Goal: Task Accomplishment & Management: Manage account settings

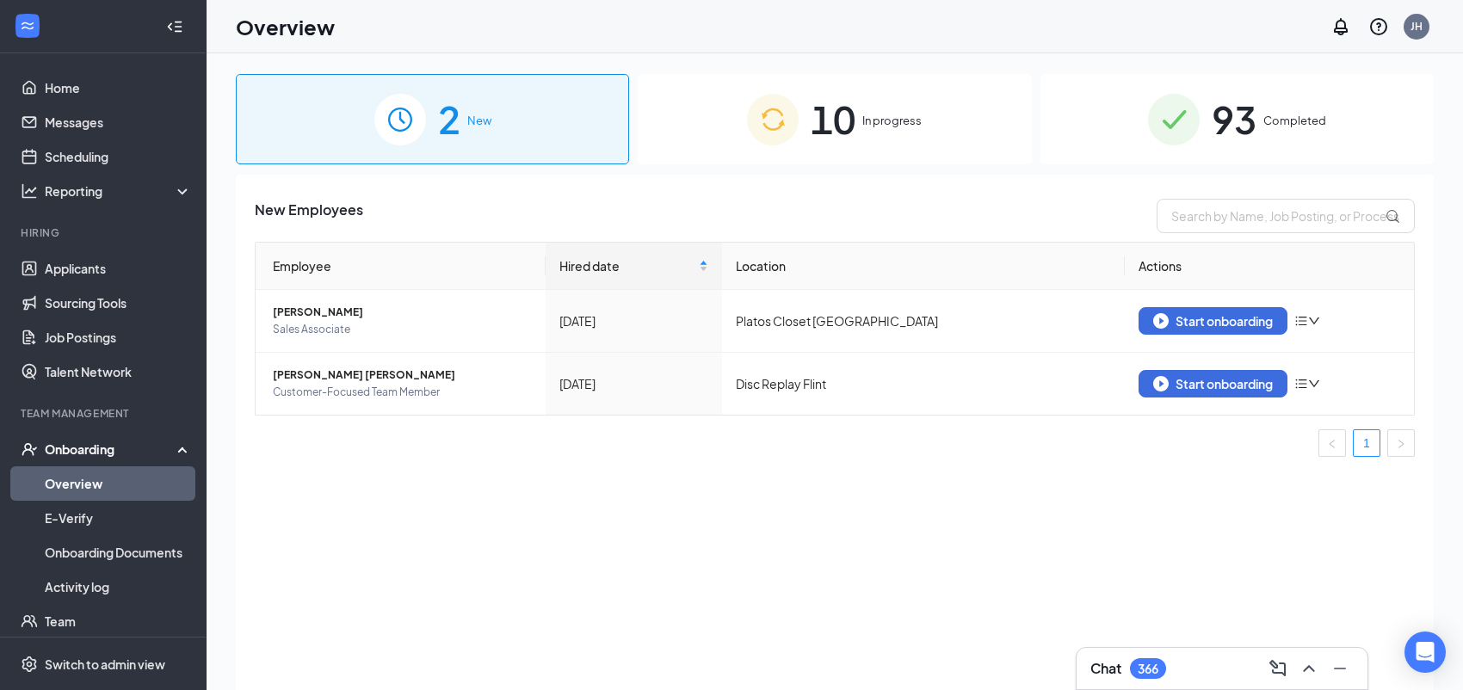
click at [850, 139] on span "10" at bounding box center [832, 118] width 45 height 59
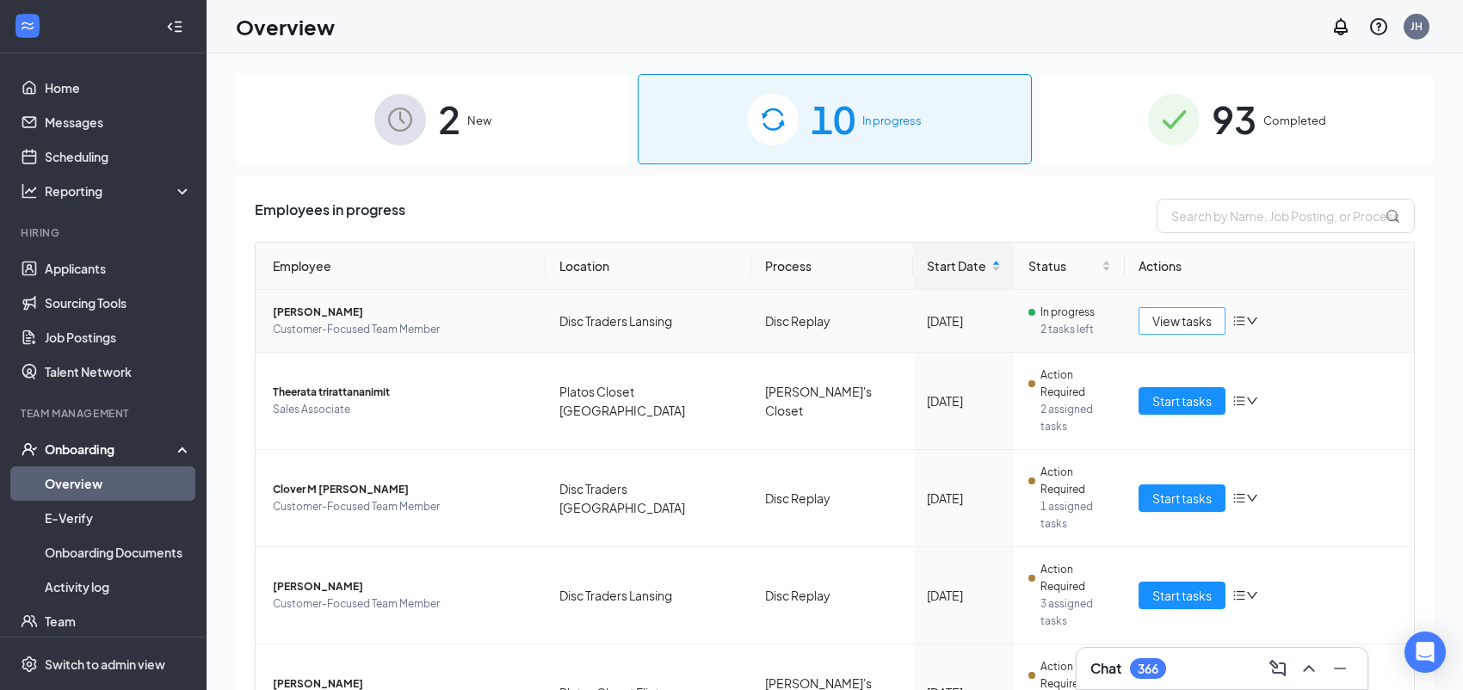
click at [1166, 320] on span "View tasks" at bounding box center [1181, 320] width 59 height 19
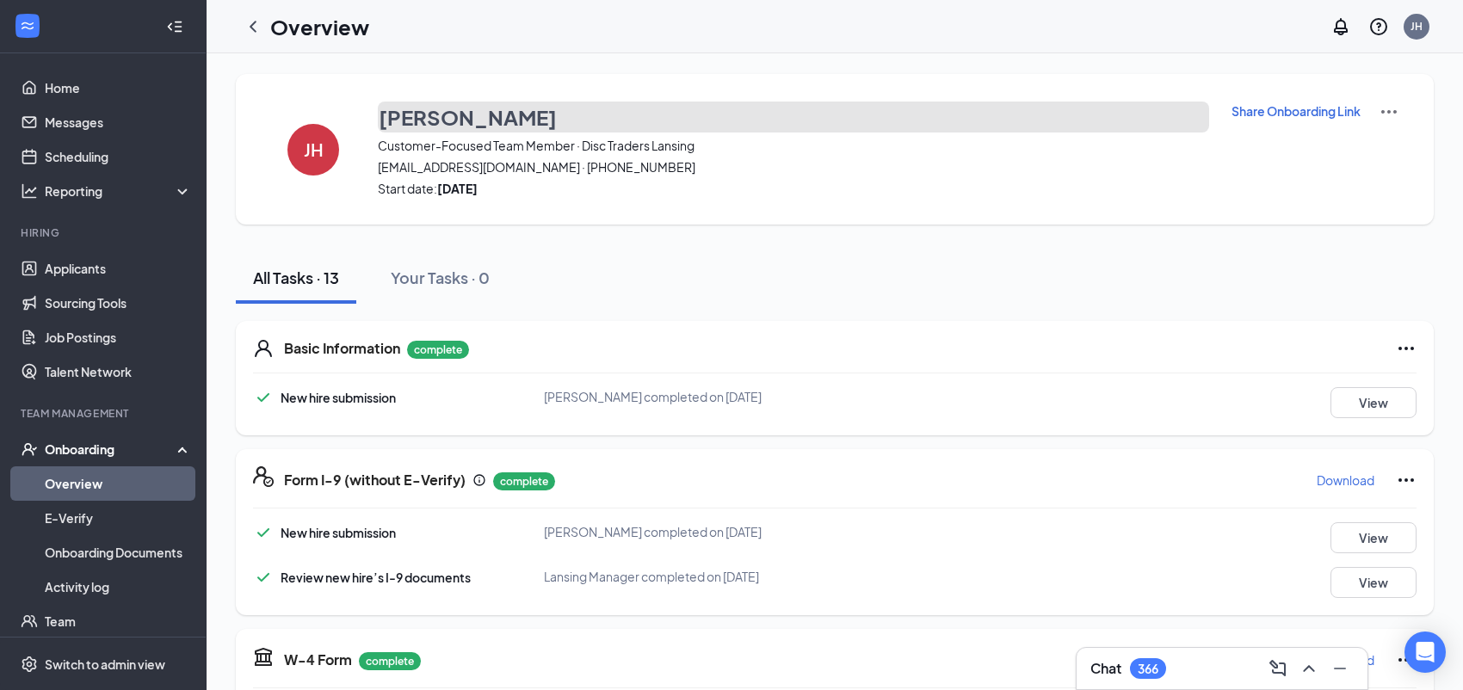
click at [426, 120] on h3 "[PERSON_NAME]" at bounding box center [468, 116] width 178 height 29
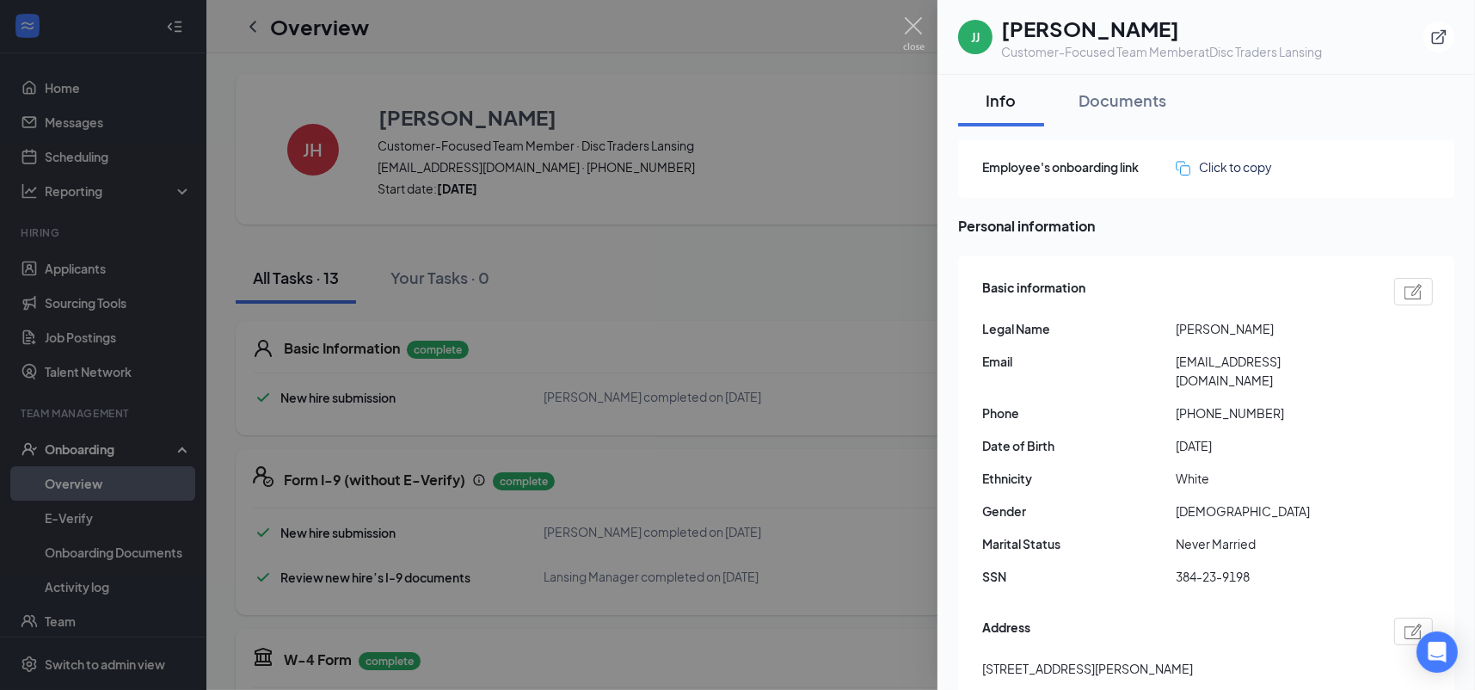
click at [1187, 330] on span "[PERSON_NAME]" at bounding box center [1273, 328] width 194 height 19
click at [1246, 330] on span "[PERSON_NAME]" at bounding box center [1273, 328] width 194 height 19
click at [1223, 567] on span "384-23-9198" at bounding box center [1273, 576] width 194 height 19
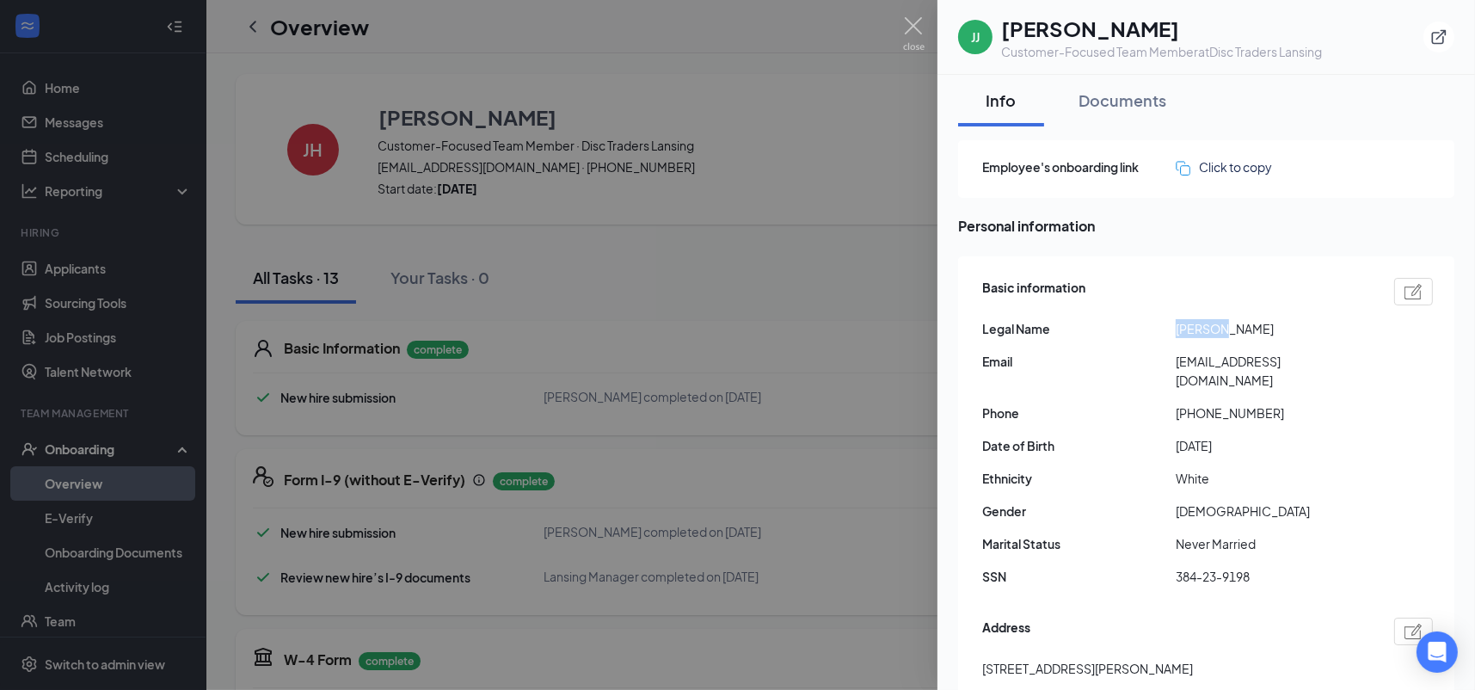
click at [1223, 567] on span "384-23-9198" at bounding box center [1273, 576] width 194 height 19
drag, startPoint x: 1085, startPoint y: 650, endPoint x: 983, endPoint y: 653, distance: 102.4
click at [983, 659] on span "[STREET_ADDRESS][PERSON_NAME]" at bounding box center [1088, 668] width 211 height 19
click at [1347, 406] on div "Basic information Legal Name [PERSON_NAME] Email [EMAIL_ADDRESS][DOMAIN_NAME] P…" at bounding box center [1208, 437] width 451 height 326
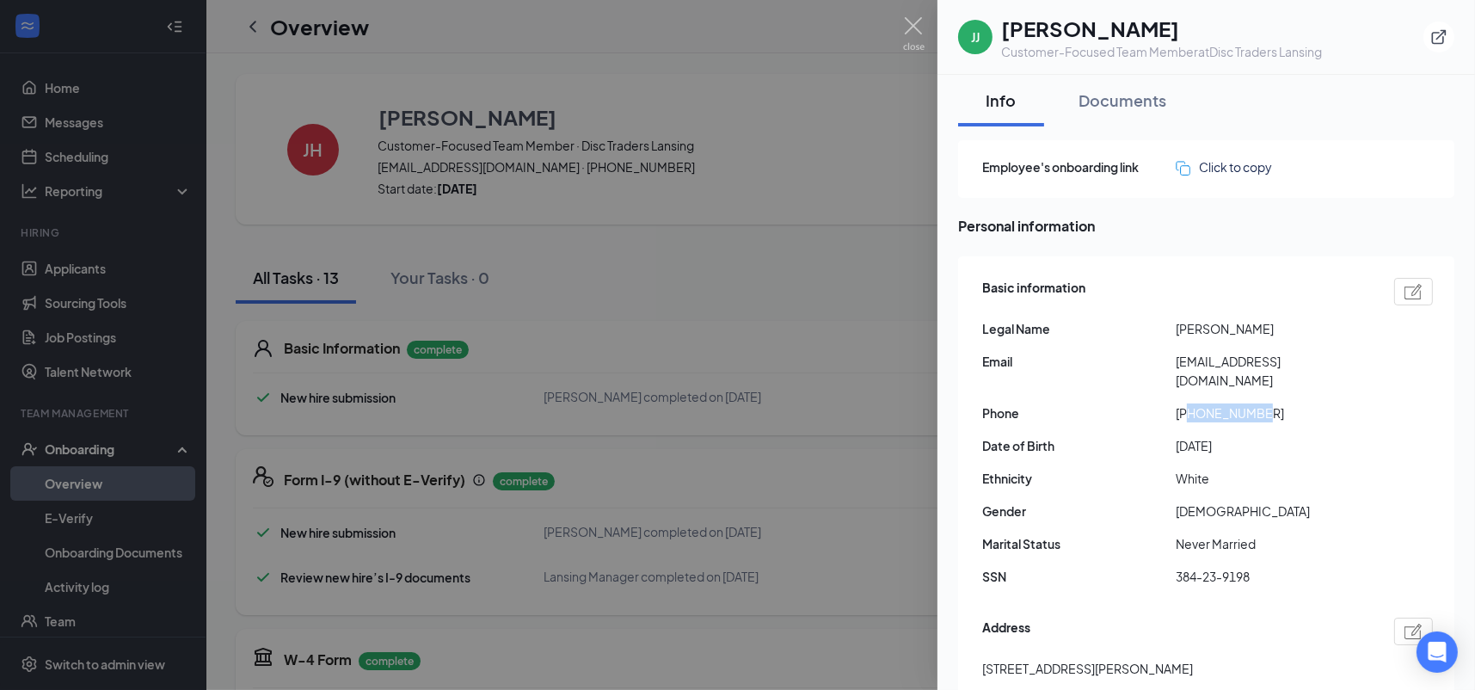
drag, startPoint x: 1272, startPoint y: 391, endPoint x: 1191, endPoint y: 394, distance: 80.9
click at [1191, 404] on span "[PHONE_NUMBER]" at bounding box center [1273, 413] width 194 height 19
copy span "5172787104"
click at [1217, 360] on span "[EMAIL_ADDRESS][DOMAIN_NAME]" at bounding box center [1273, 371] width 194 height 38
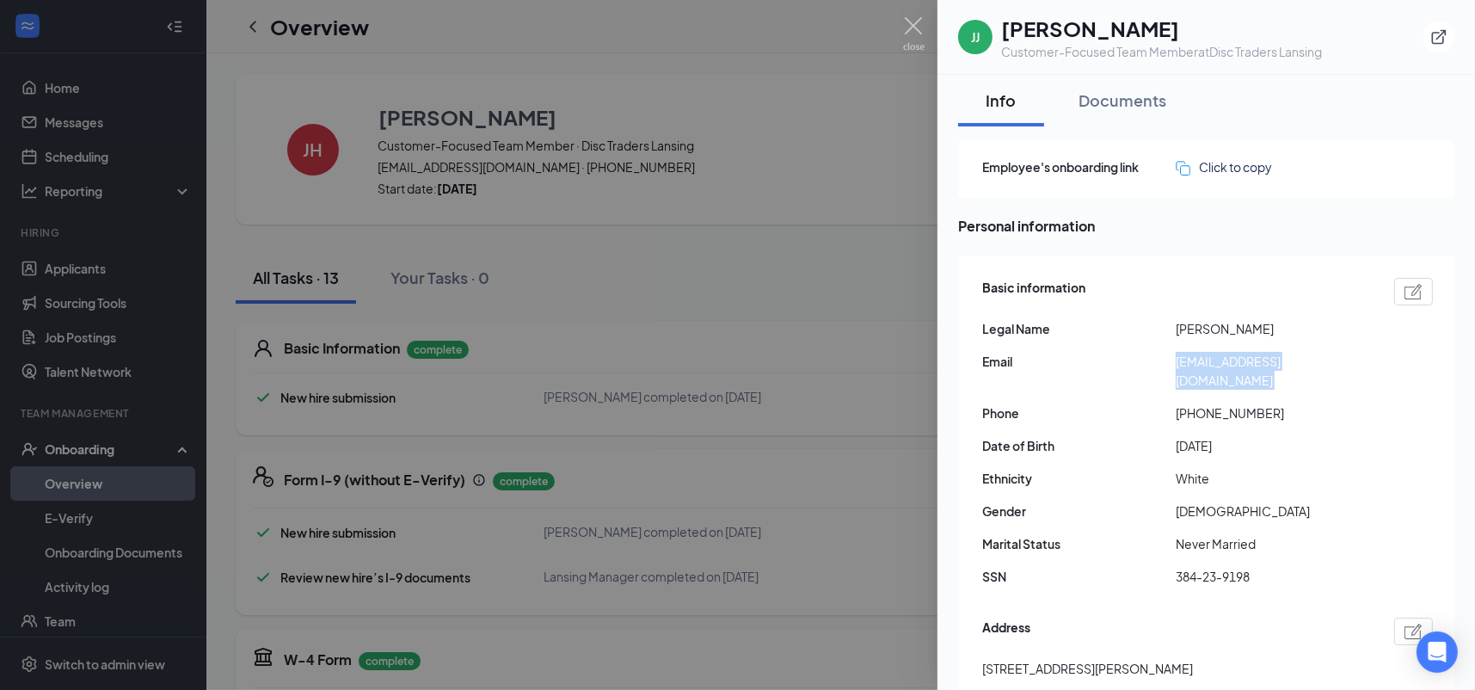
click at [1217, 360] on span "[EMAIL_ADDRESS][DOMAIN_NAME]" at bounding box center [1273, 371] width 194 height 38
copy span "[EMAIL_ADDRESS][DOMAIN_NAME]"
click at [1433, 39] on icon "ExternalLink" at bounding box center [1439, 37] width 15 height 15
click at [915, 25] on img at bounding box center [914, 34] width 22 height 34
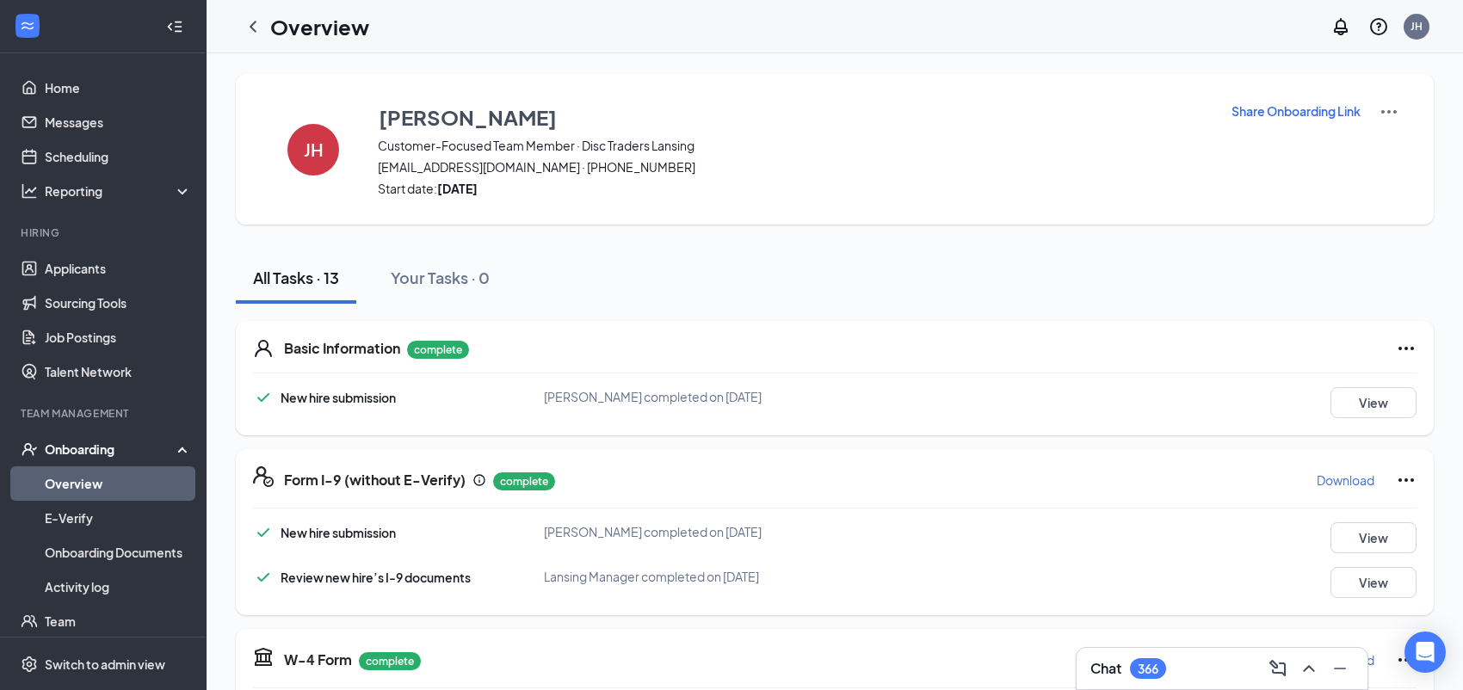
click at [83, 484] on link "Overview" at bounding box center [118, 483] width 147 height 34
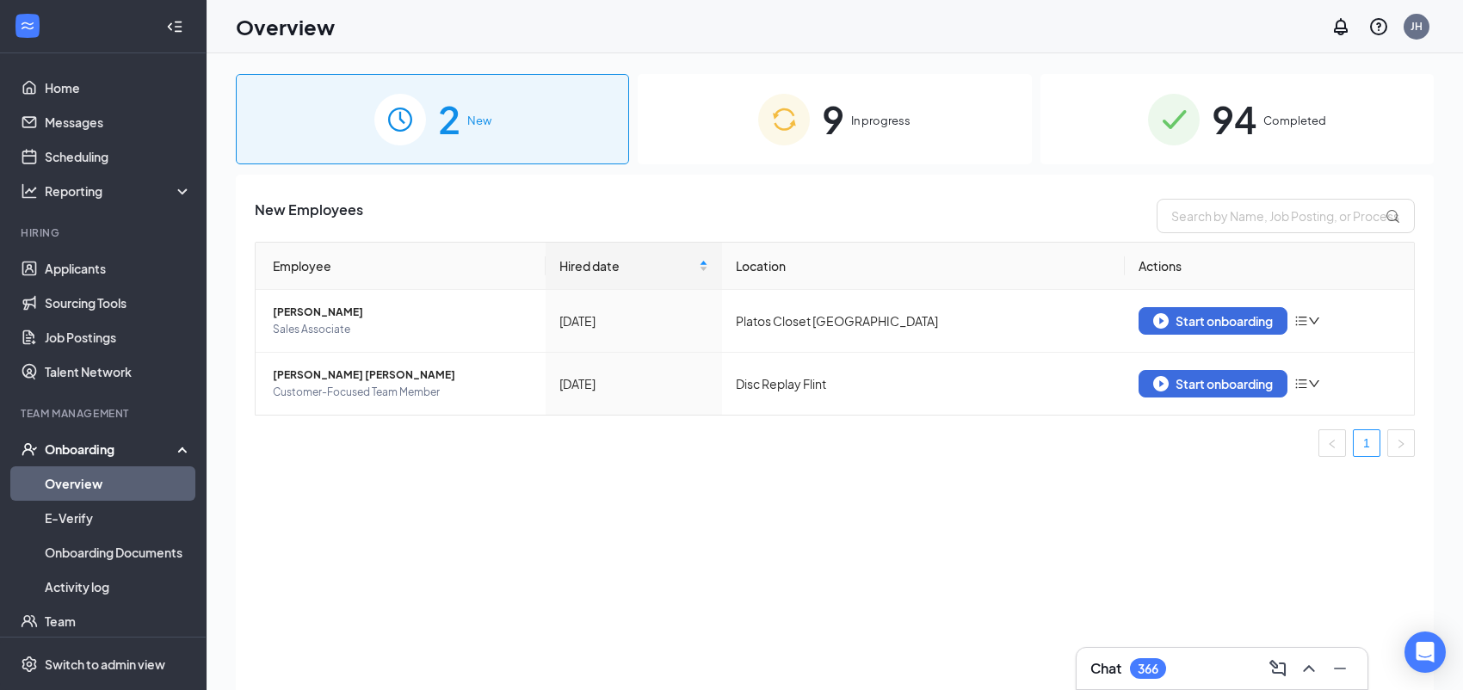
click at [839, 99] on span "9" at bounding box center [833, 118] width 22 height 59
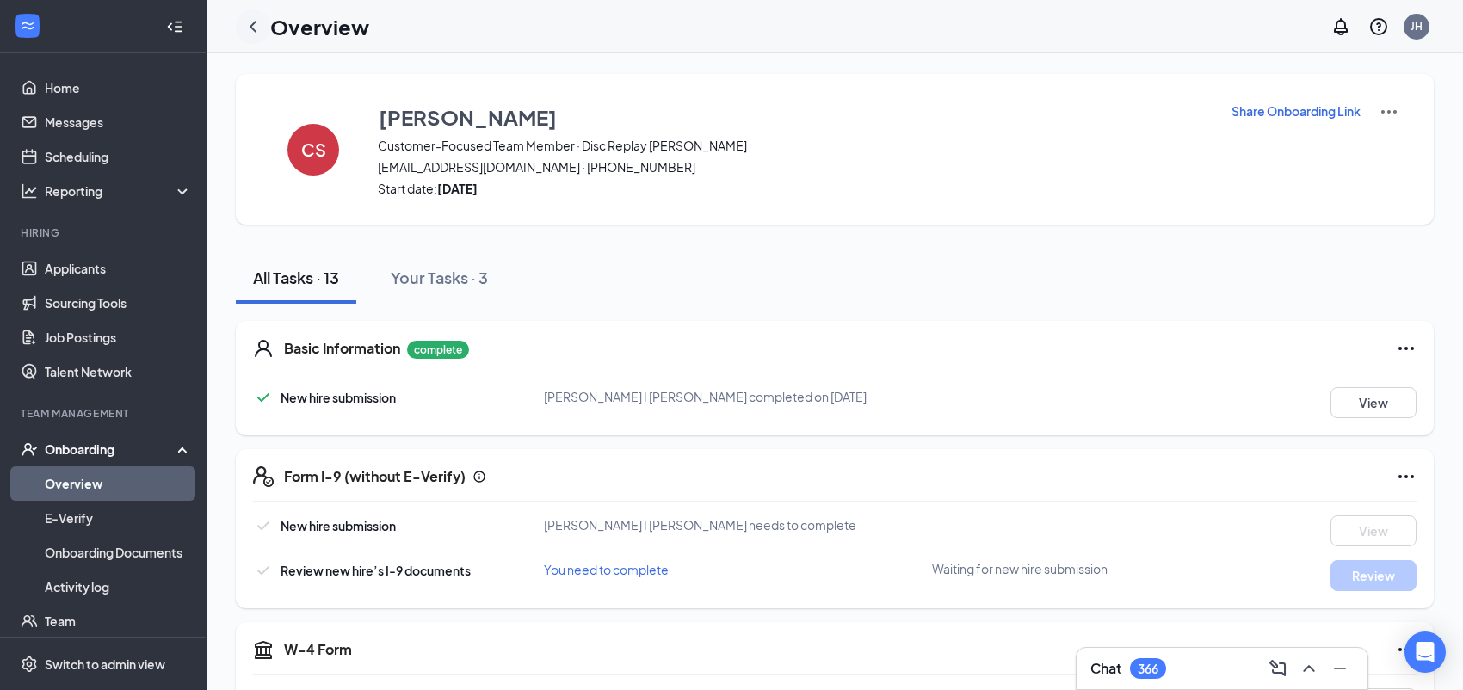
click at [254, 22] on icon "ChevronLeft" at bounding box center [252, 26] width 7 height 11
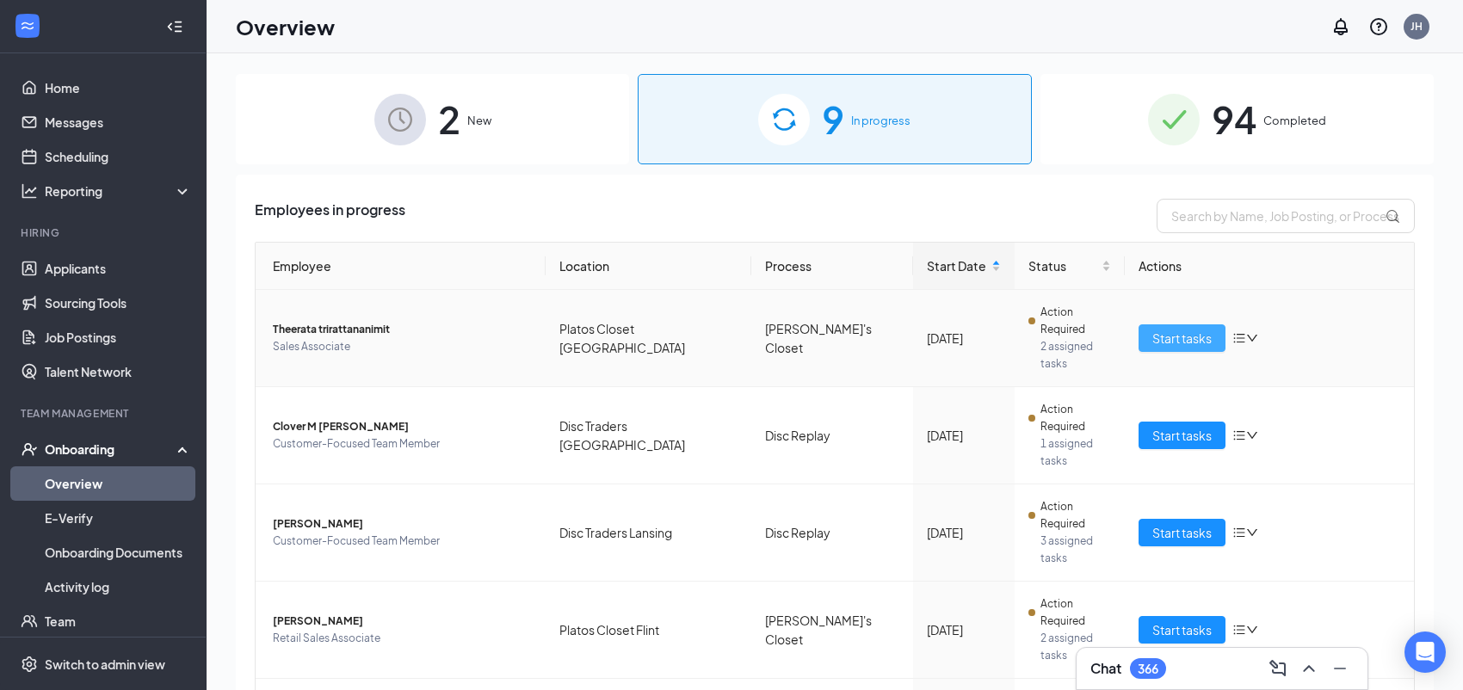
click at [1155, 329] on span "Start tasks" at bounding box center [1181, 338] width 59 height 19
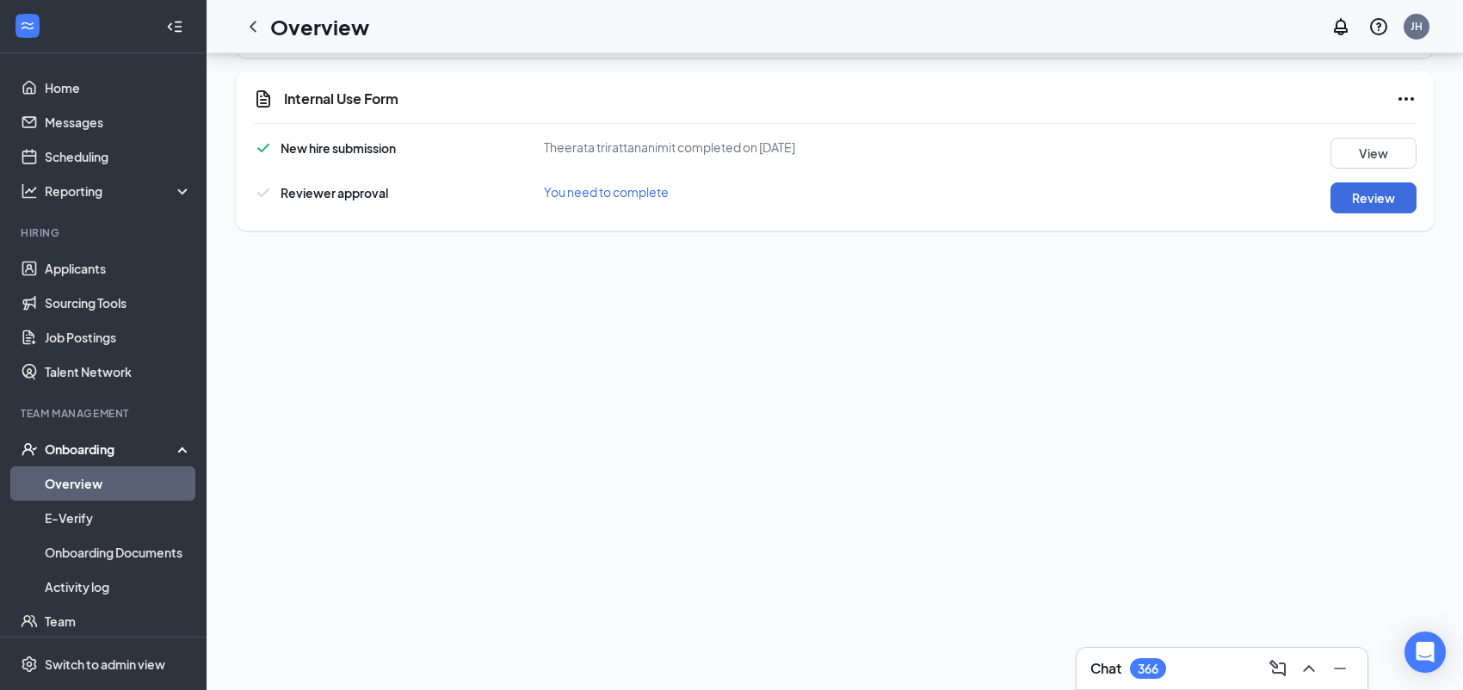
scroll to position [569, 0]
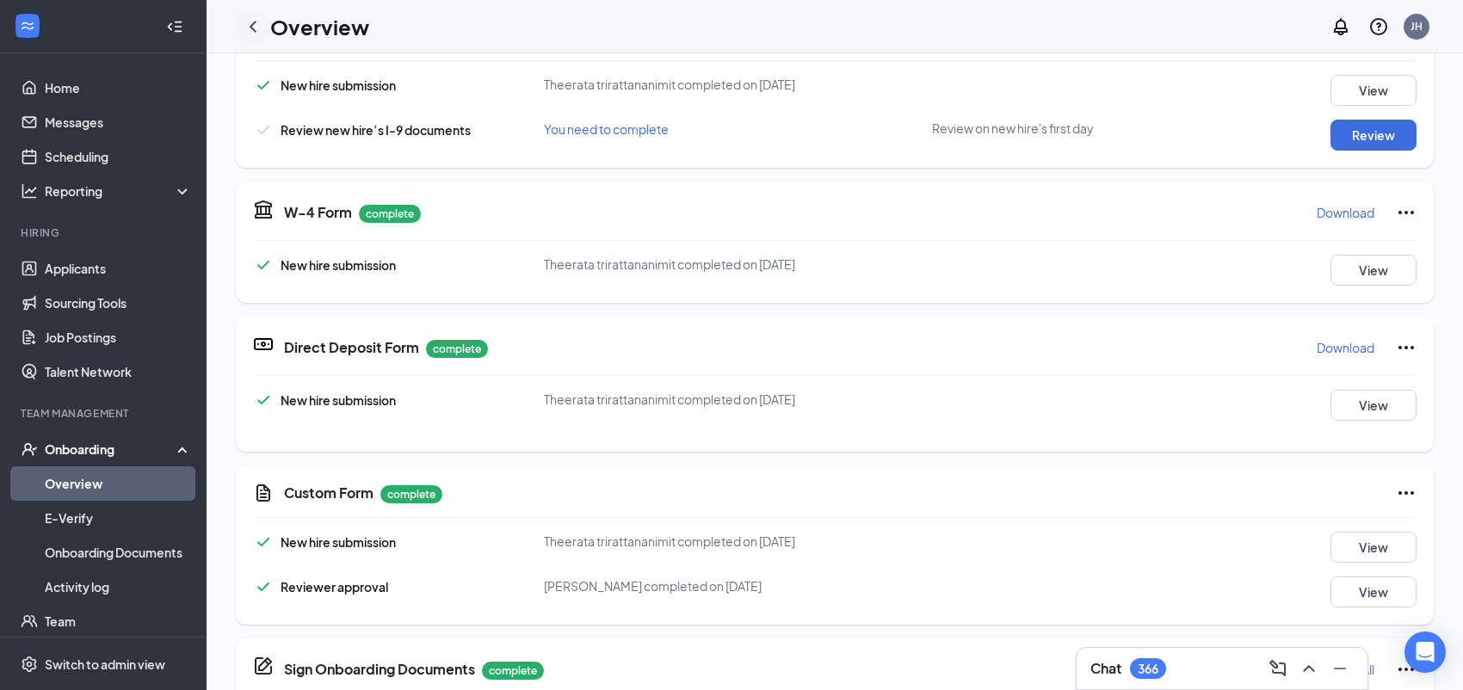
click at [249, 22] on icon "ChevronLeft" at bounding box center [253, 26] width 21 height 21
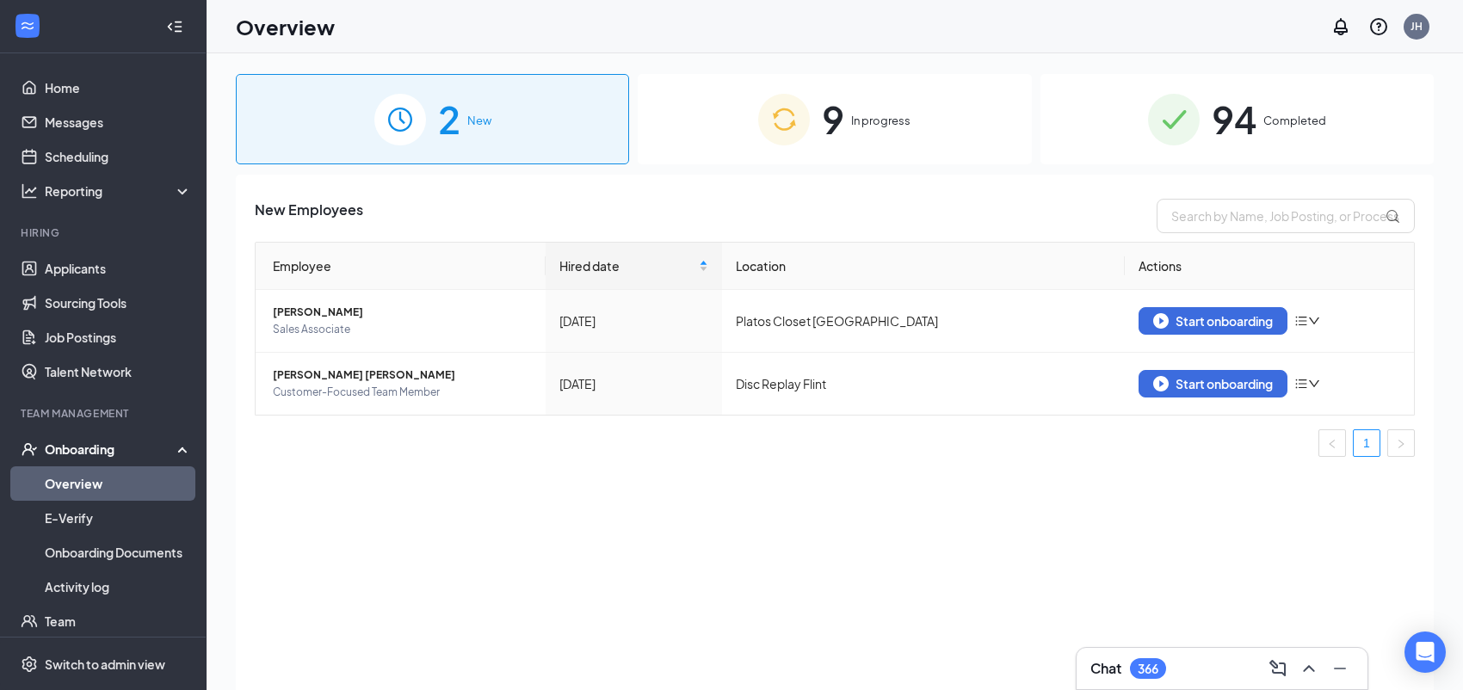
click at [764, 74] on div "9 In progress" at bounding box center [834, 119] width 393 height 90
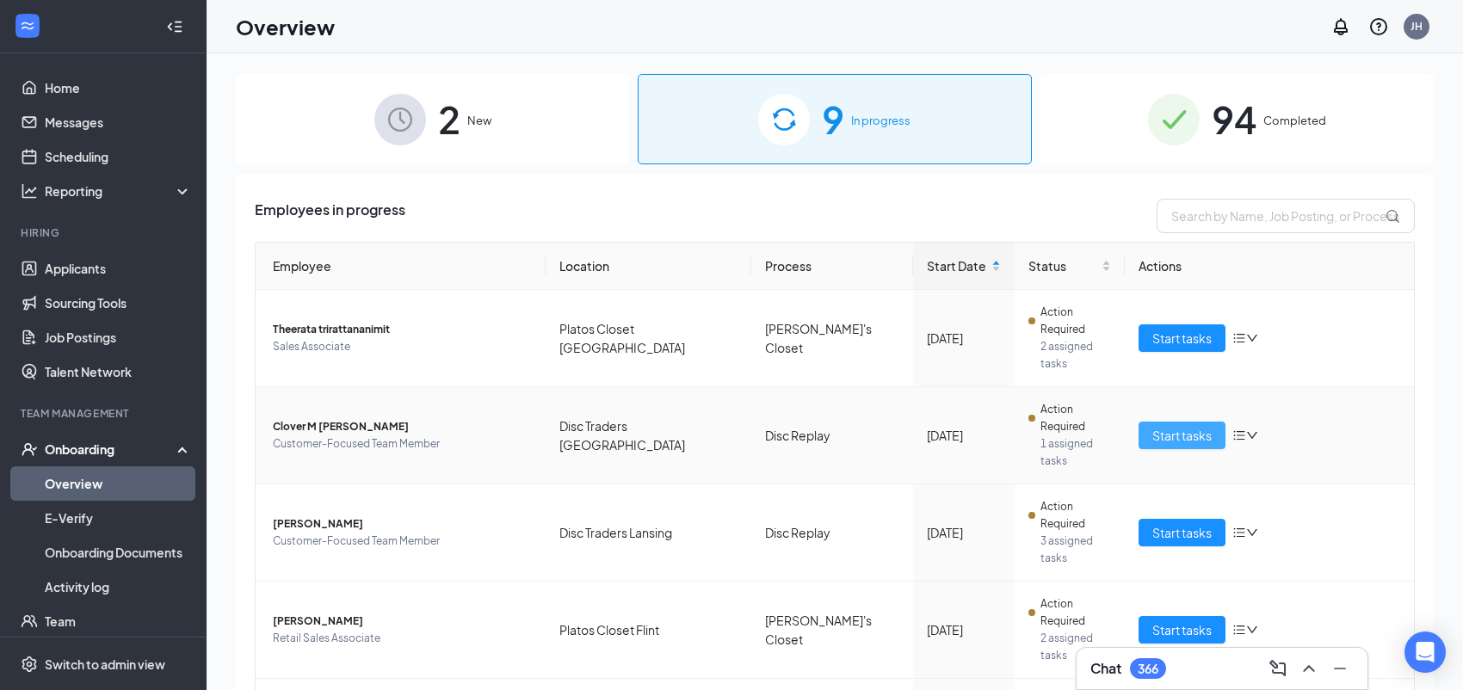
click at [1167, 426] on span "Start tasks" at bounding box center [1181, 435] width 59 height 19
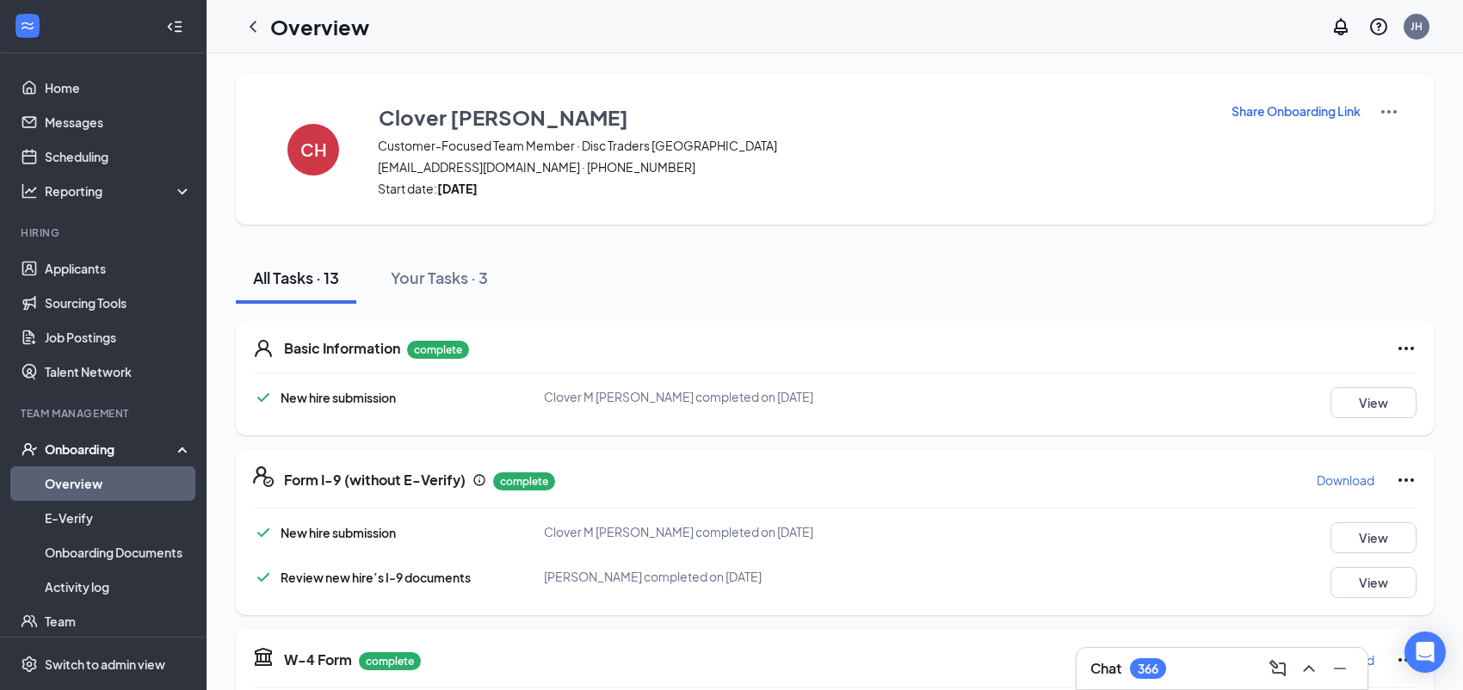
click at [925, 531] on div "New hire submission Clover M [PERSON_NAME] completed on [DATE] View" at bounding box center [834, 537] width 1163 height 31
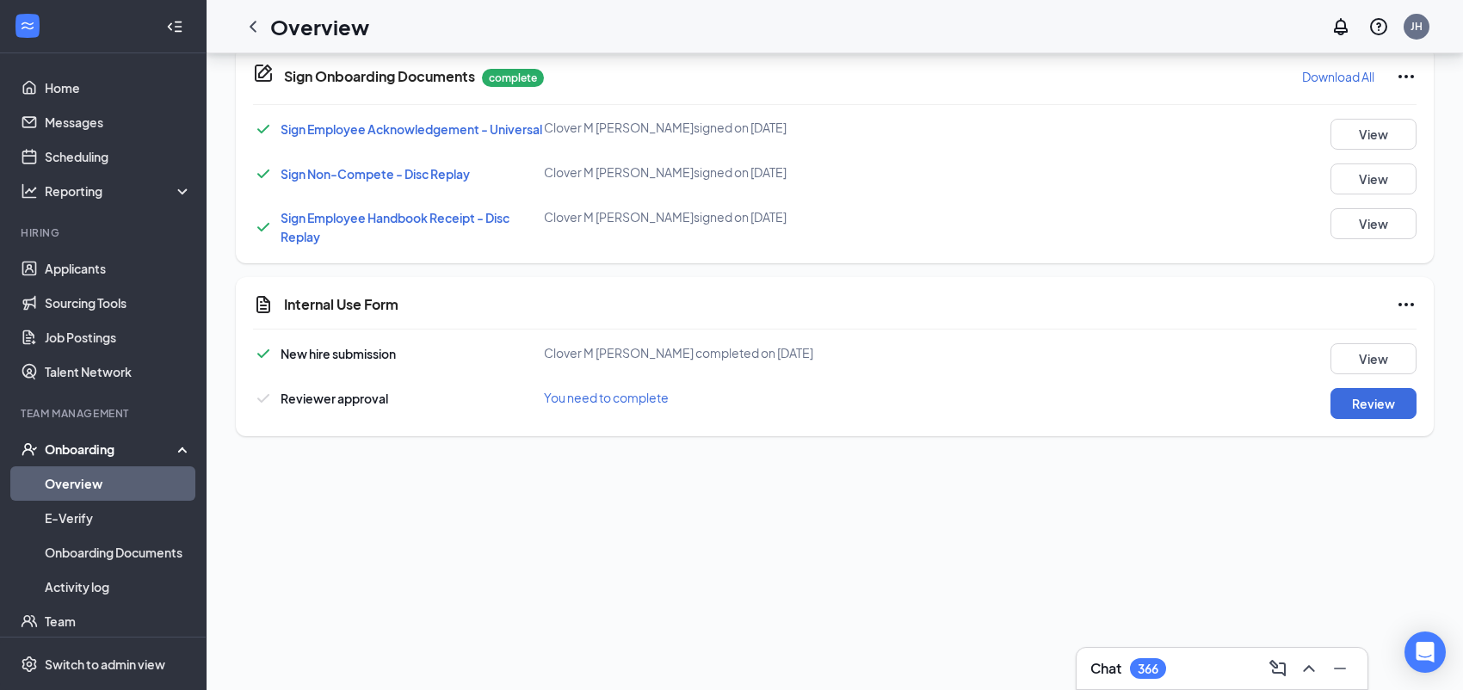
scroll to position [222, 0]
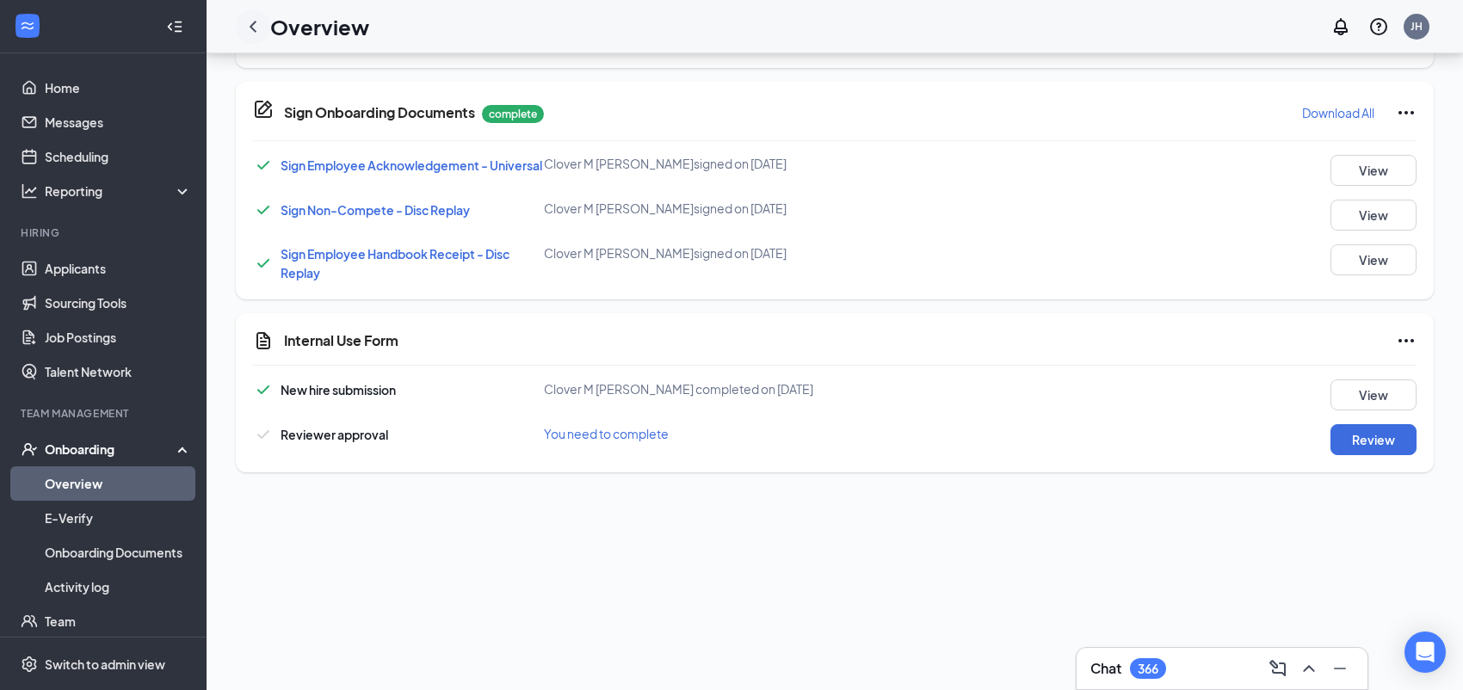
click at [250, 28] on icon "ChevronLeft" at bounding box center [253, 26] width 21 height 21
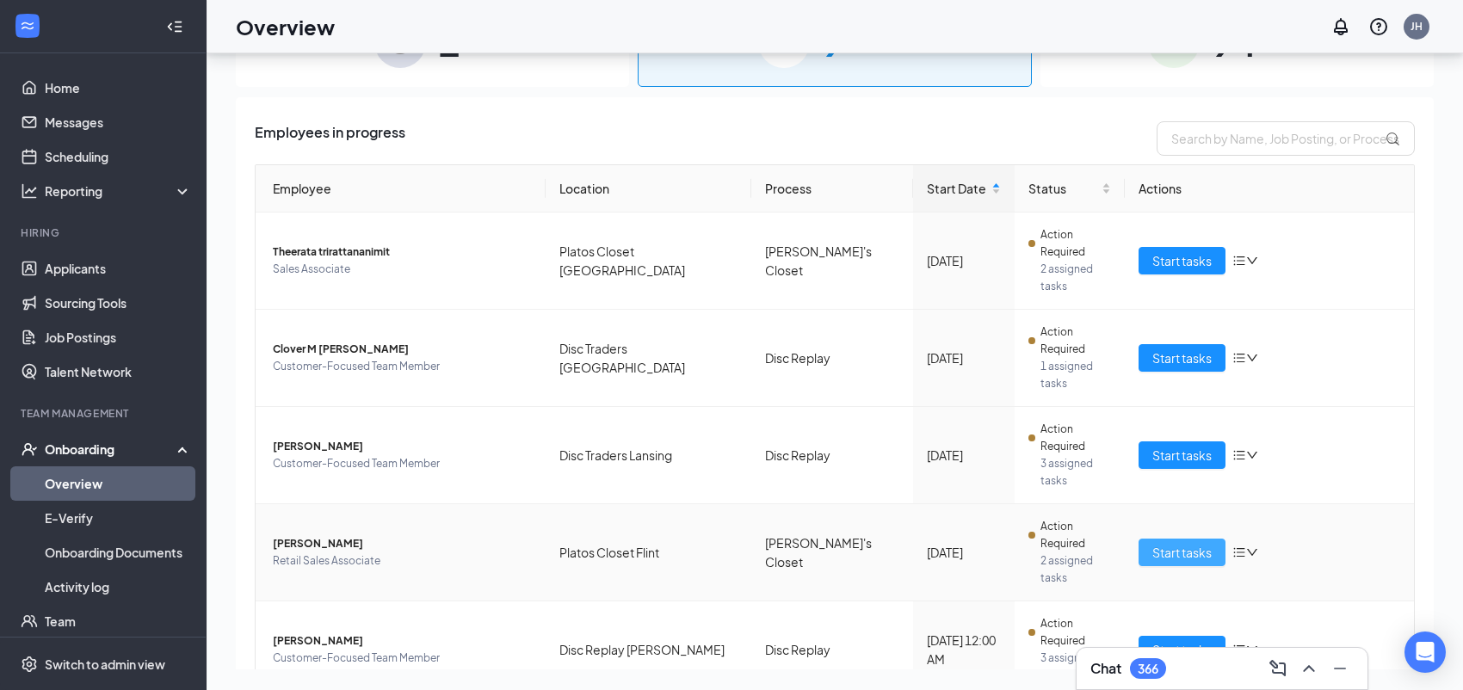
click at [1161, 543] on span "Start tasks" at bounding box center [1181, 552] width 59 height 19
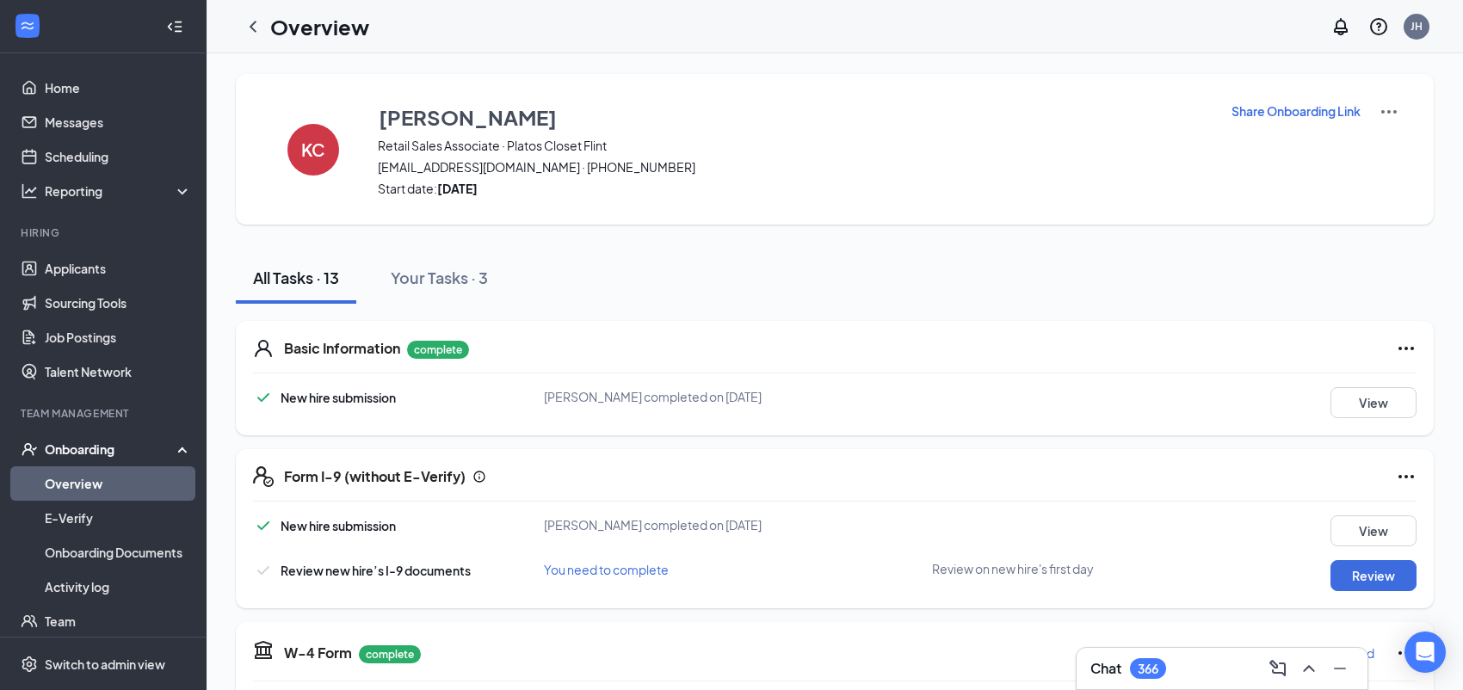
scroll to position [447, 0]
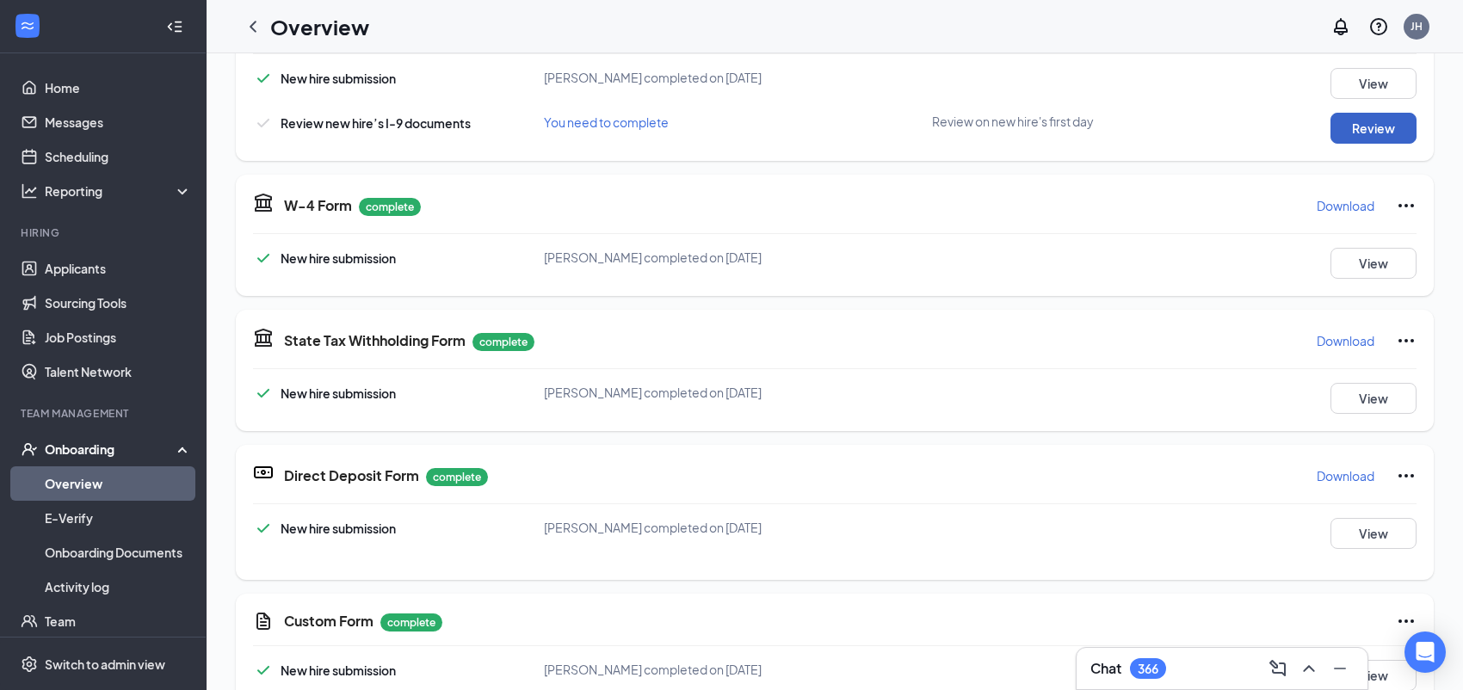
click at [1330, 128] on button "Review" at bounding box center [1373, 128] width 86 height 31
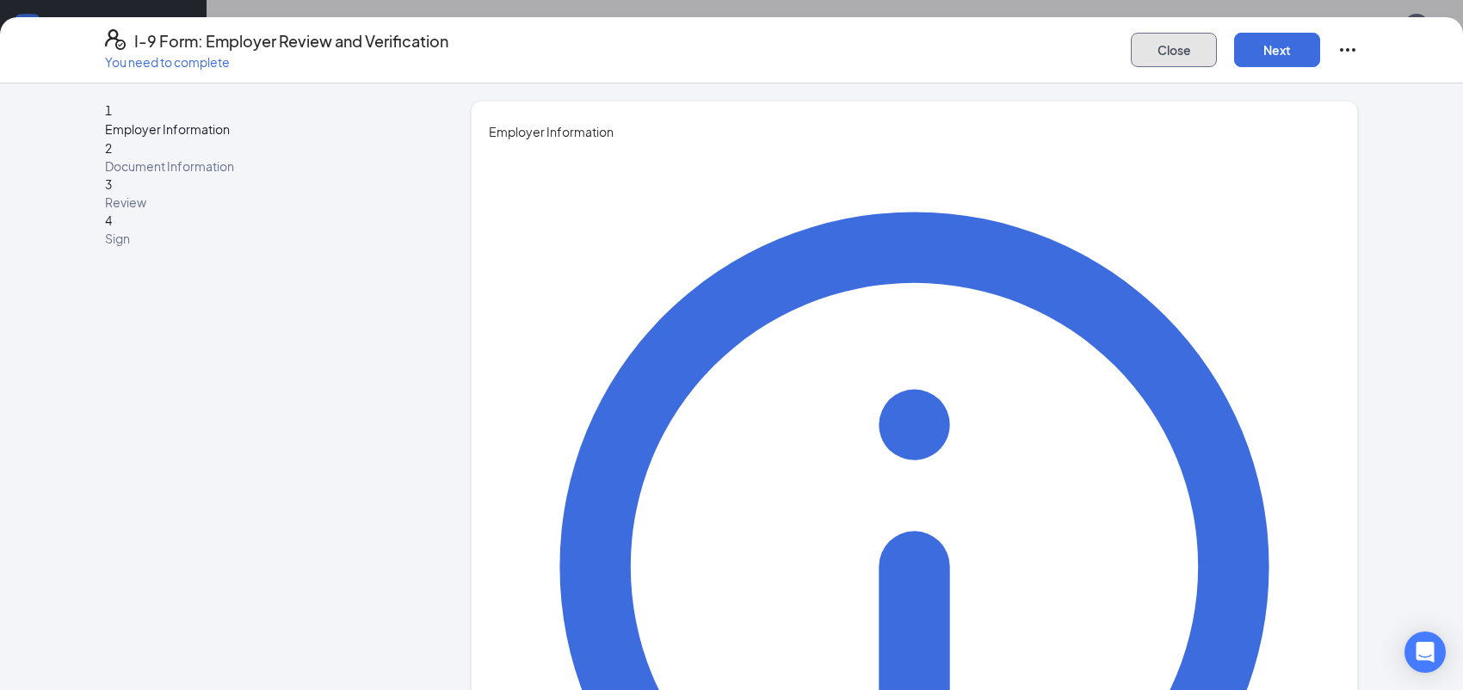
click at [1157, 47] on button "Close" at bounding box center [1173, 50] width 86 height 34
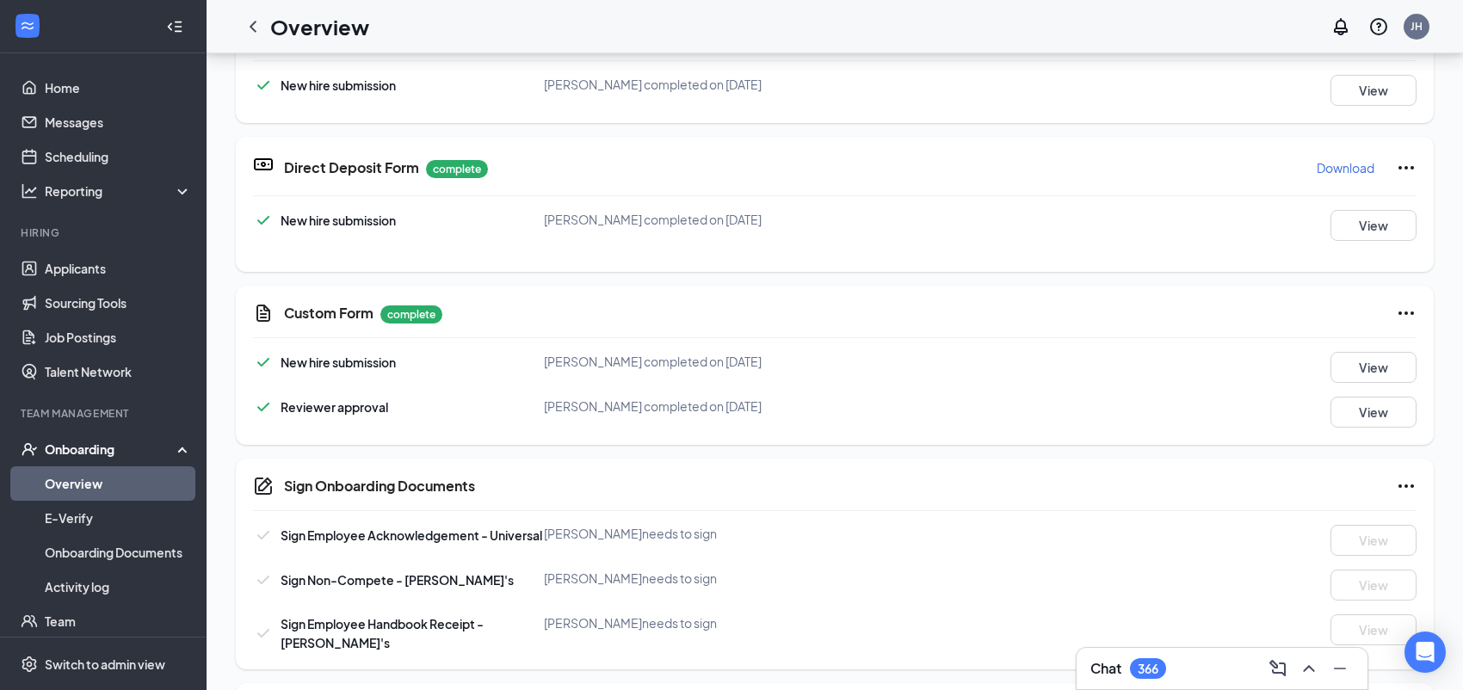
scroll to position [344, 0]
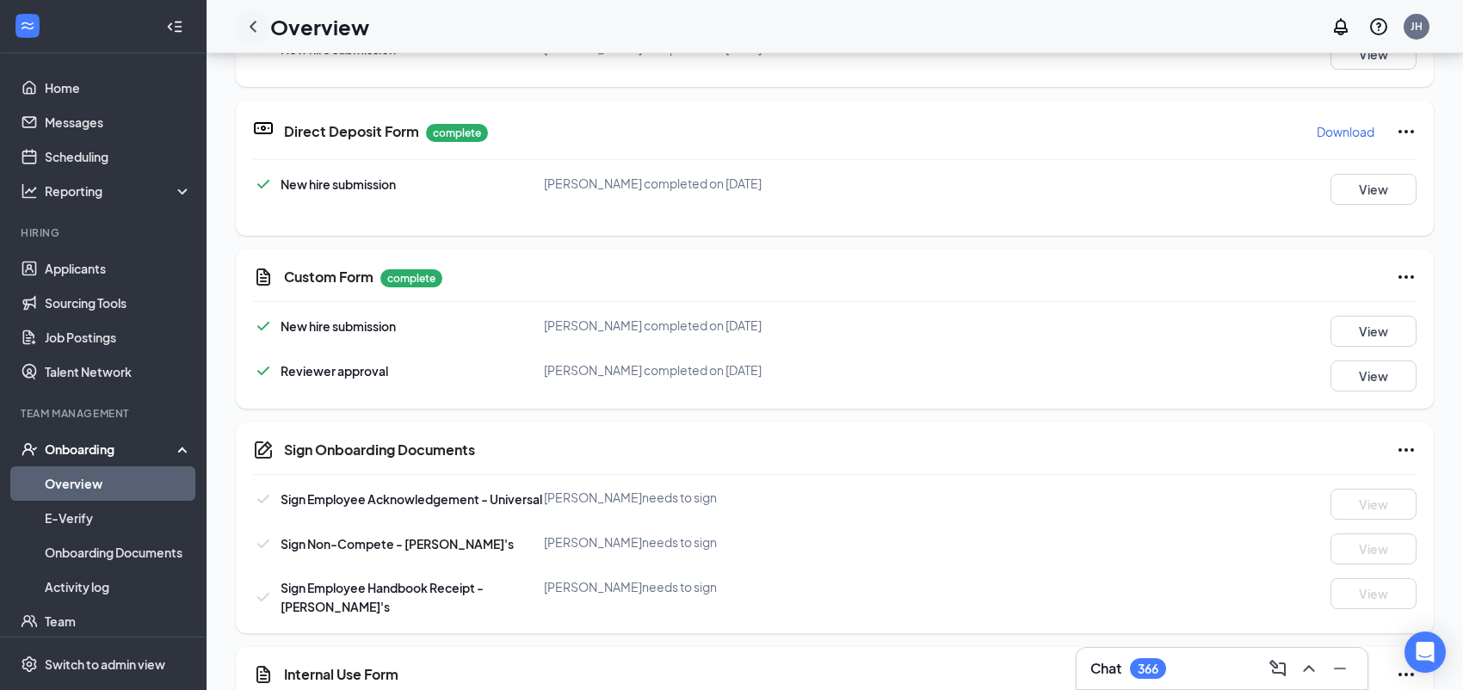
click at [256, 21] on icon "ChevronLeft" at bounding box center [253, 26] width 21 height 21
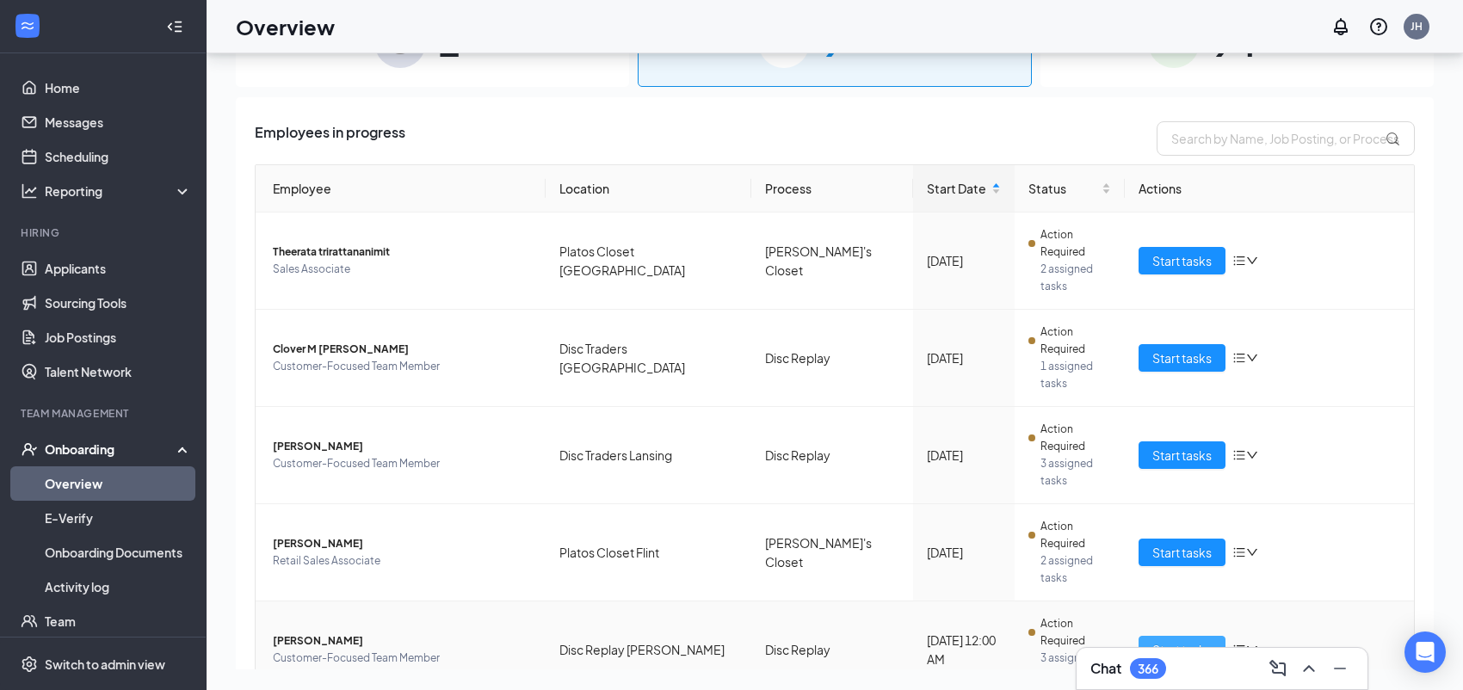
click at [1156, 640] on span "Start tasks" at bounding box center [1181, 649] width 59 height 19
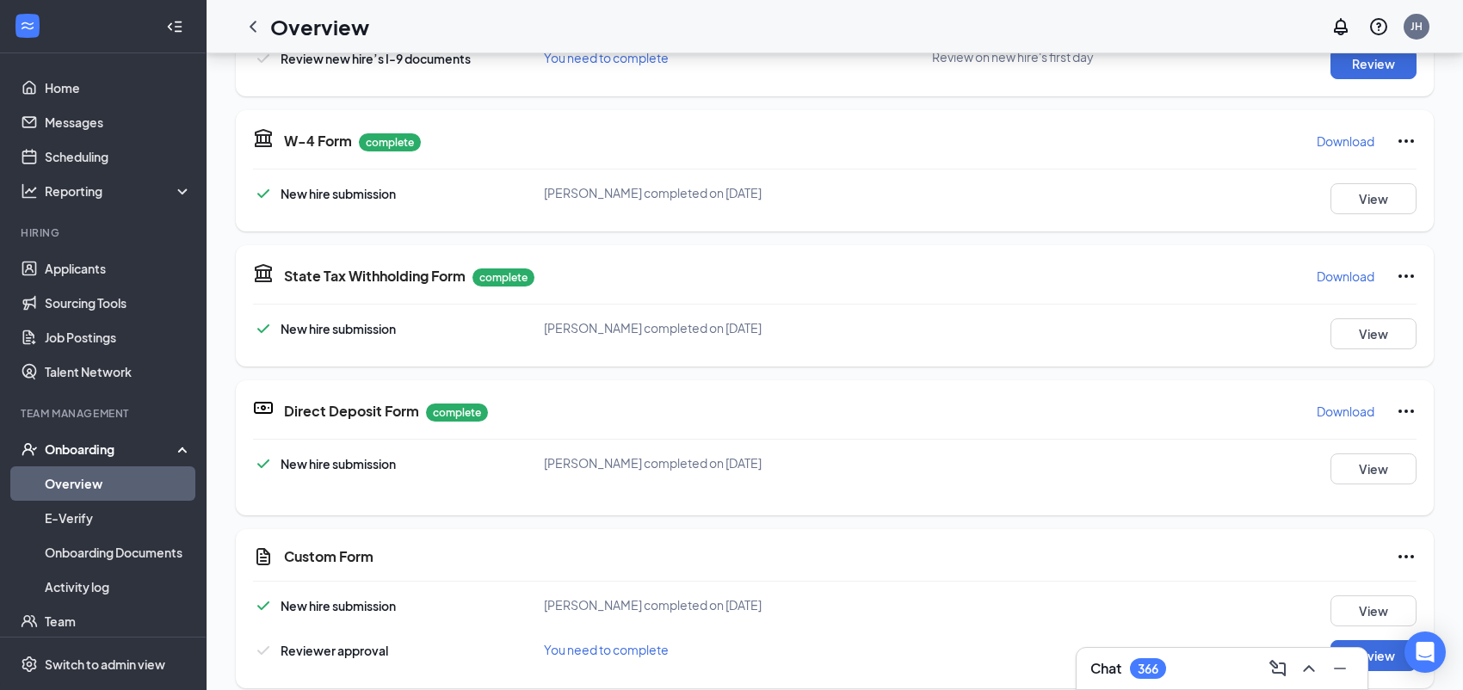
scroll to position [114, 0]
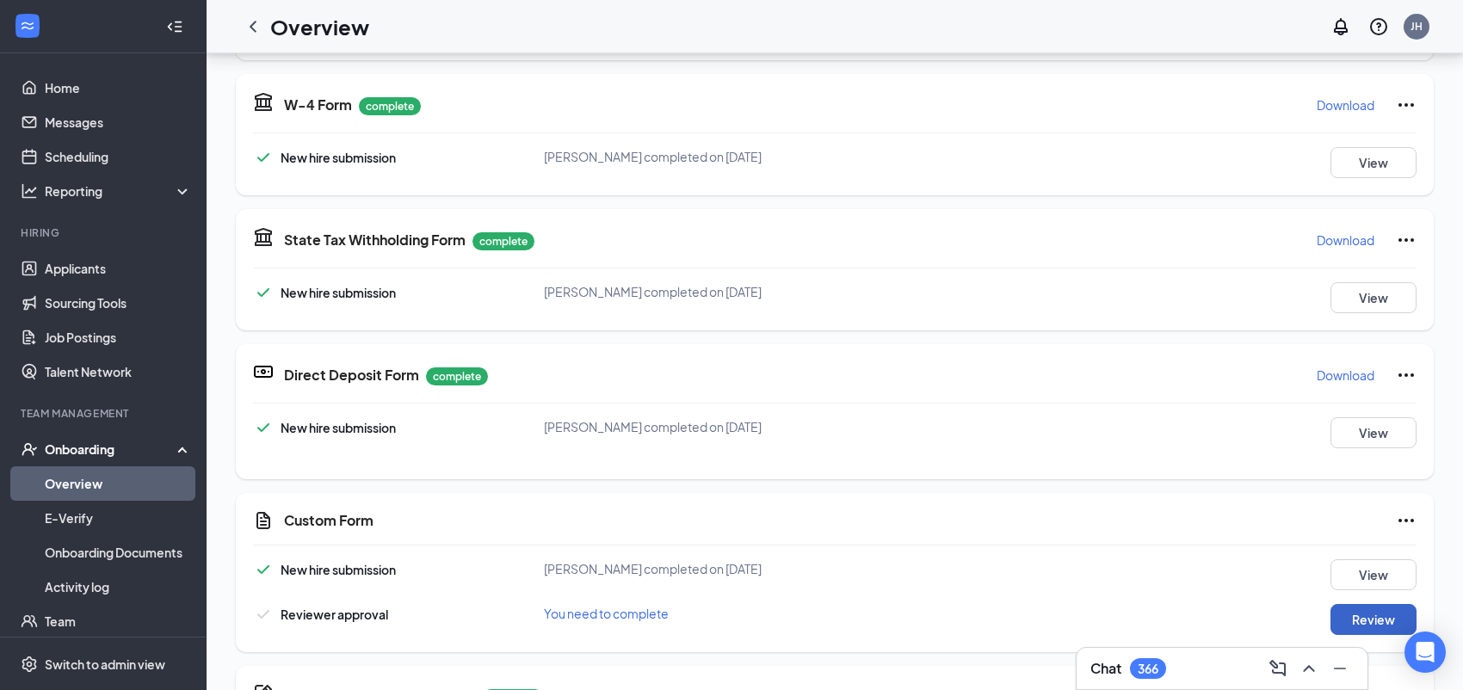
click at [1352, 619] on button "Review" at bounding box center [1373, 619] width 86 height 31
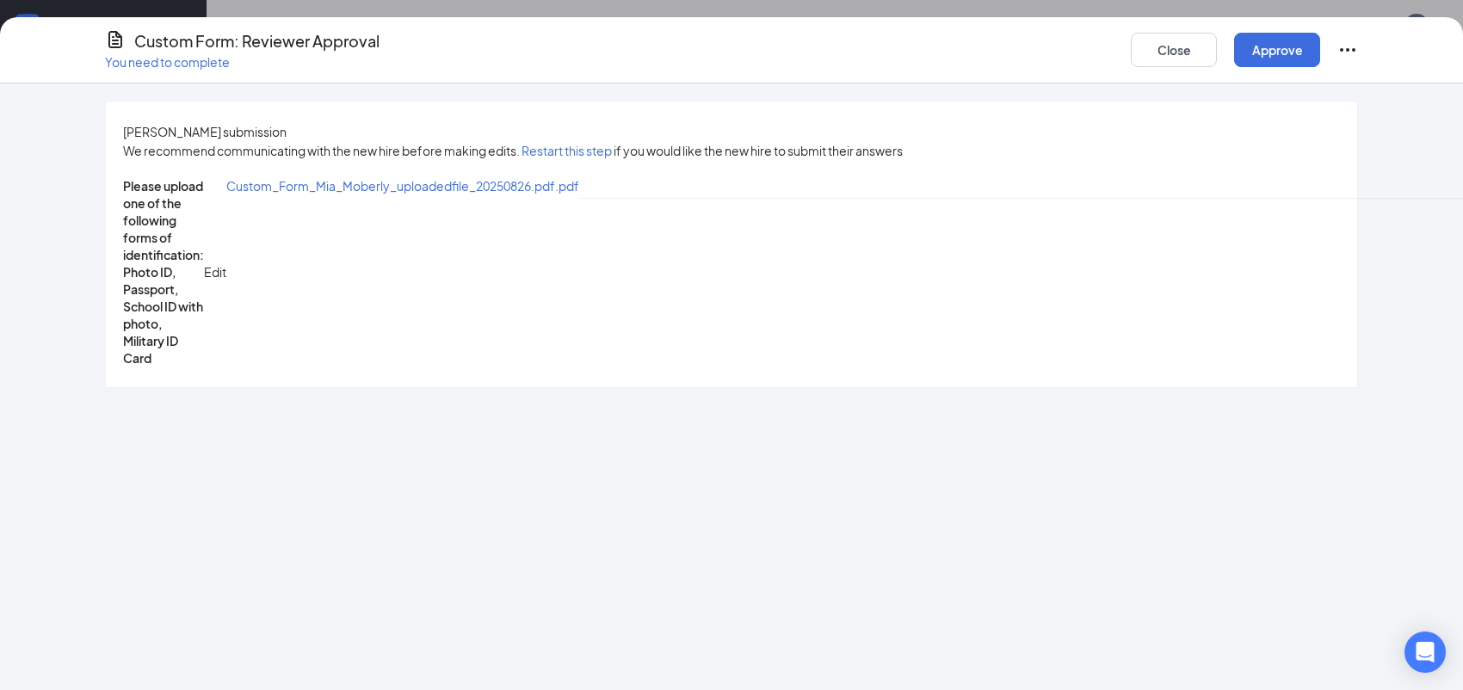
click at [483, 194] on span "Custom_Form_Mia_Moberly_uploadedfile_20250826.pdf.pdf" at bounding box center [402, 185] width 353 height 15
click at [1262, 50] on button "Approve" at bounding box center [1277, 50] width 86 height 34
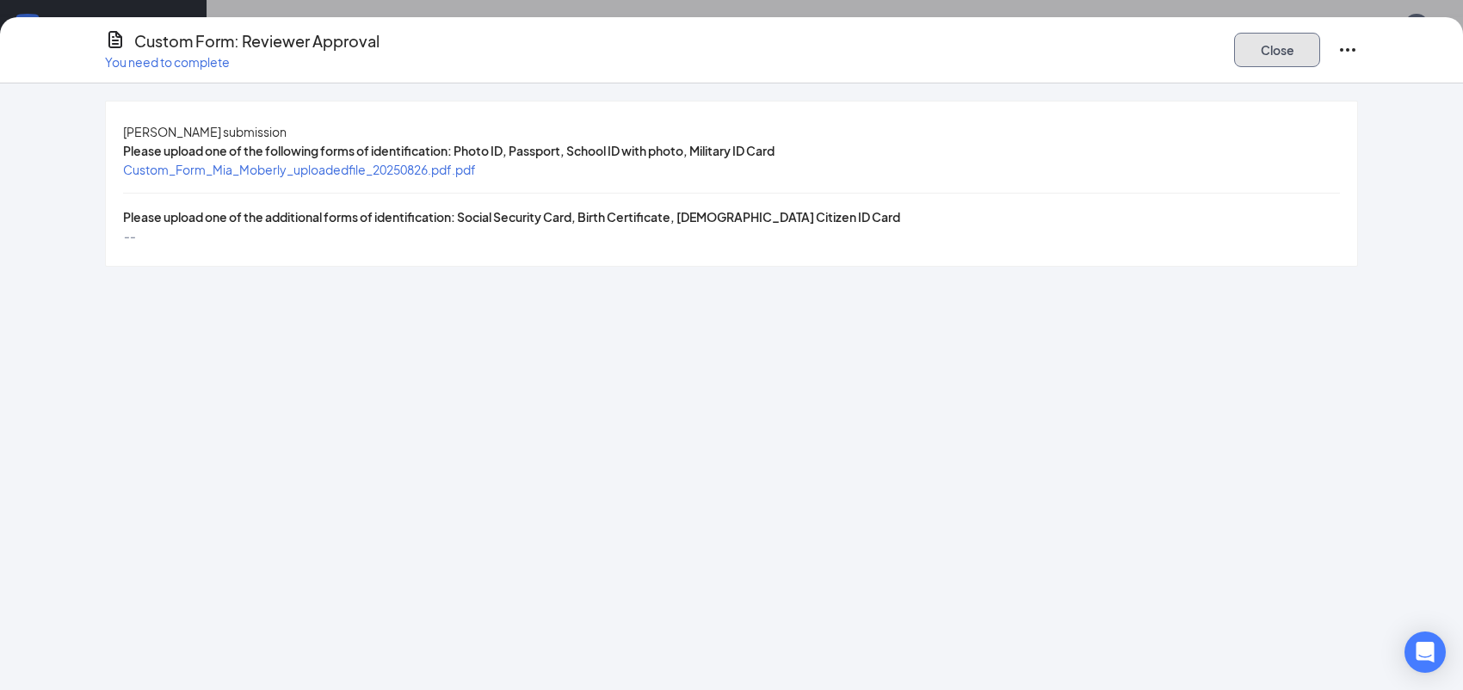
click at [1247, 50] on button "Close" at bounding box center [1277, 50] width 86 height 34
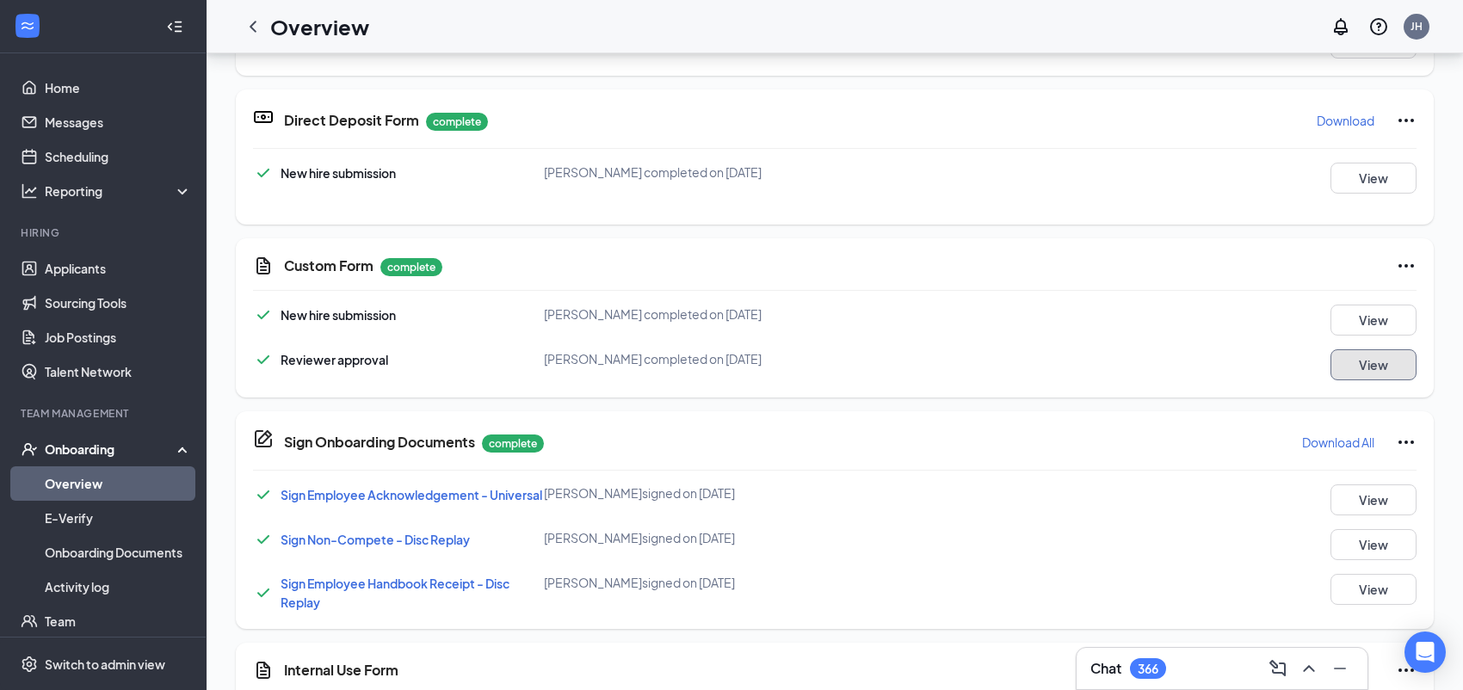
scroll to position [229, 0]
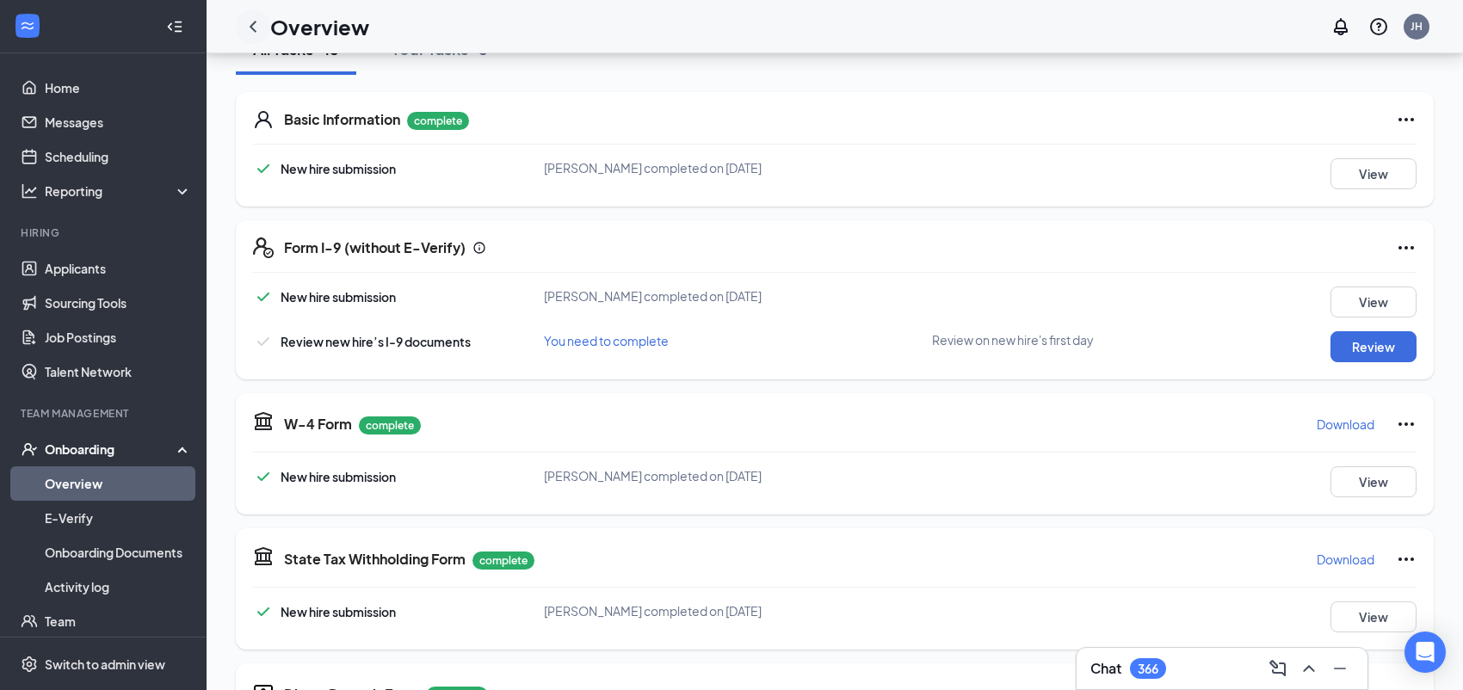
click at [257, 29] on icon "ChevronLeft" at bounding box center [253, 26] width 21 height 21
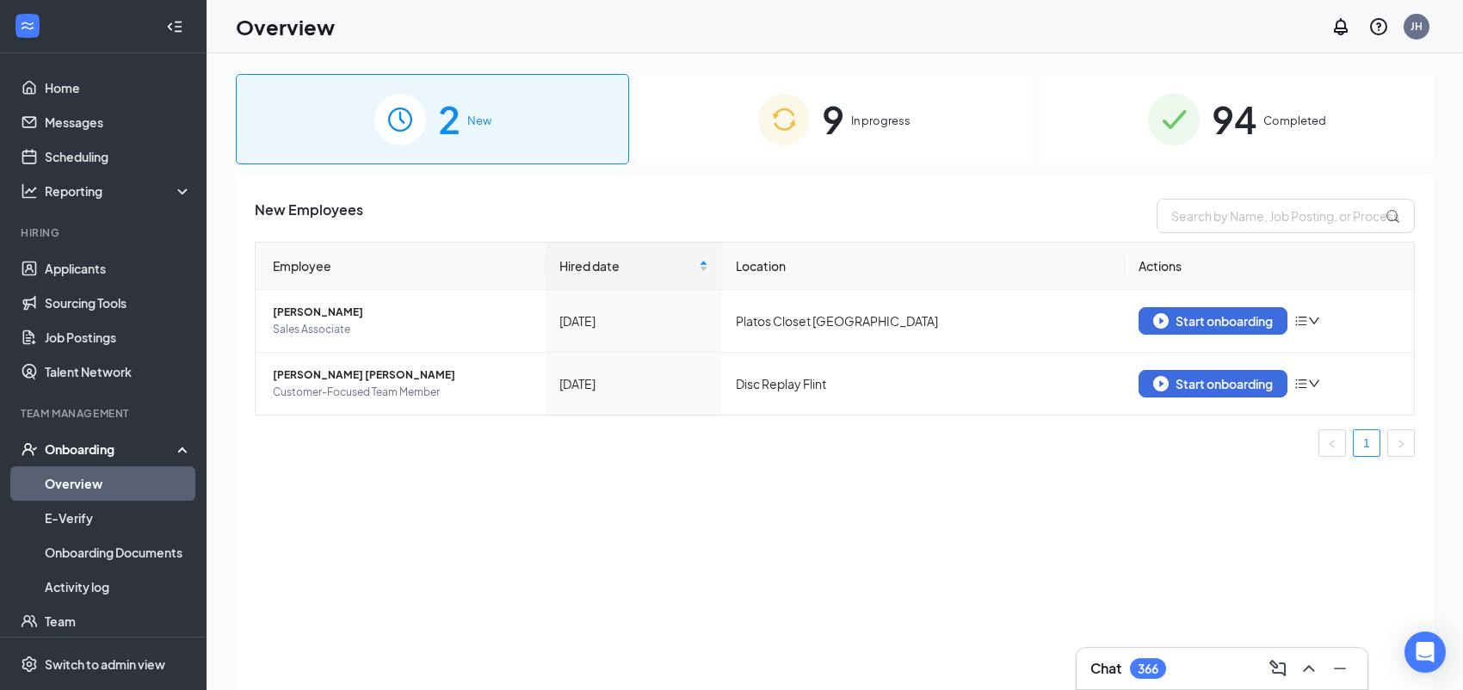
click at [767, 157] on div "9 In progress" at bounding box center [834, 119] width 393 height 90
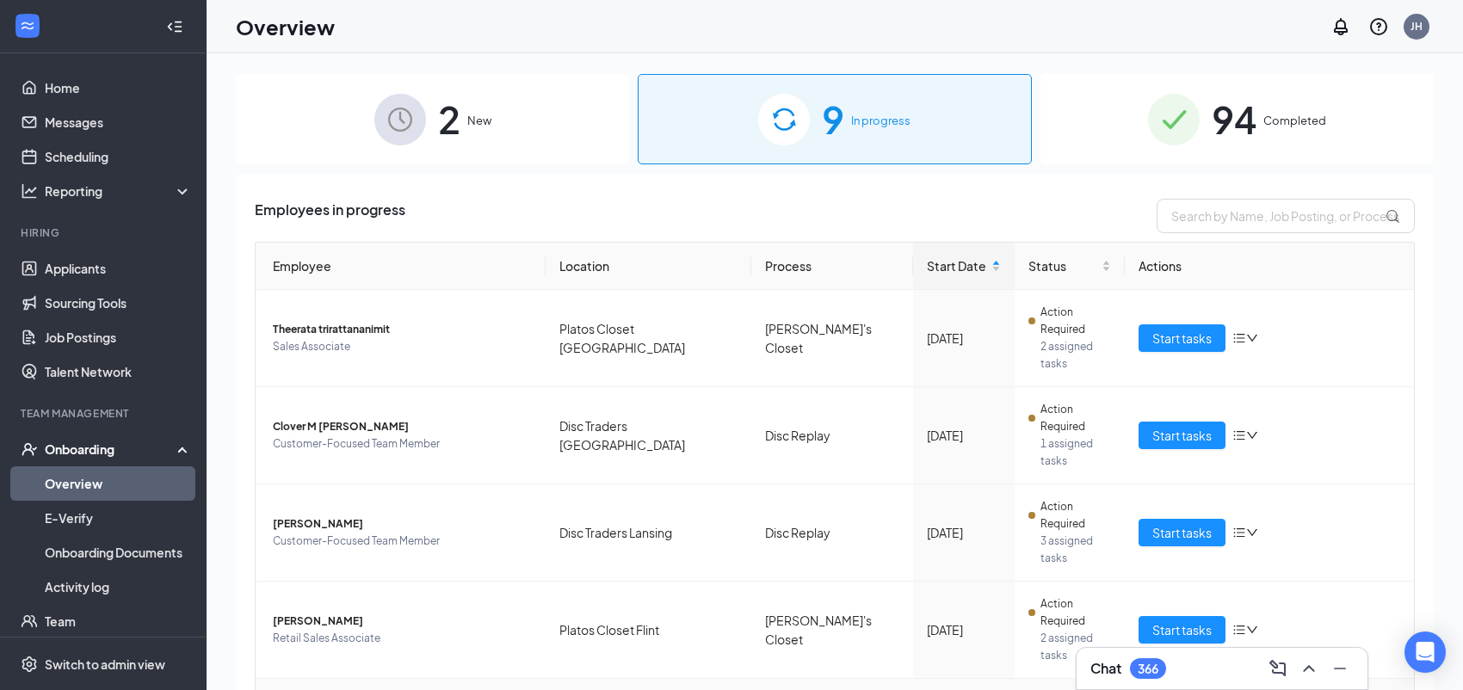
scroll to position [114, 0]
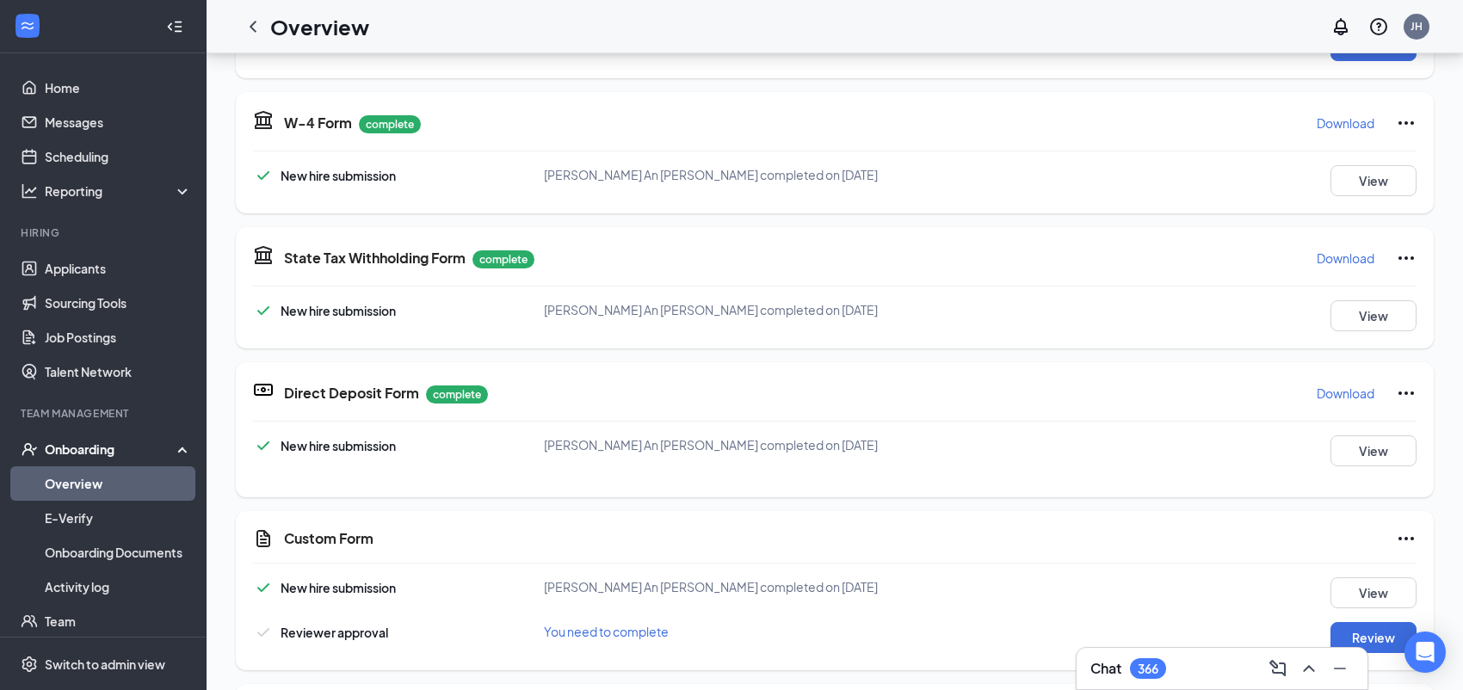
scroll to position [114, 0]
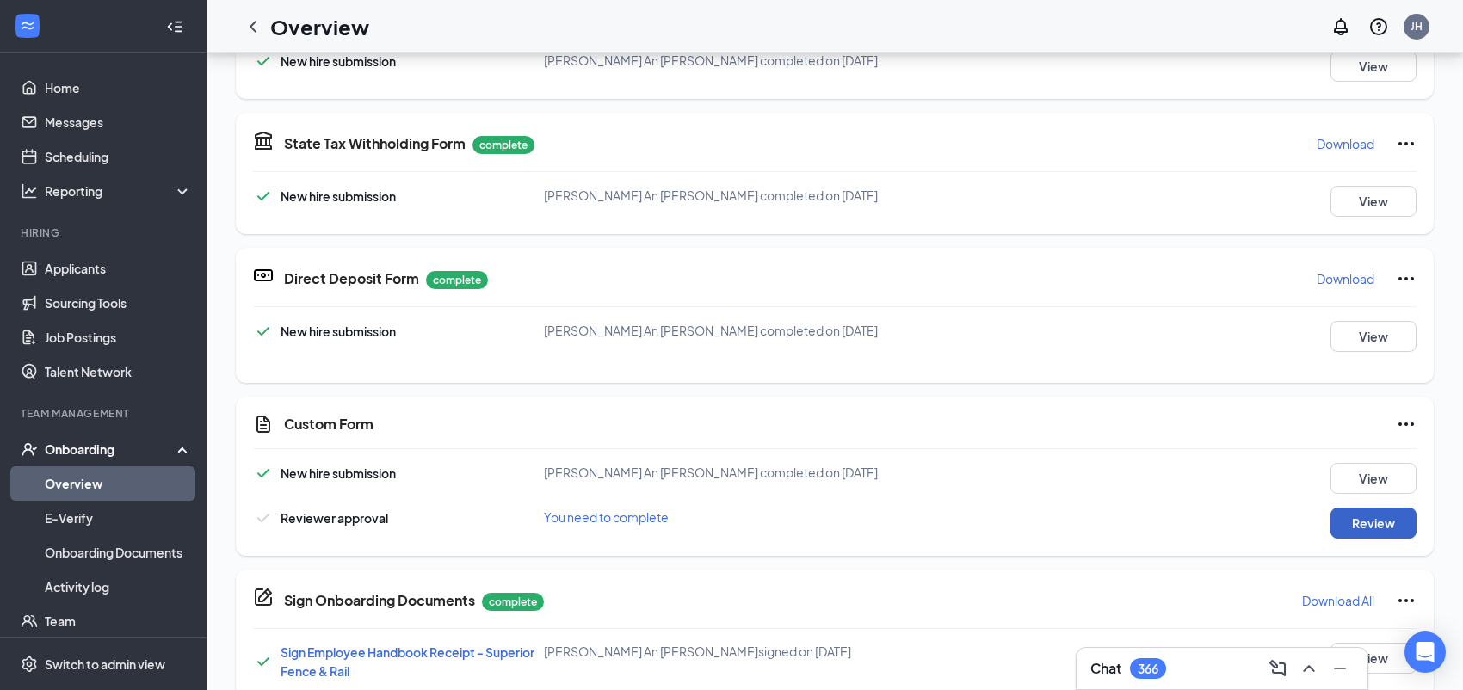
click at [1340, 515] on button "Review" at bounding box center [1373, 523] width 86 height 31
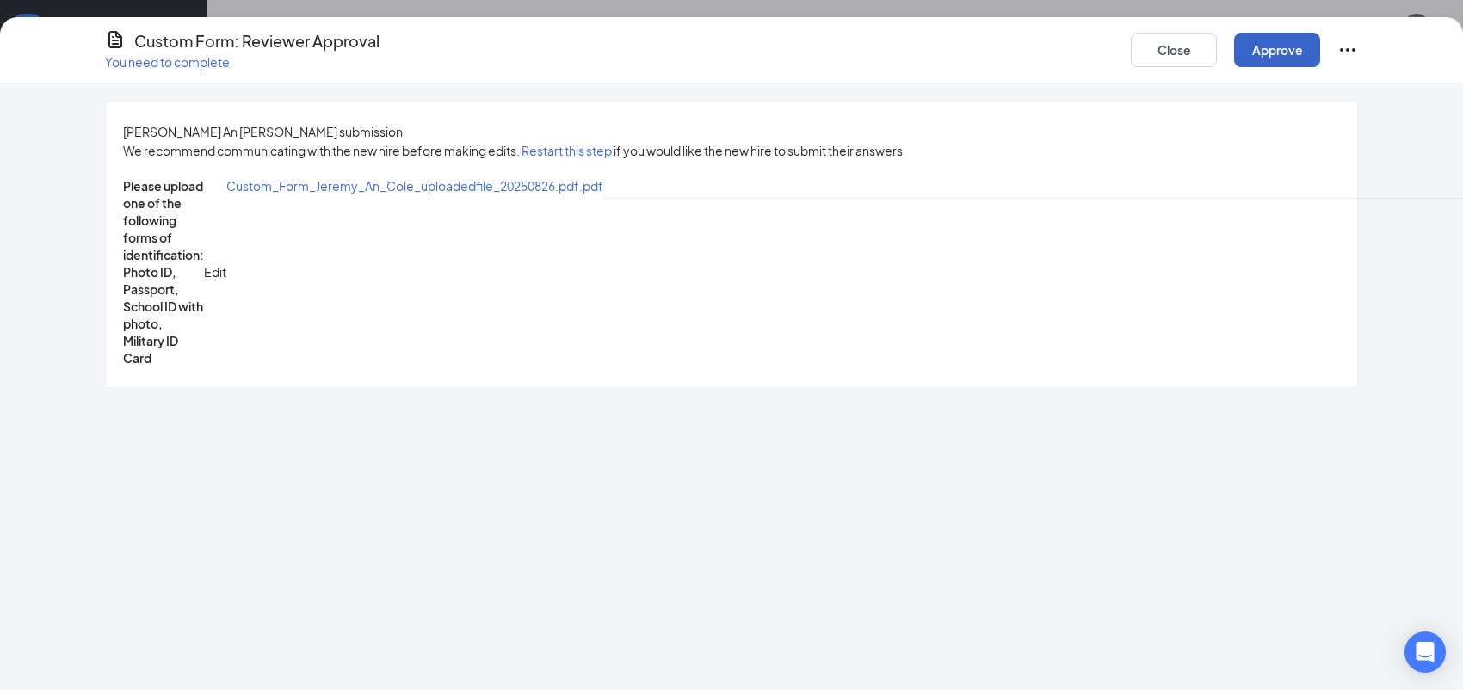
click at [1269, 54] on button "Approve" at bounding box center [1277, 50] width 86 height 34
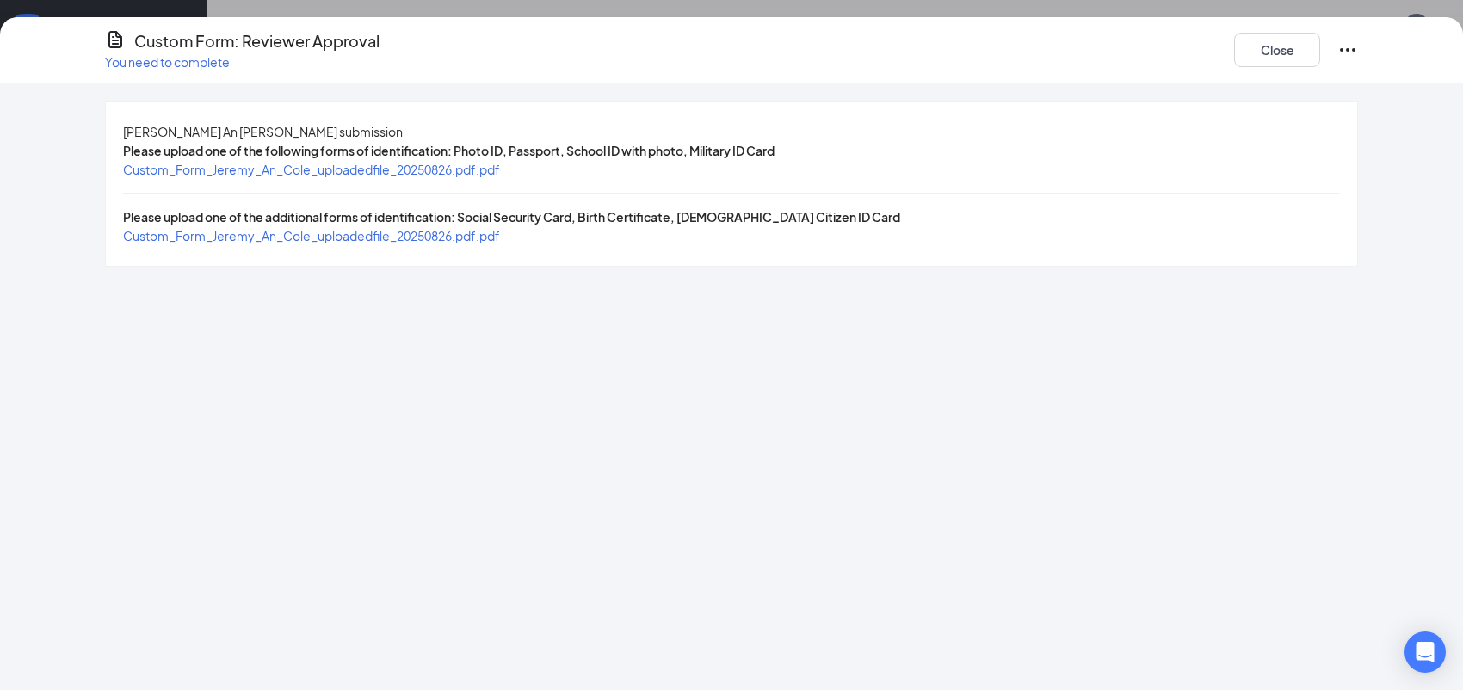
click at [500, 177] on span "Custom_Form_Jeremy_An_Cole_uploadedfile_20250826.pdf.pdf" at bounding box center [311, 169] width 377 height 15
click at [456, 243] on span "Custom_Form_Jeremy_An_Cole_uploadedfile_20250826.pdf.pdf" at bounding box center [311, 235] width 377 height 15
click at [1291, 59] on button "Close" at bounding box center [1277, 50] width 86 height 34
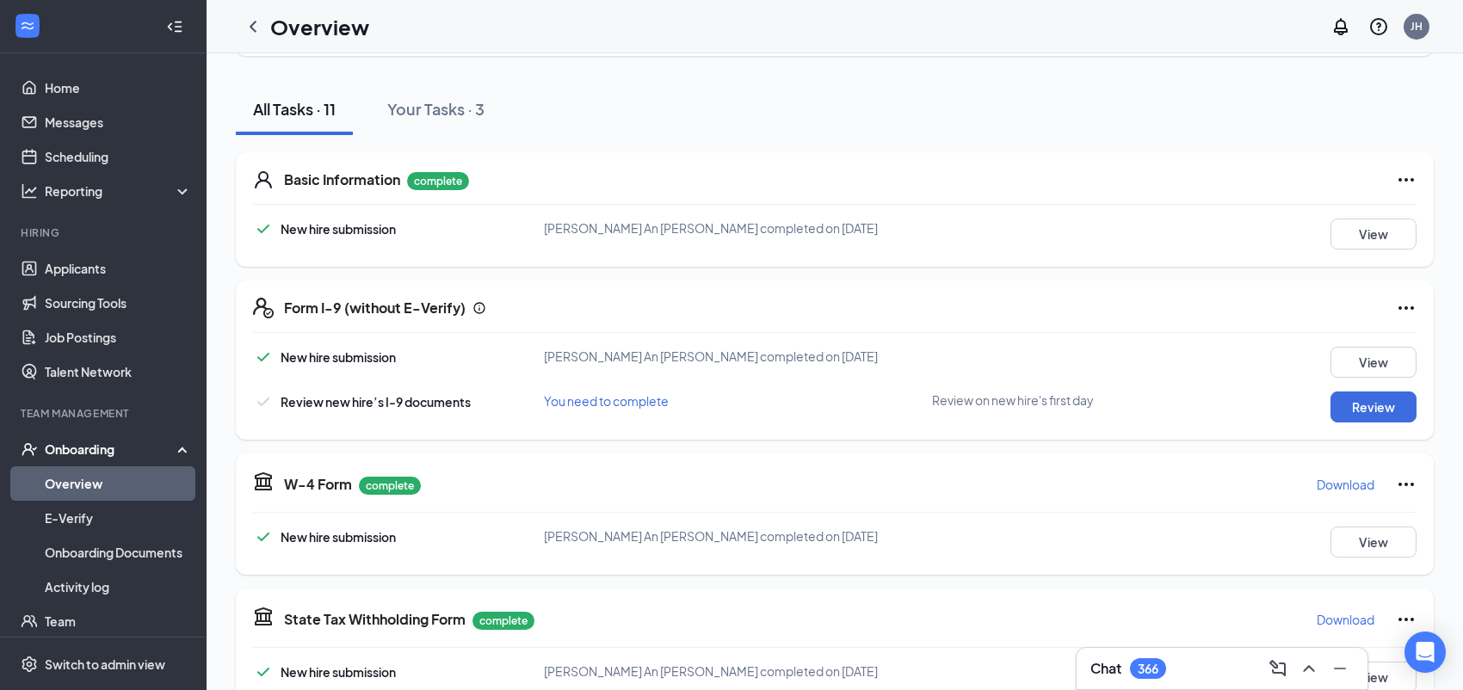
scroll to position [0, 0]
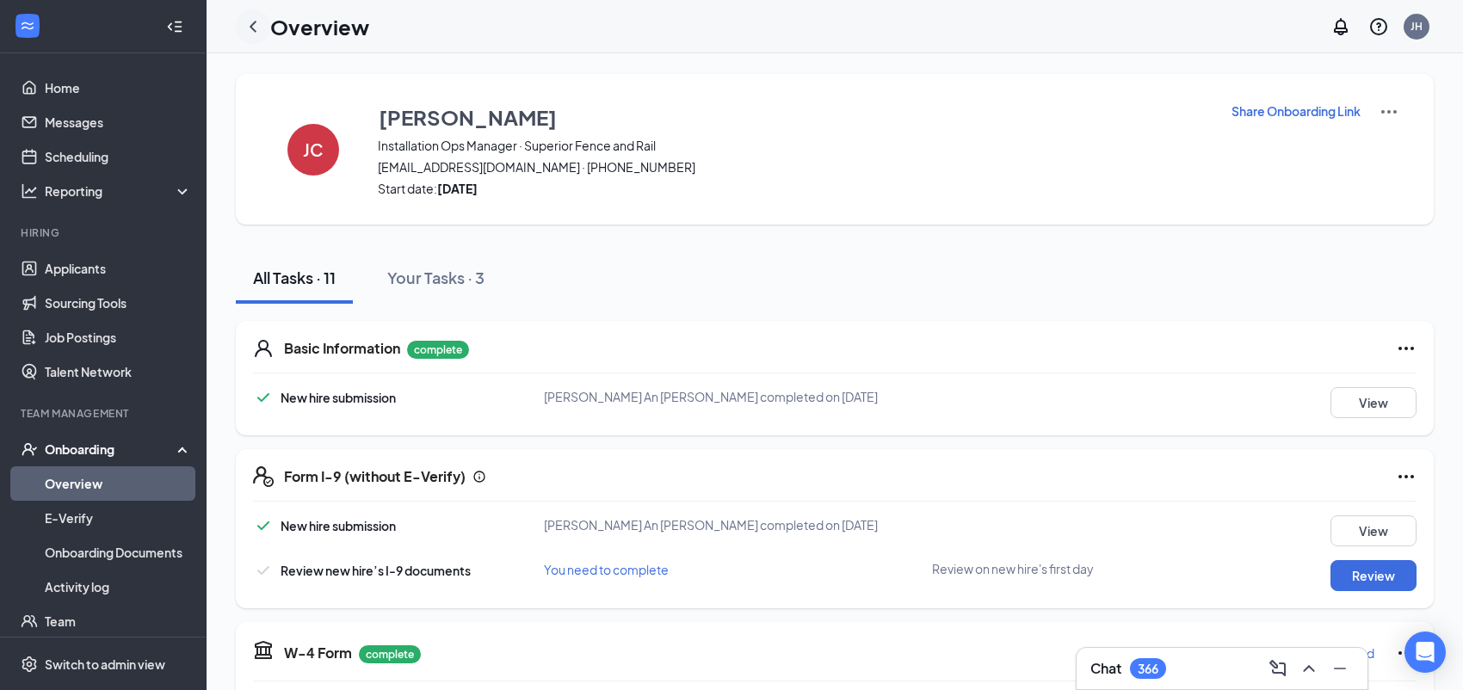
click at [244, 24] on icon "ChevronLeft" at bounding box center [253, 26] width 21 height 21
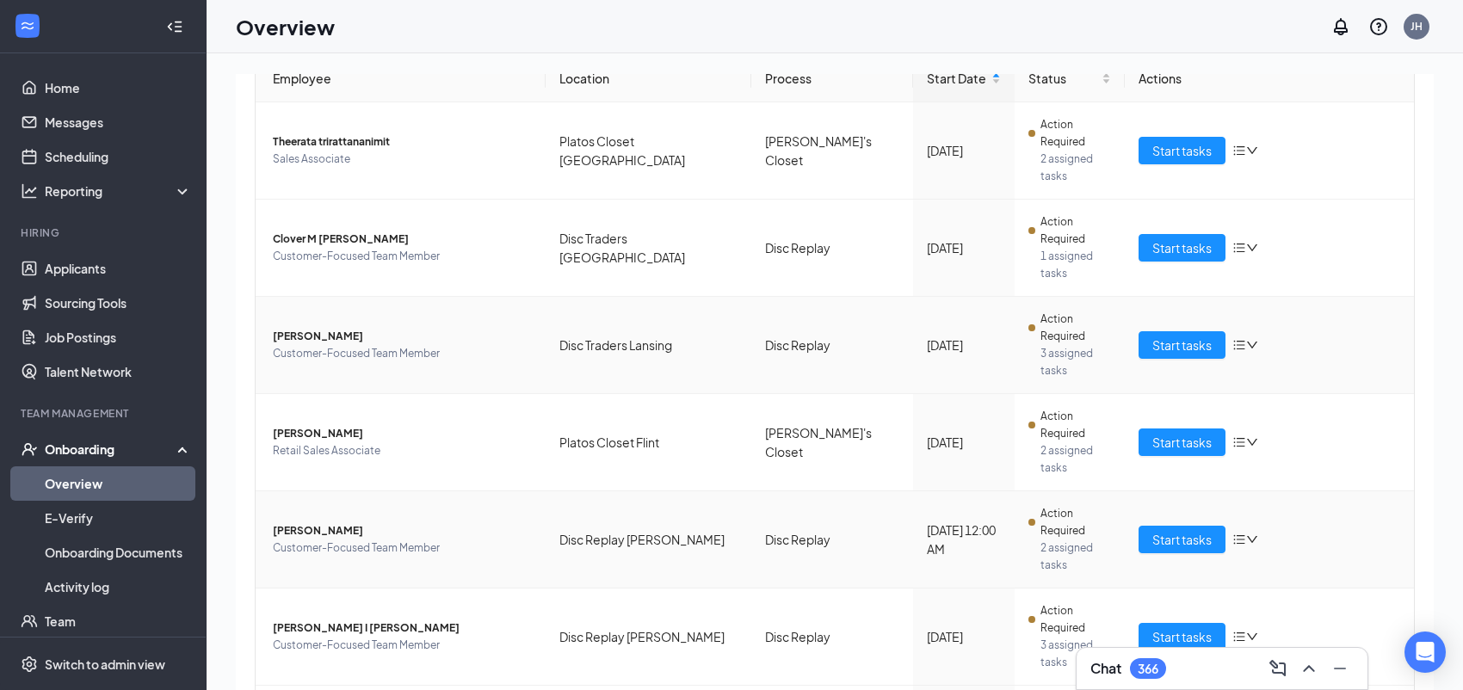
scroll to position [223, 0]
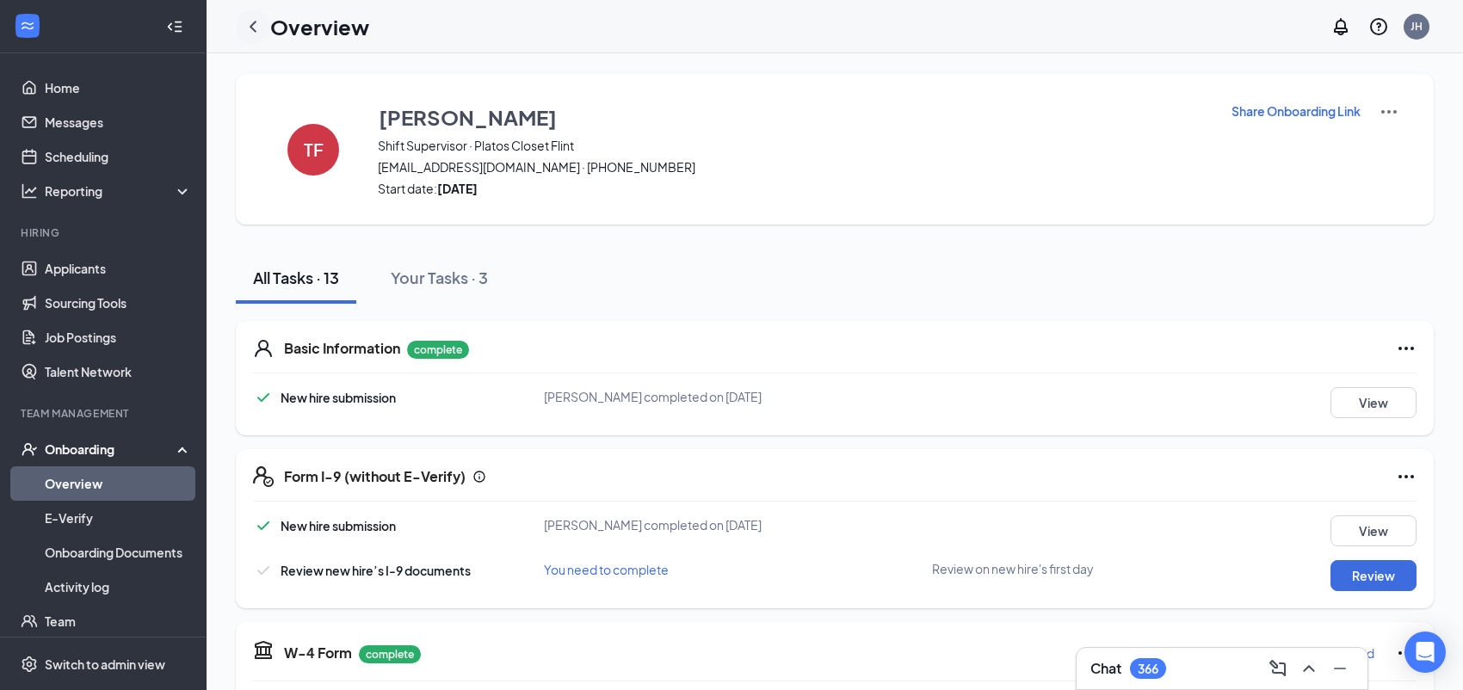
click at [248, 24] on icon "ChevronLeft" at bounding box center [253, 26] width 21 height 21
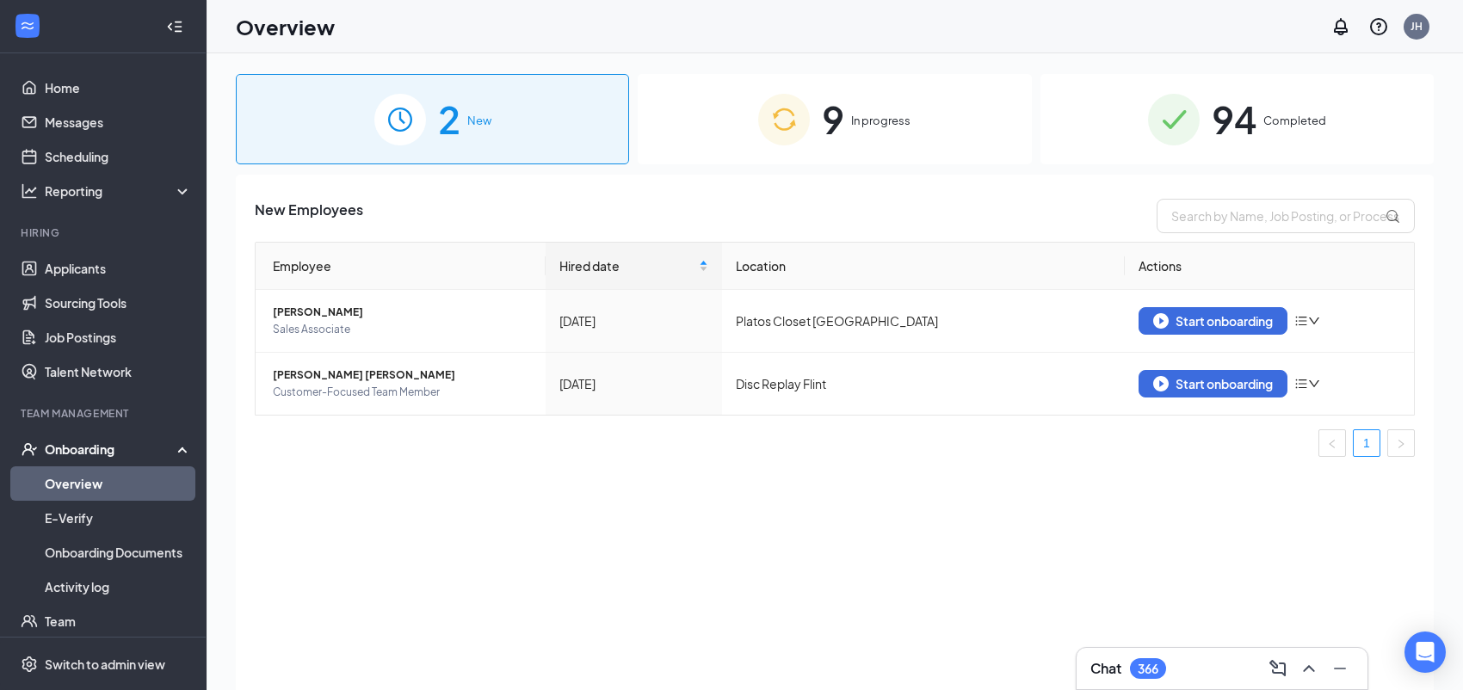
click at [856, 114] on span "In progress" at bounding box center [880, 120] width 59 height 17
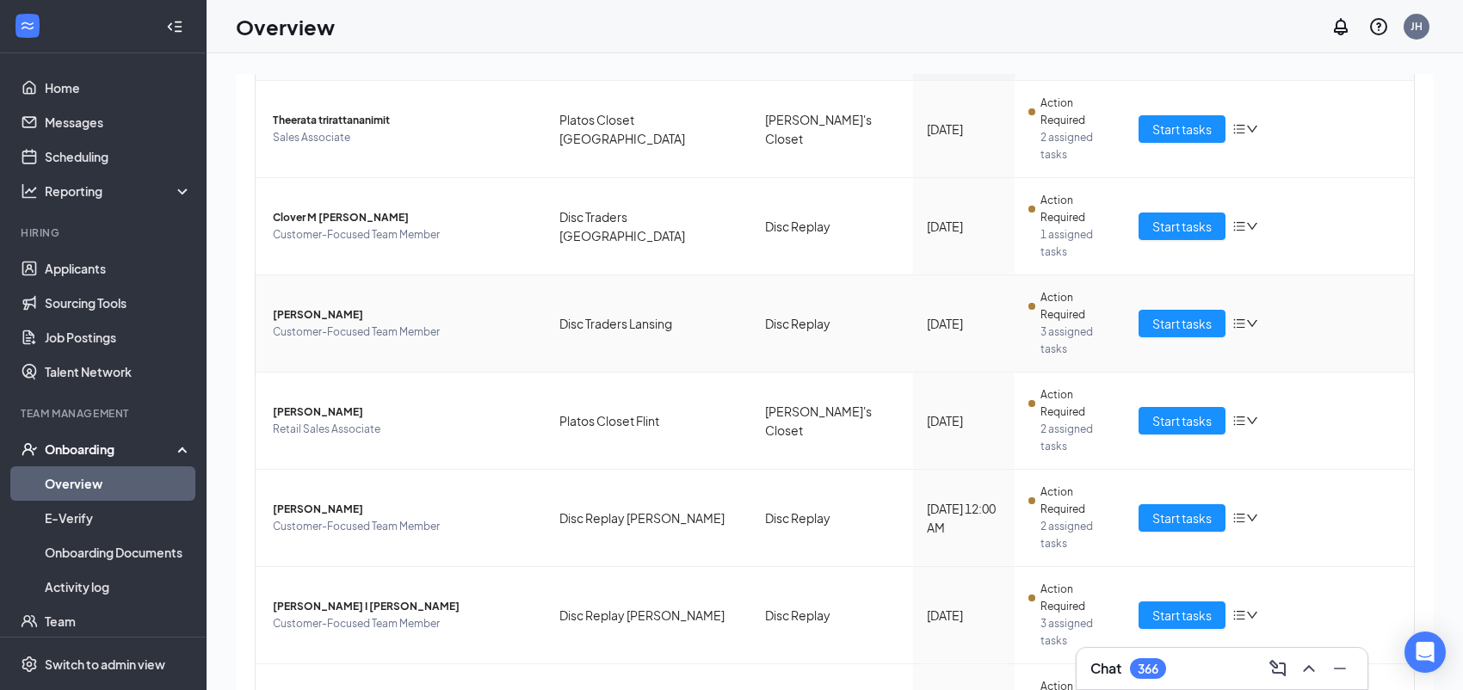
scroll to position [223, 0]
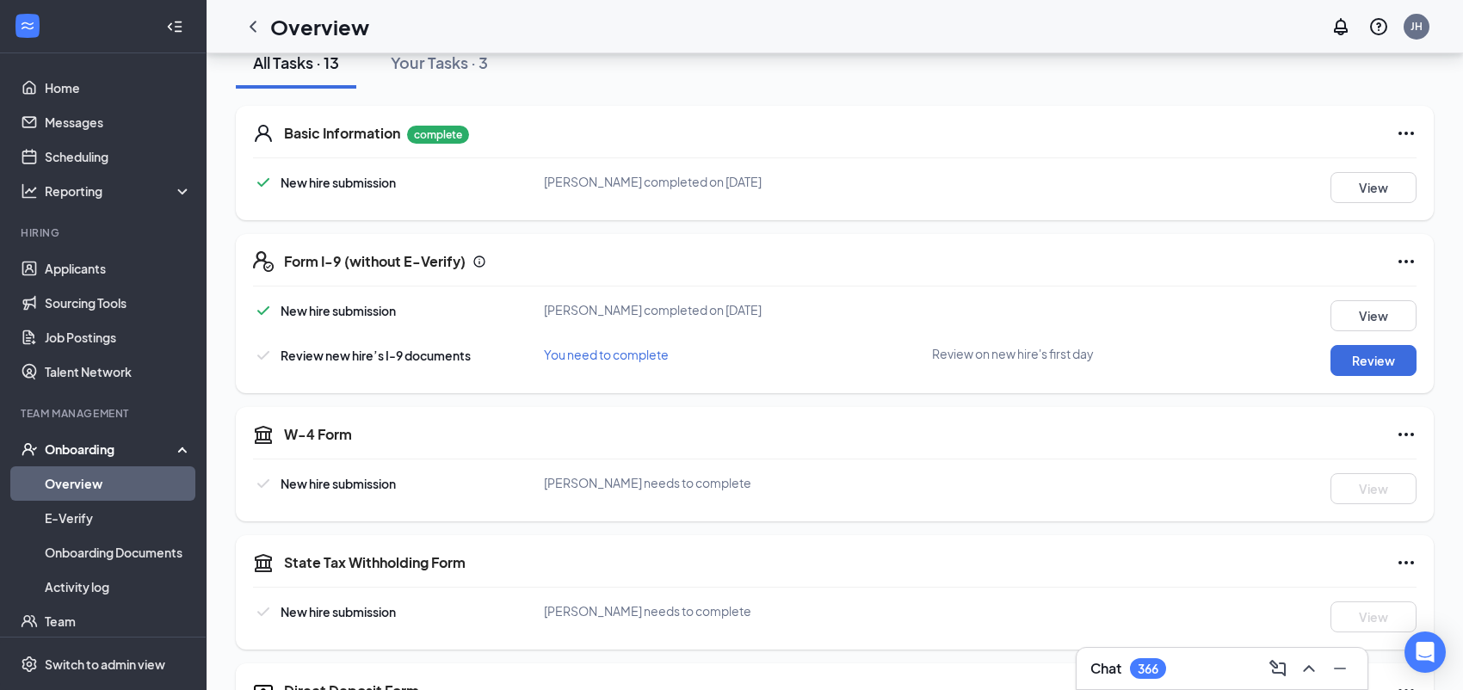
scroll to position [344, 0]
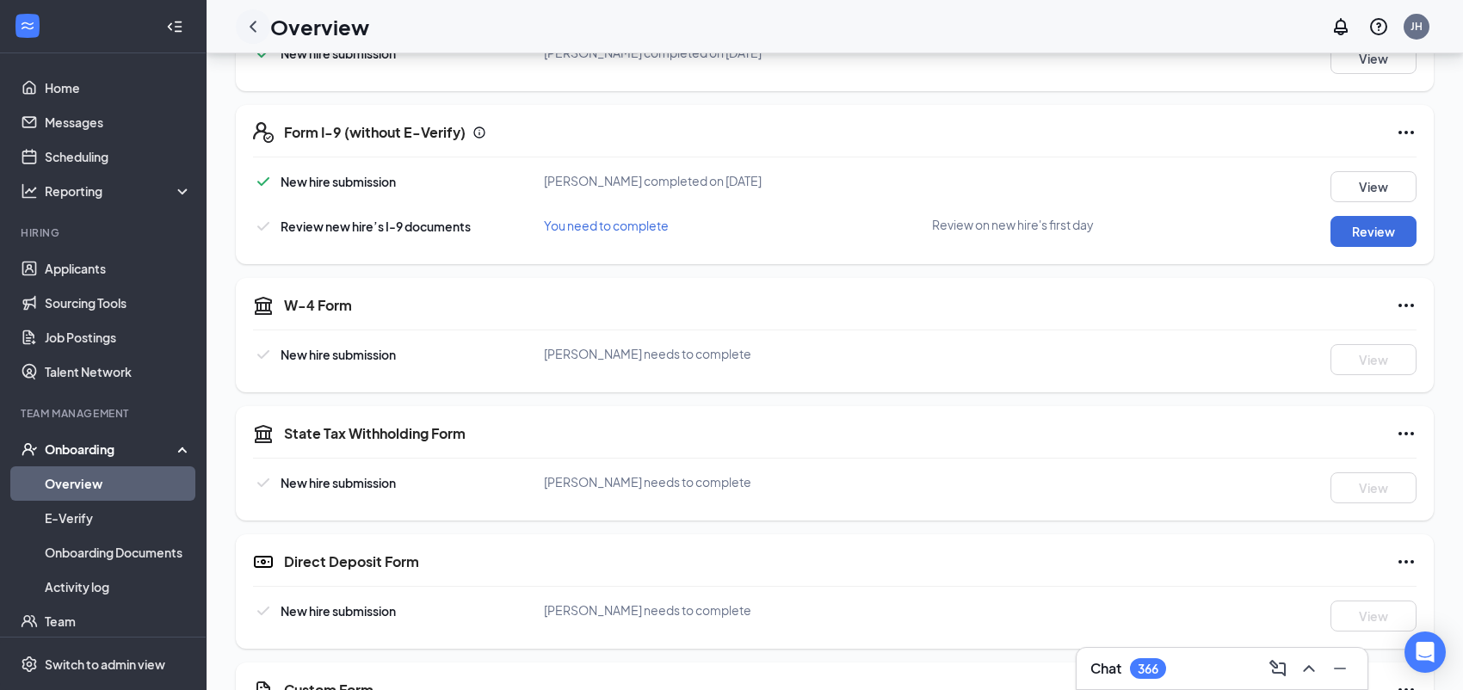
click at [252, 27] on icon "ChevronLeft" at bounding box center [252, 26] width 7 height 11
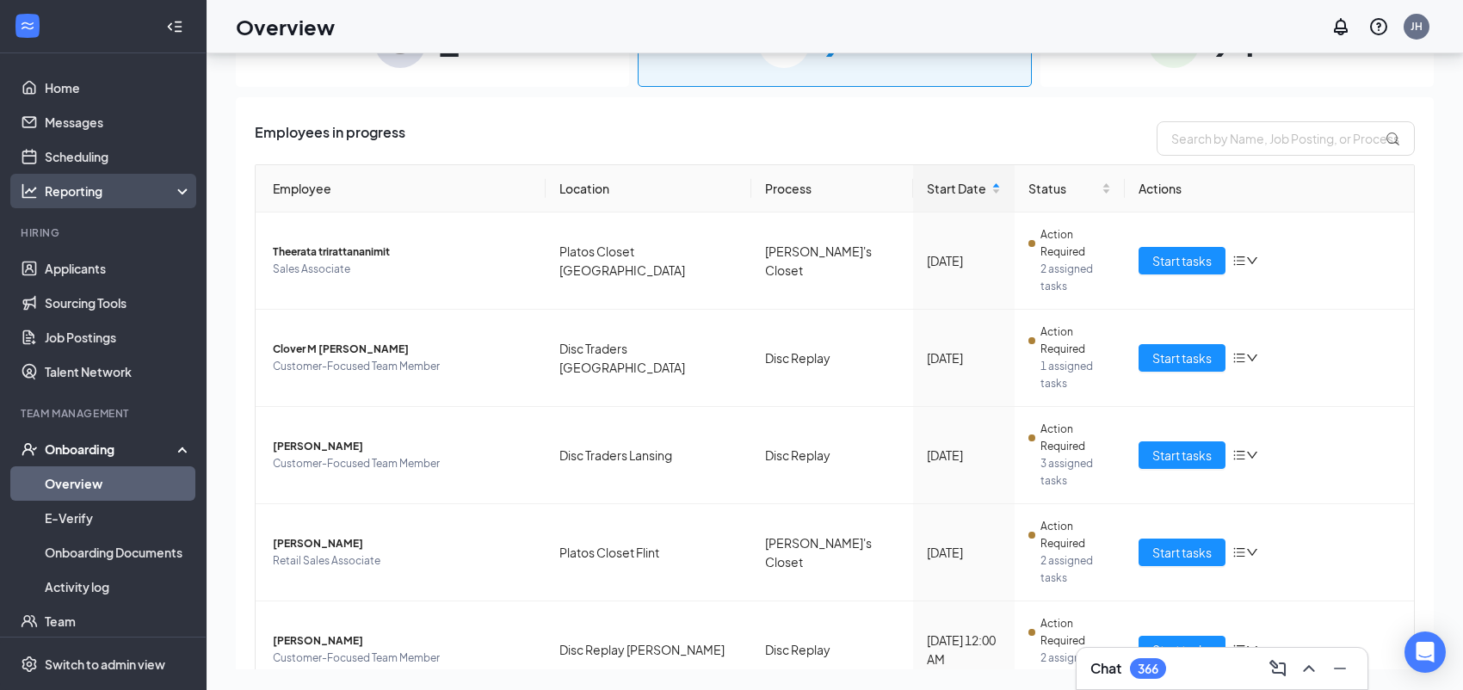
scroll to position [77, 0]
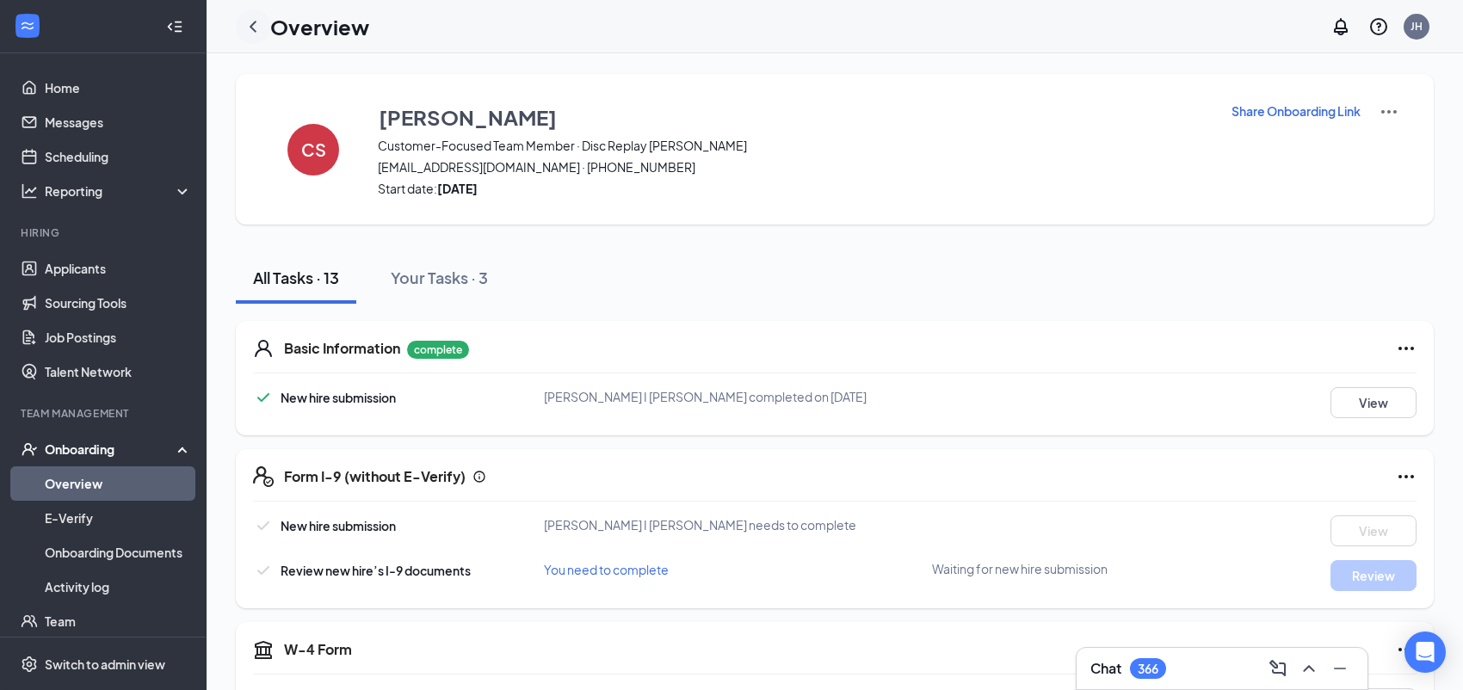
click at [250, 28] on icon "ChevronLeft" at bounding box center [253, 26] width 21 height 21
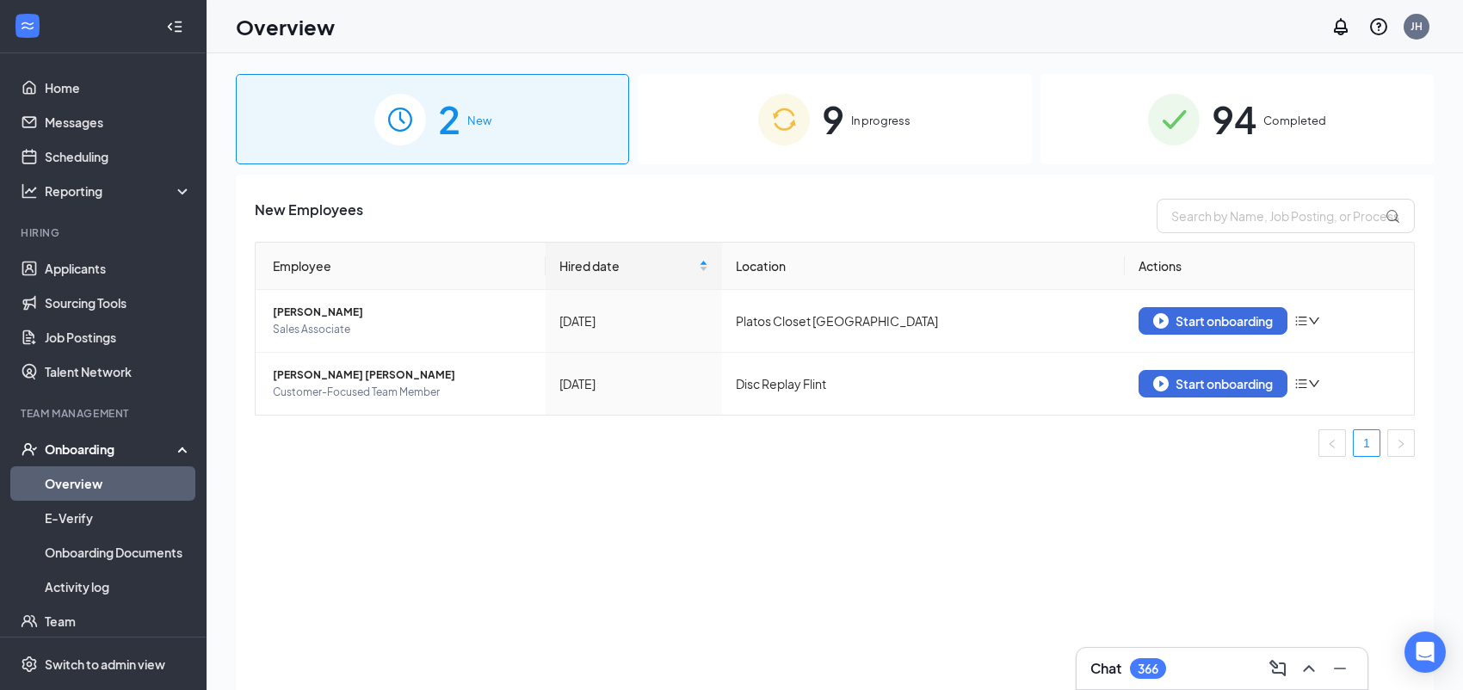
click at [850, 103] on div "9 In progress" at bounding box center [834, 119] width 393 height 90
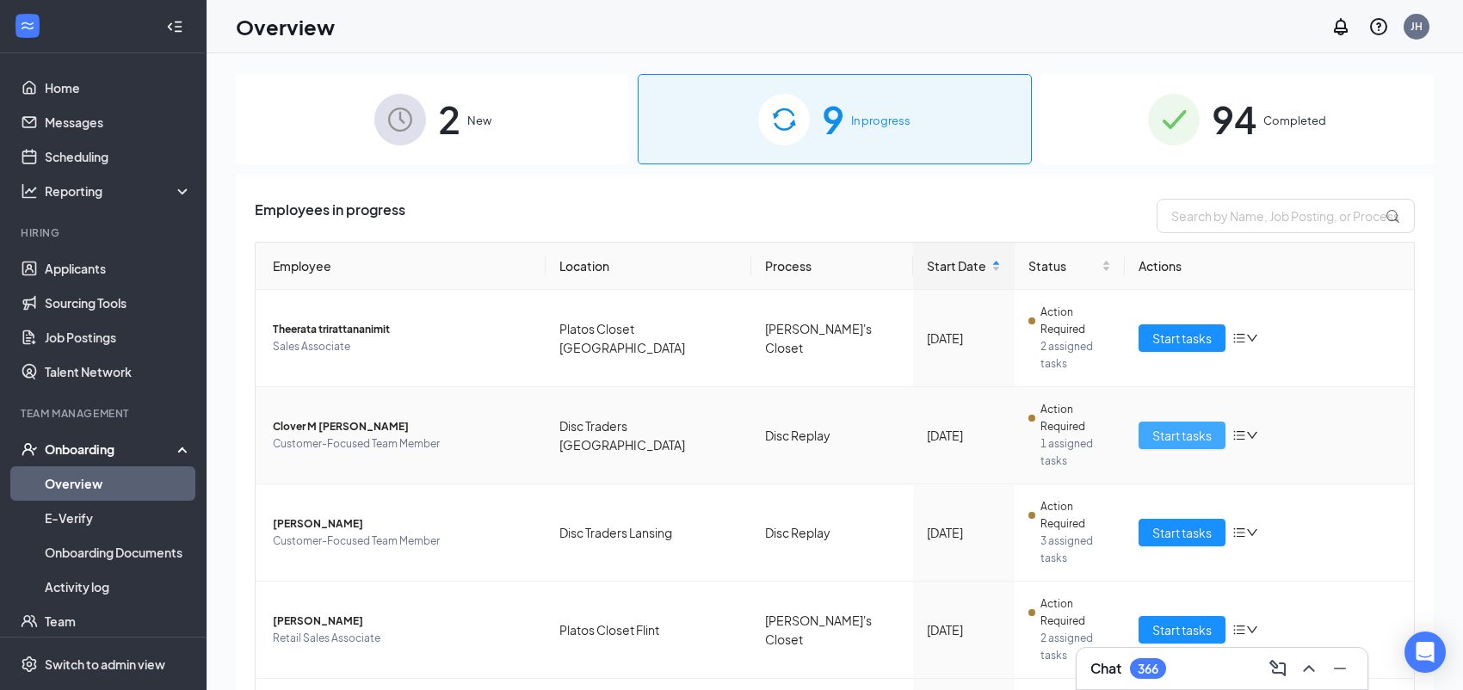
click at [1204, 422] on button "Start tasks" at bounding box center [1181, 436] width 87 height 28
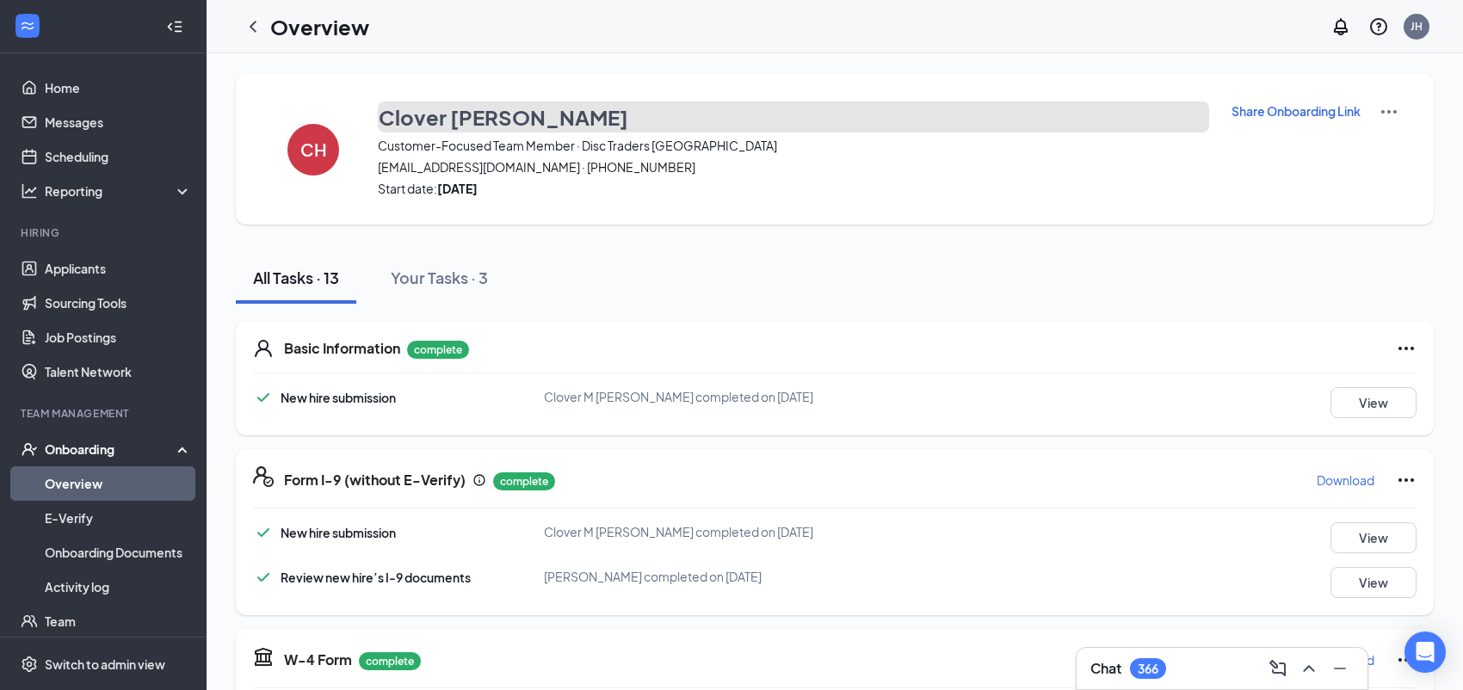
click at [440, 118] on h3 "Clover [PERSON_NAME]" at bounding box center [503, 116] width 249 height 29
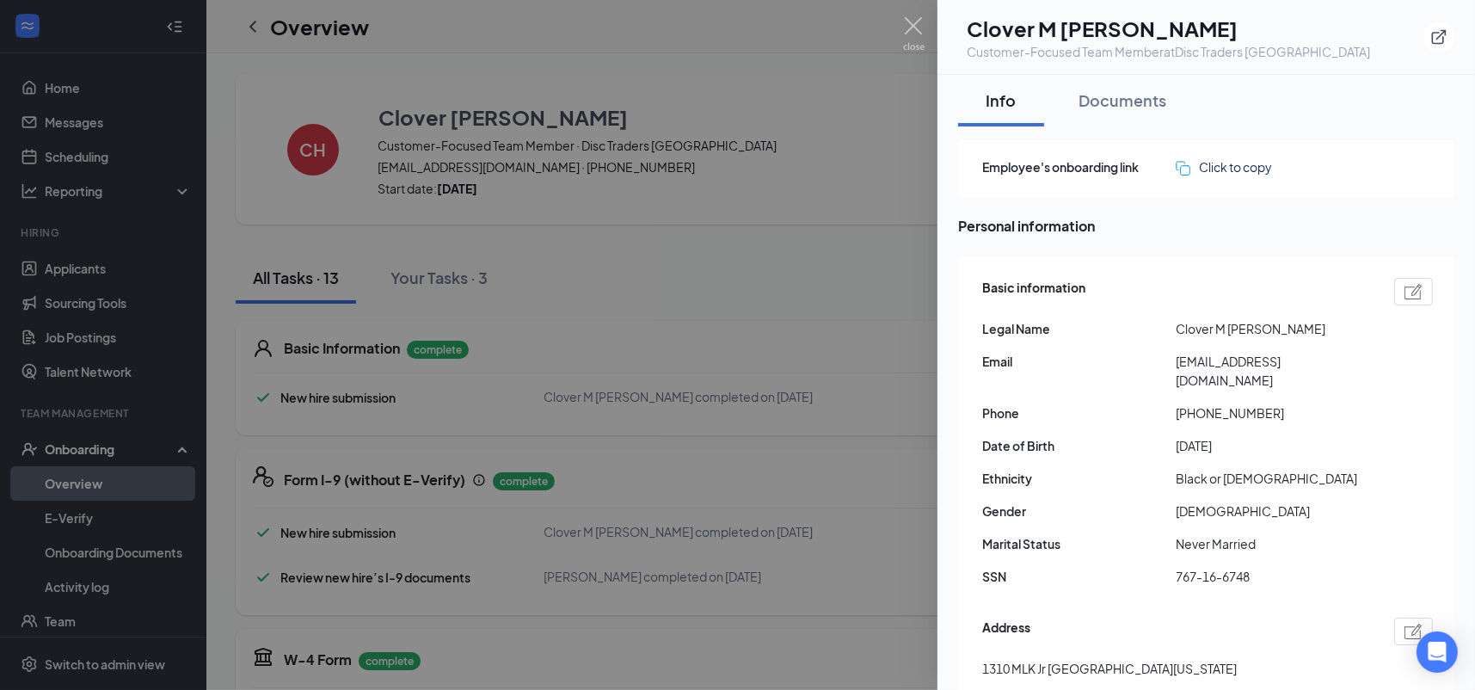
click at [1188, 326] on span "Clover M [PERSON_NAME]" at bounding box center [1273, 328] width 194 height 19
copy span "Clover"
click at [1262, 325] on span "Clover M [PERSON_NAME]" at bounding box center [1273, 328] width 194 height 19
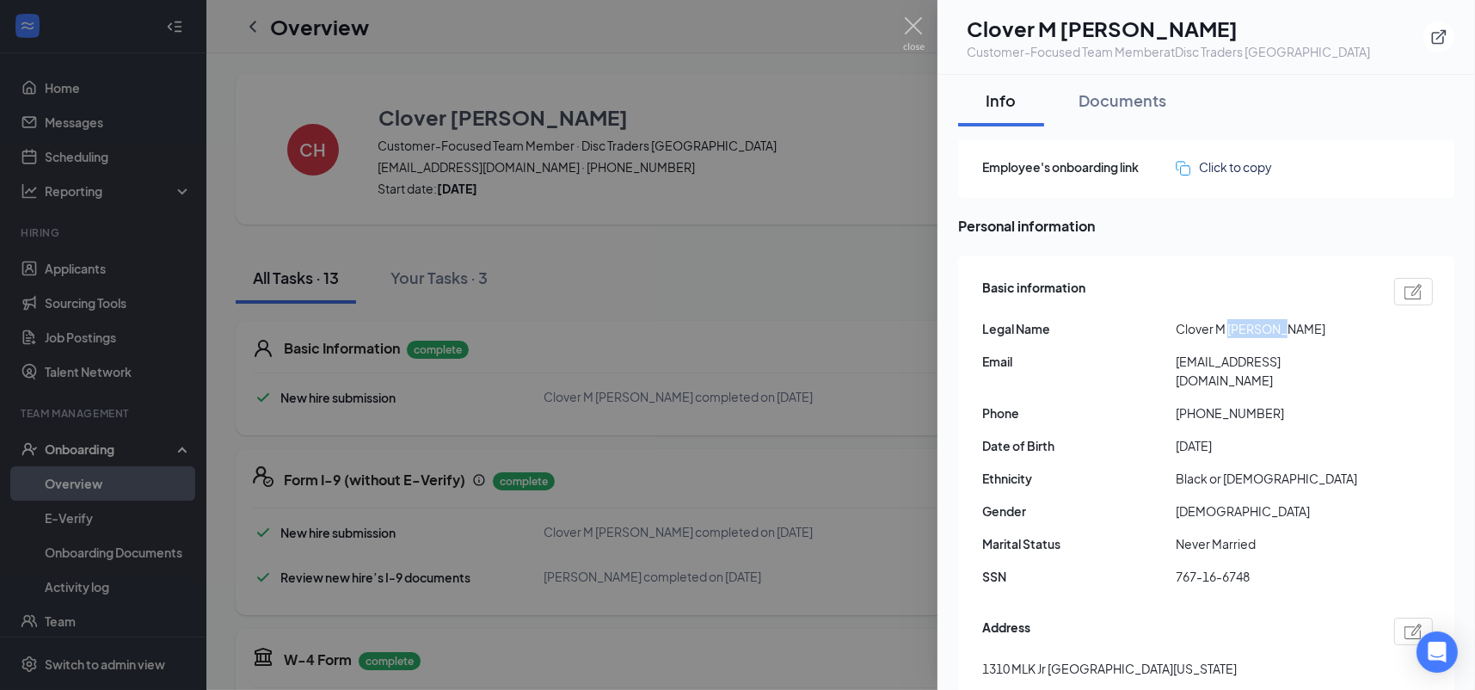
copy span "[PERSON_NAME]"
click at [734, 478] on div at bounding box center [737, 345] width 1475 height 690
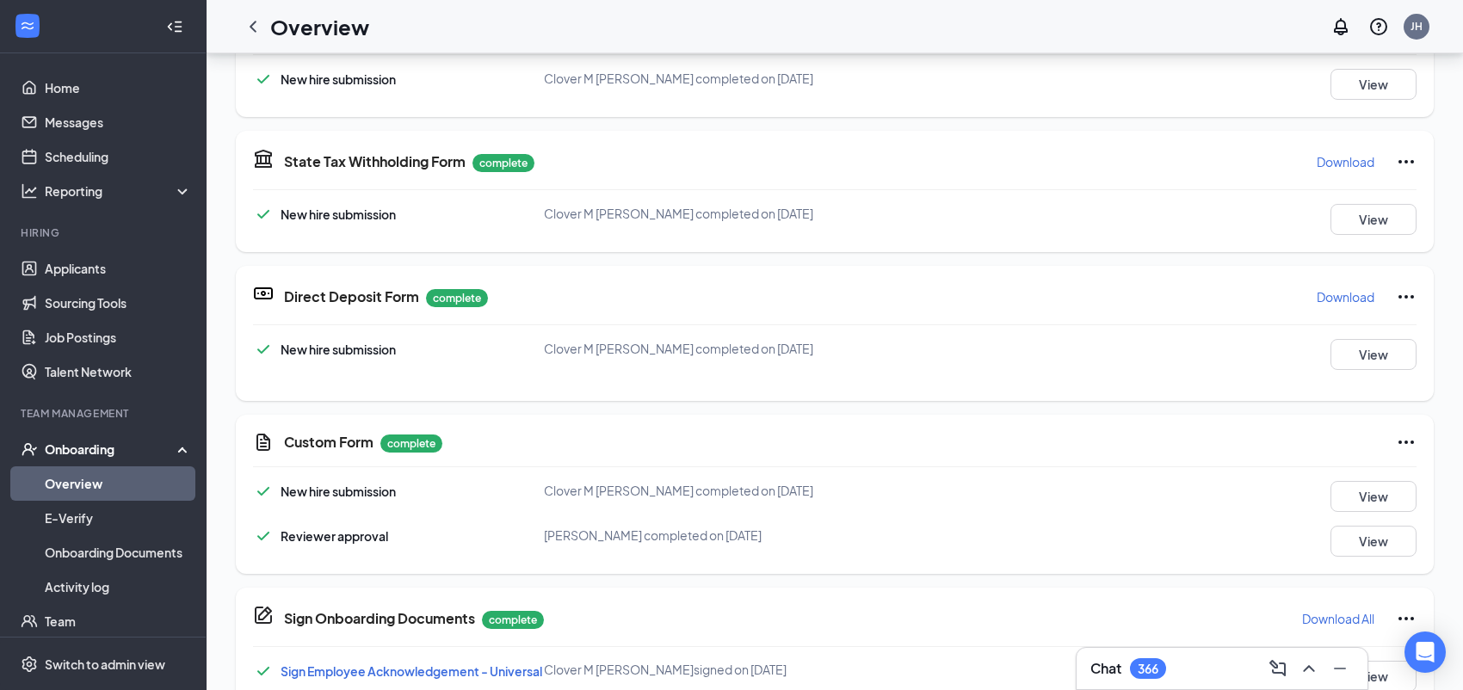
scroll to position [344, 0]
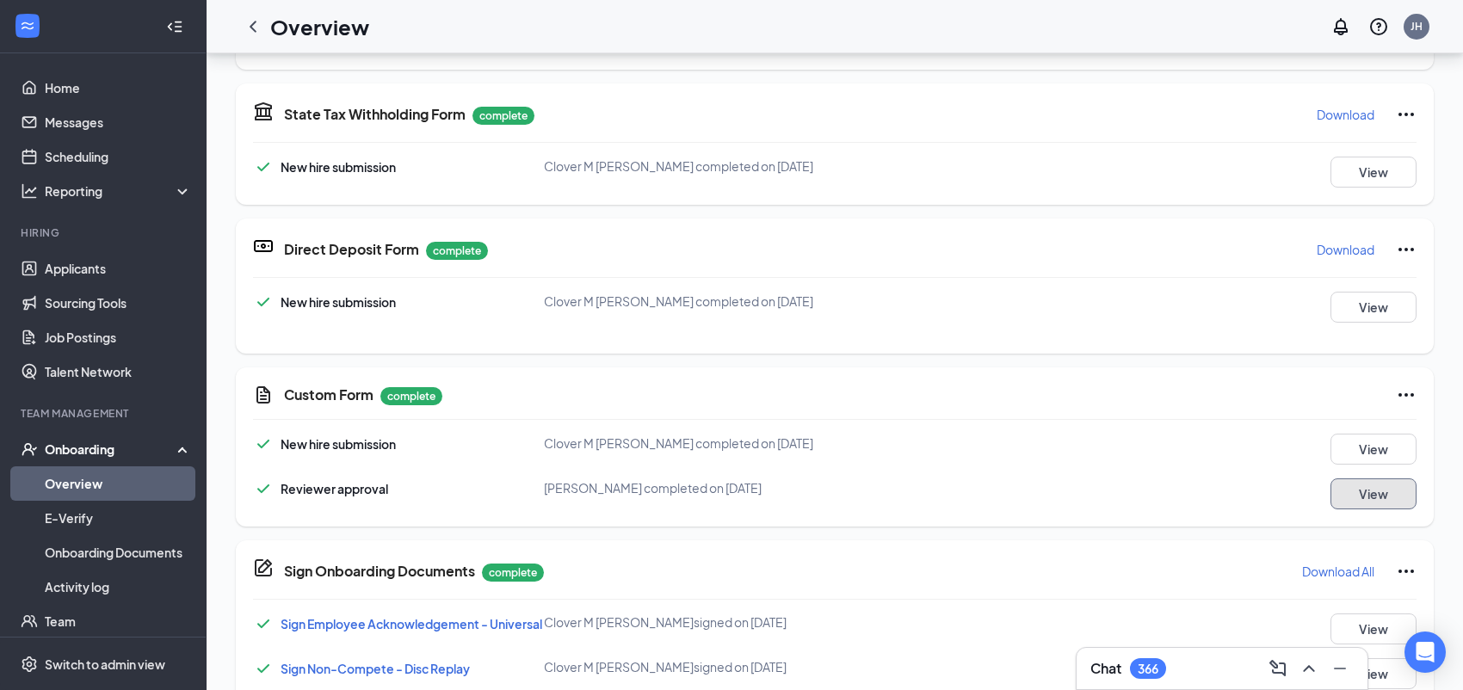
click at [1330, 492] on button "View" at bounding box center [1373, 493] width 86 height 31
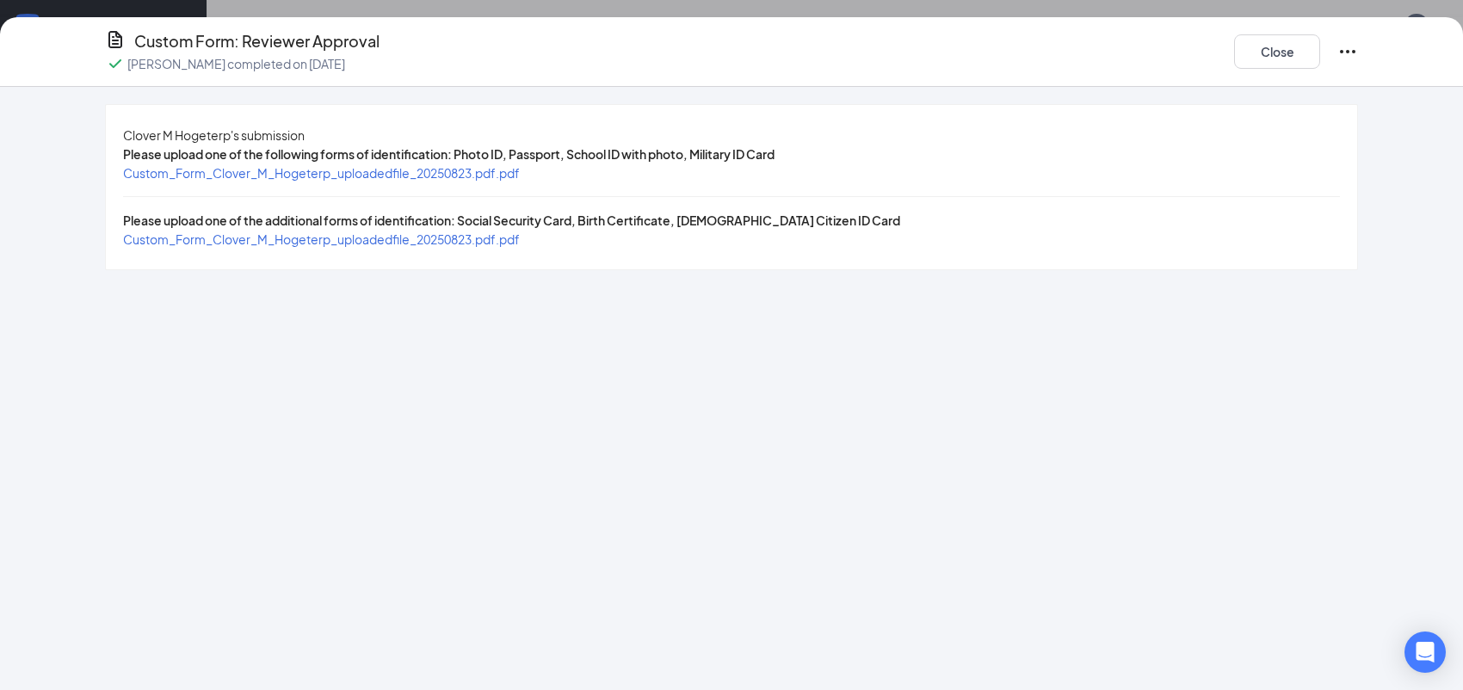
click at [264, 181] on span "Custom_Form_Clover_M_Hogeterp_uploadedfile_20250823.pdf.pdf" at bounding box center [321, 172] width 397 height 15
click at [387, 247] on span "Custom_Form_Clover_M_Hogeterp_uploadedfile_20250823.pdf.pdf" at bounding box center [321, 238] width 397 height 15
click at [467, 181] on span "Custom_Form_Clover_M_Hogeterp_uploadedfile_20250823.pdf.pdf" at bounding box center [321, 172] width 397 height 15
click at [520, 247] on span "Custom_Form_Clover_M_Hogeterp_uploadedfile_20250823.pdf.pdf" at bounding box center [321, 238] width 397 height 15
click at [1262, 39] on button "Close" at bounding box center [1277, 51] width 86 height 34
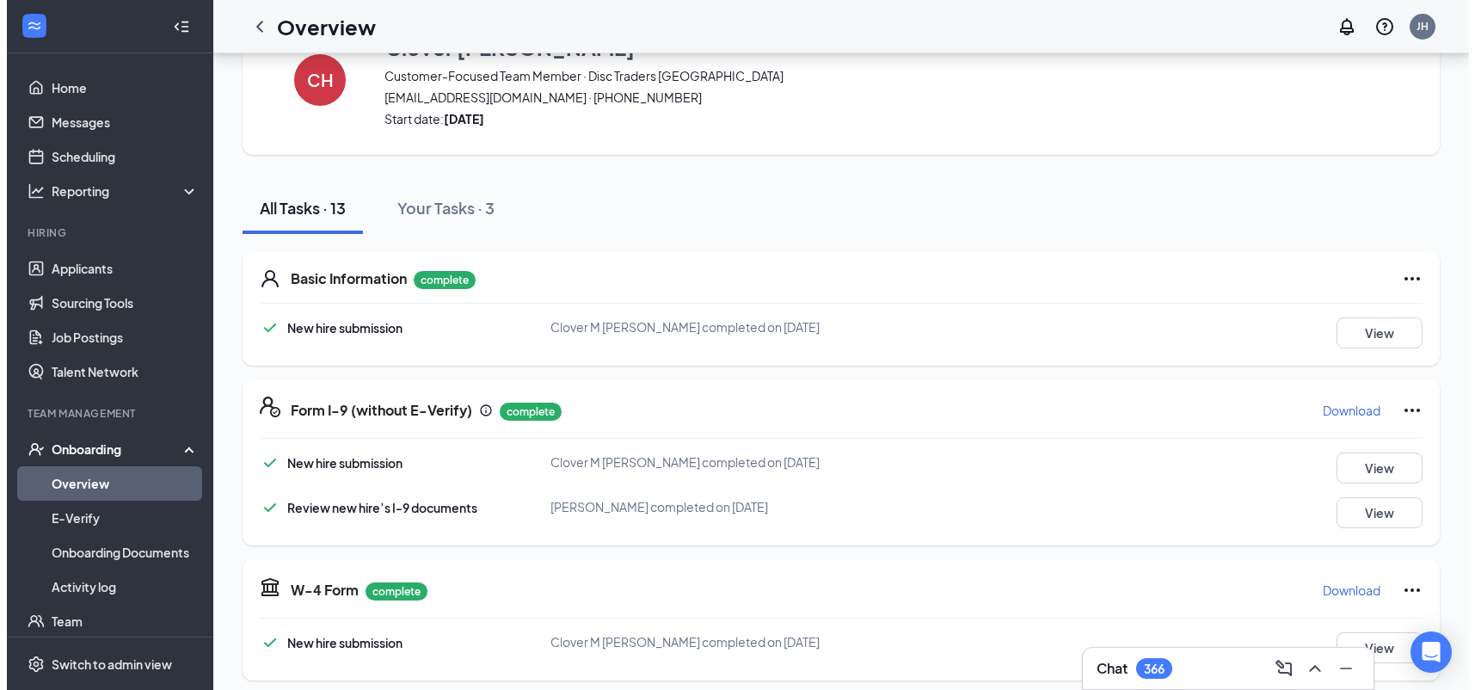
scroll to position [0, 0]
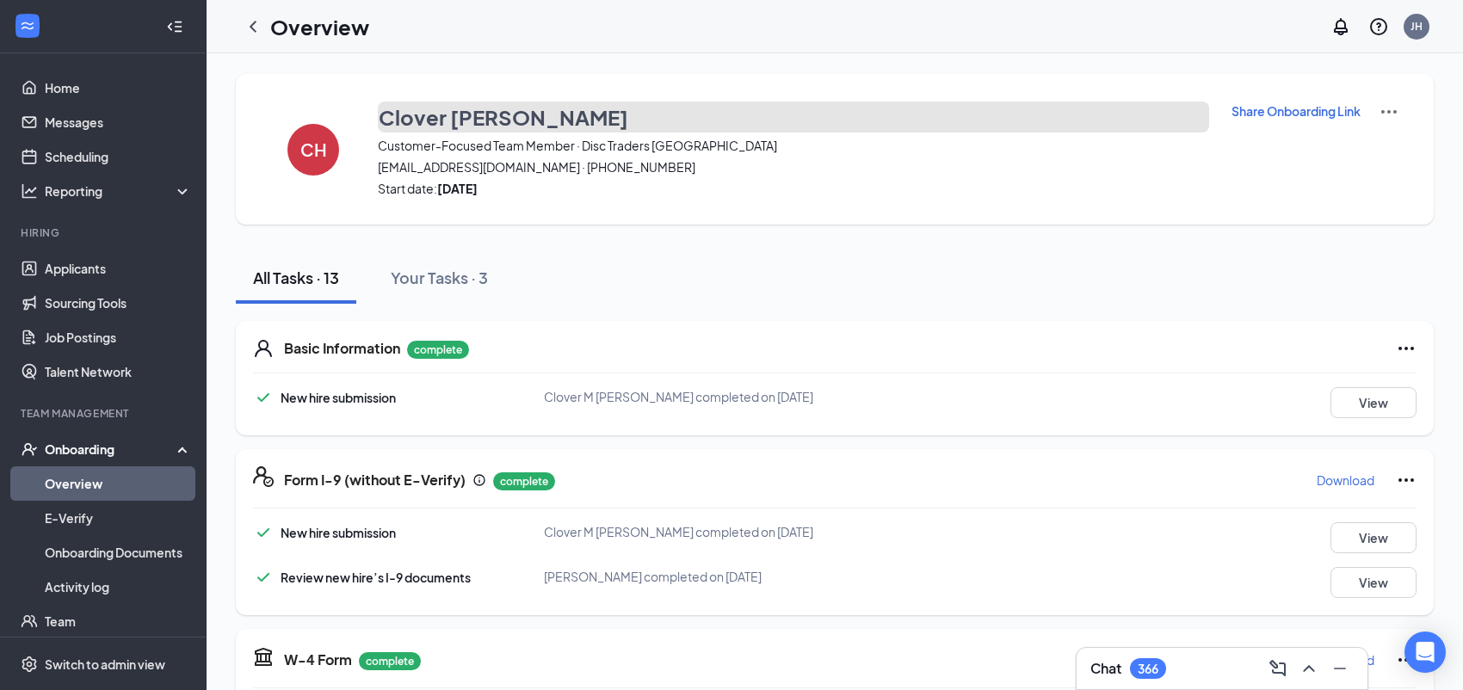
click at [490, 117] on h3 "Clover [PERSON_NAME]" at bounding box center [503, 116] width 249 height 29
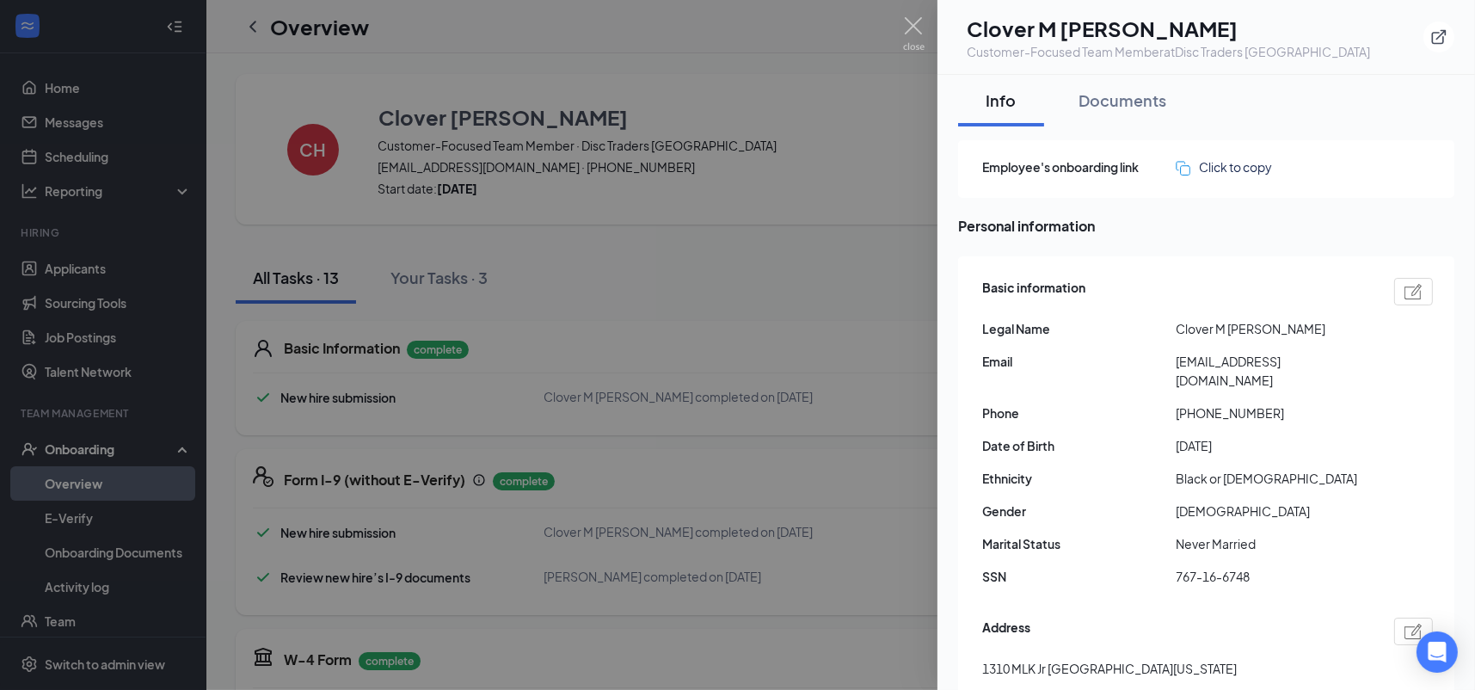
click at [1235, 567] on span "767-16-6748" at bounding box center [1273, 576] width 194 height 19
copy span "767-16-6748"
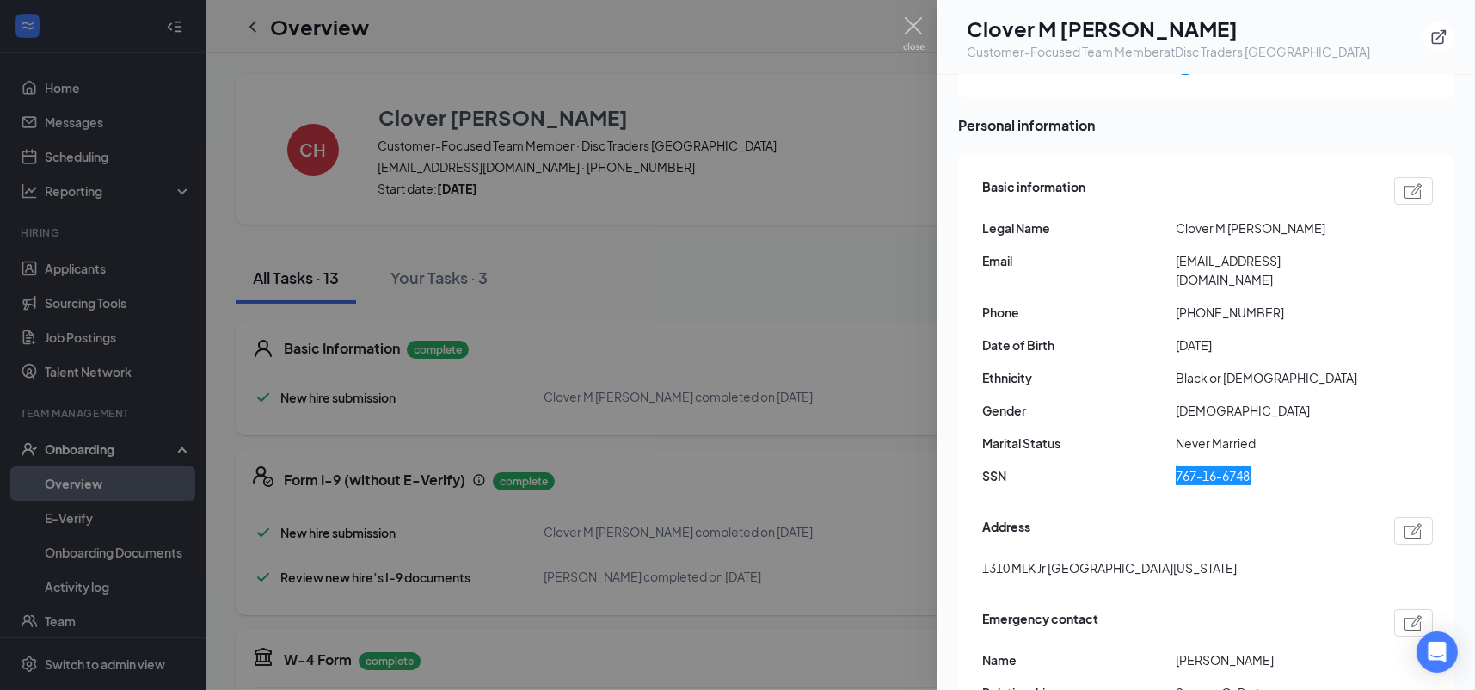
scroll to position [229, 0]
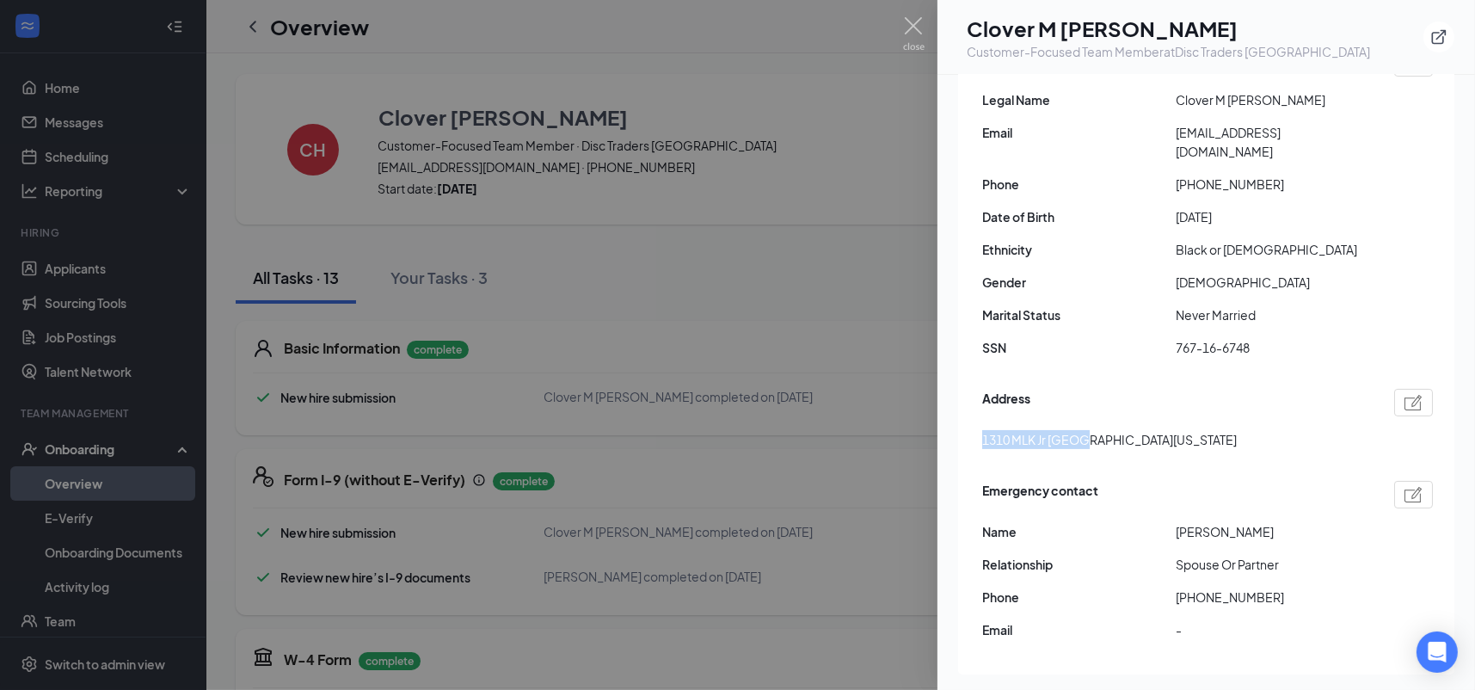
drag, startPoint x: 1078, startPoint y: 419, endPoint x: 966, endPoint y: 416, distance: 111.9
click at [966, 416] on div "Basic information Legal Name Clover M [PERSON_NAME] Email [EMAIL_ADDRESS][DOMAI…" at bounding box center [1206, 351] width 496 height 647
copy span "1310 MLK Jr St SE"
drag, startPoint x: 1268, startPoint y: 160, endPoint x: 1191, endPoint y: 163, distance: 77.5
click at [1191, 175] on span "[PHONE_NUMBER]" at bounding box center [1273, 184] width 194 height 19
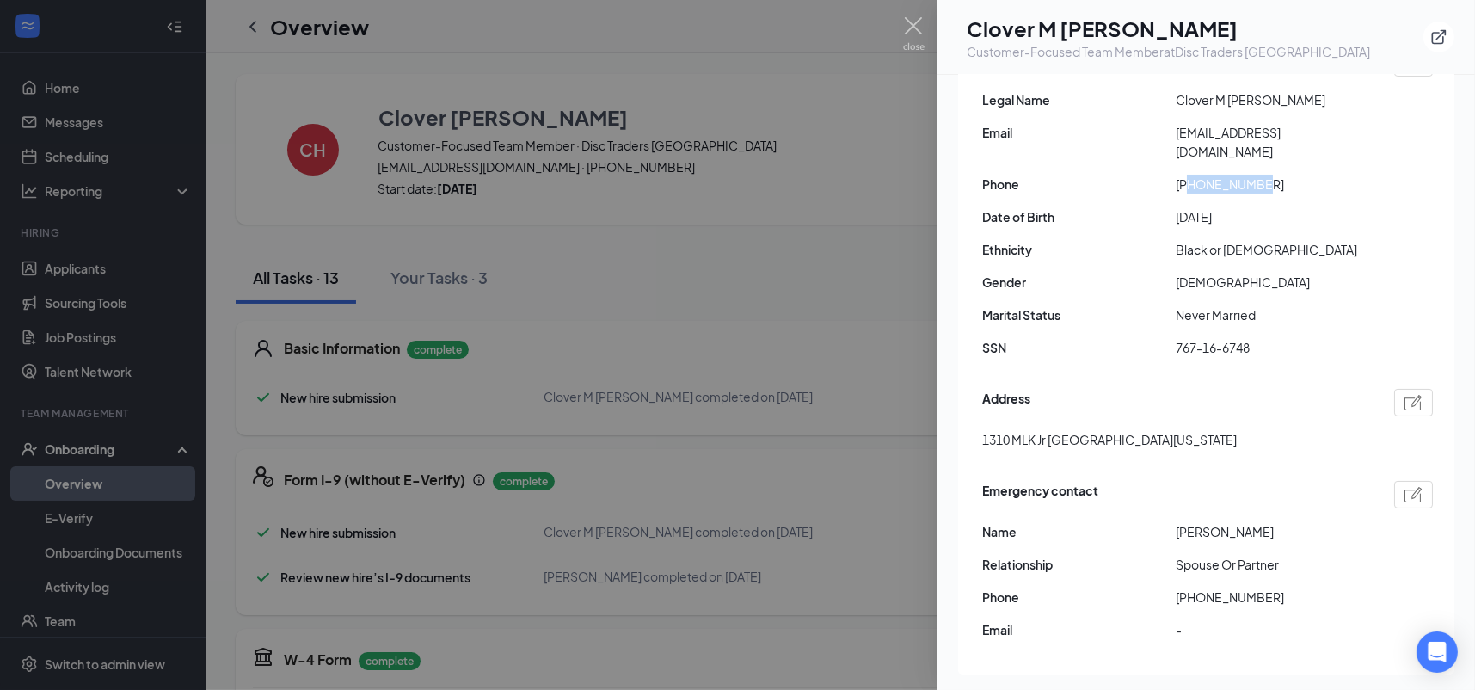
copy span "6162796207"
click at [1278, 129] on span "[EMAIL_ADDRESS][DOMAIN_NAME]" at bounding box center [1273, 142] width 194 height 38
copy span "[EMAIL_ADDRESS][DOMAIN_NAME]"
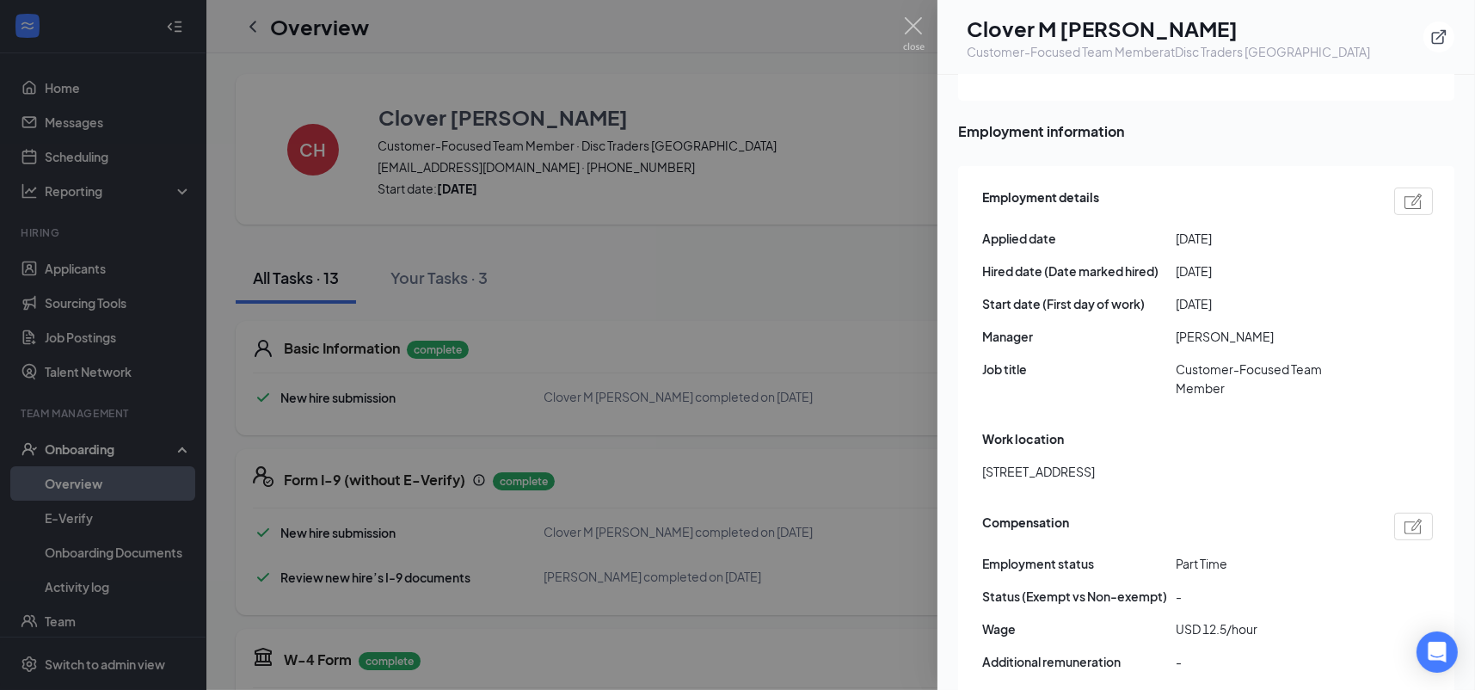
scroll to position [0, 0]
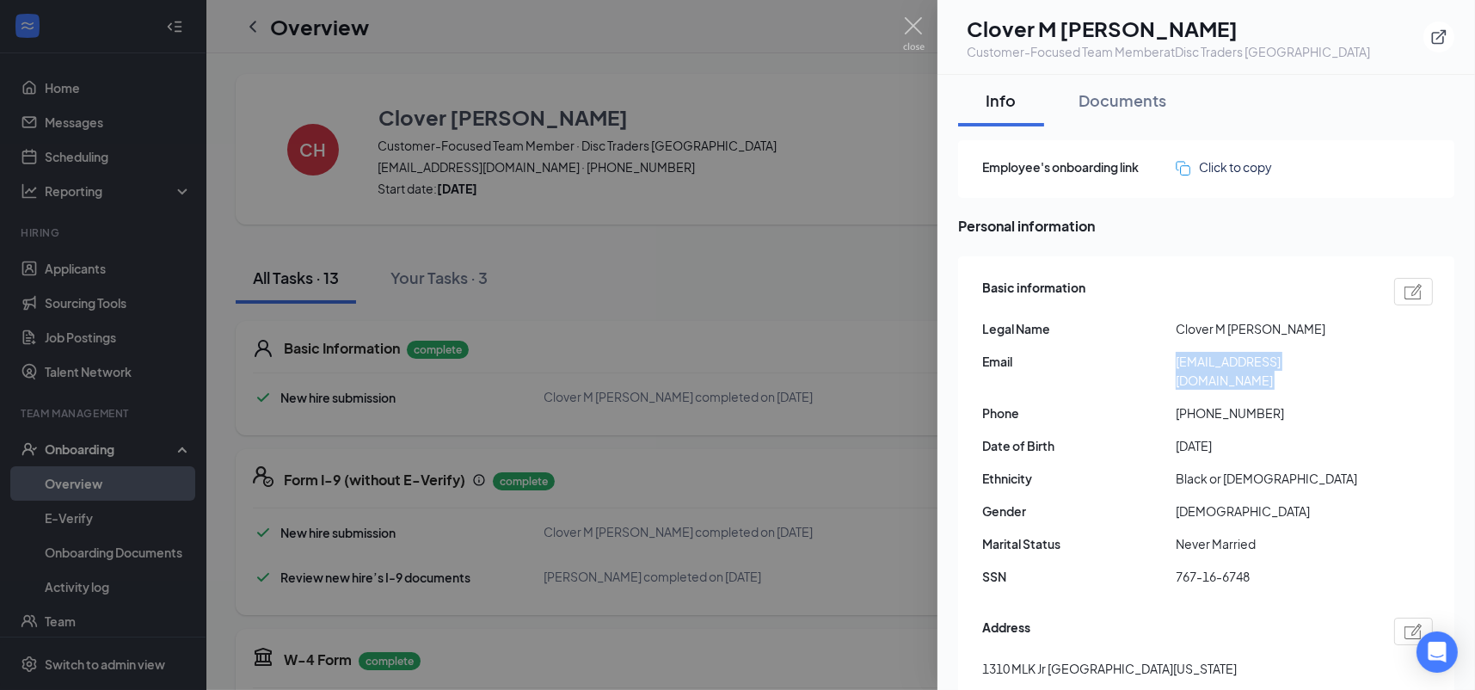
click at [1329, 480] on div "Basic information Legal Name Clover M [PERSON_NAME] Email [EMAIL_ADDRESS][DOMAI…" at bounding box center [1208, 437] width 451 height 326
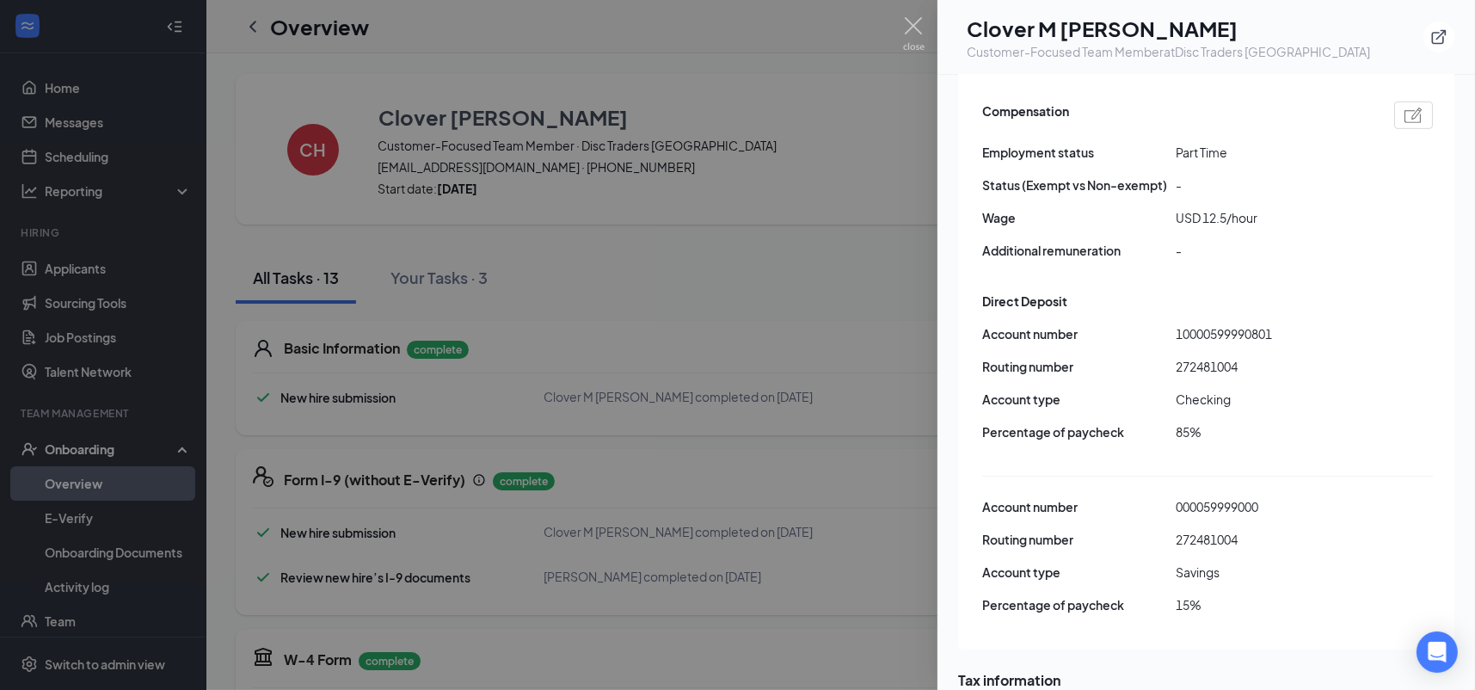
scroll to position [1261, 0]
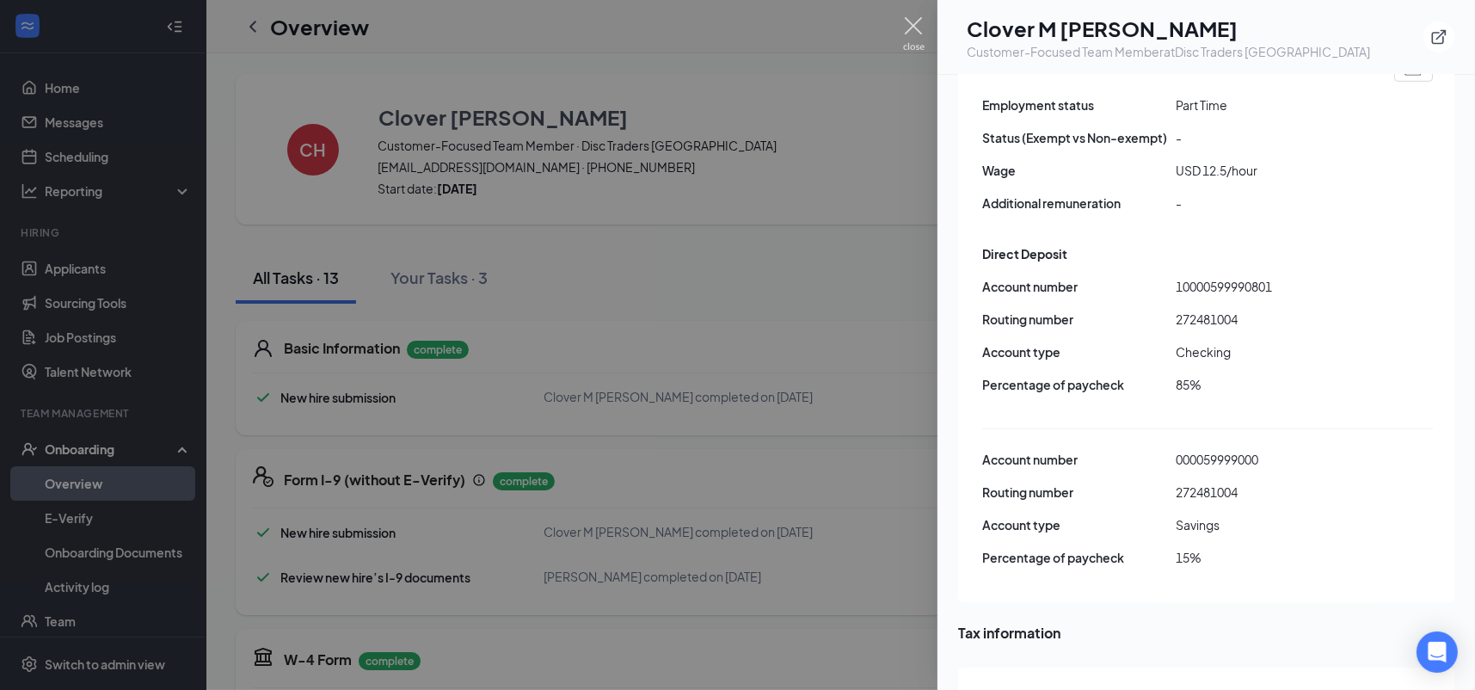
click at [921, 25] on img at bounding box center [914, 34] width 22 height 34
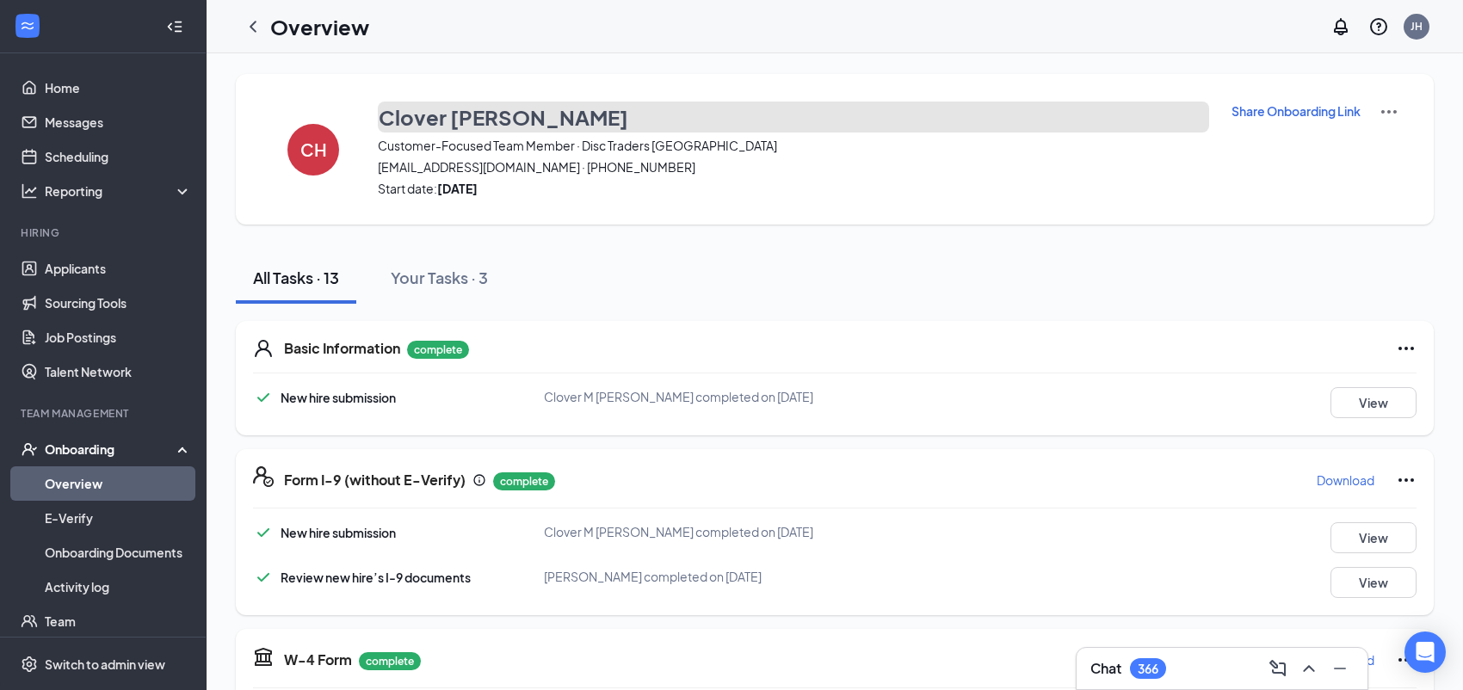
click at [482, 120] on h3 "Clover [PERSON_NAME]" at bounding box center [503, 116] width 249 height 29
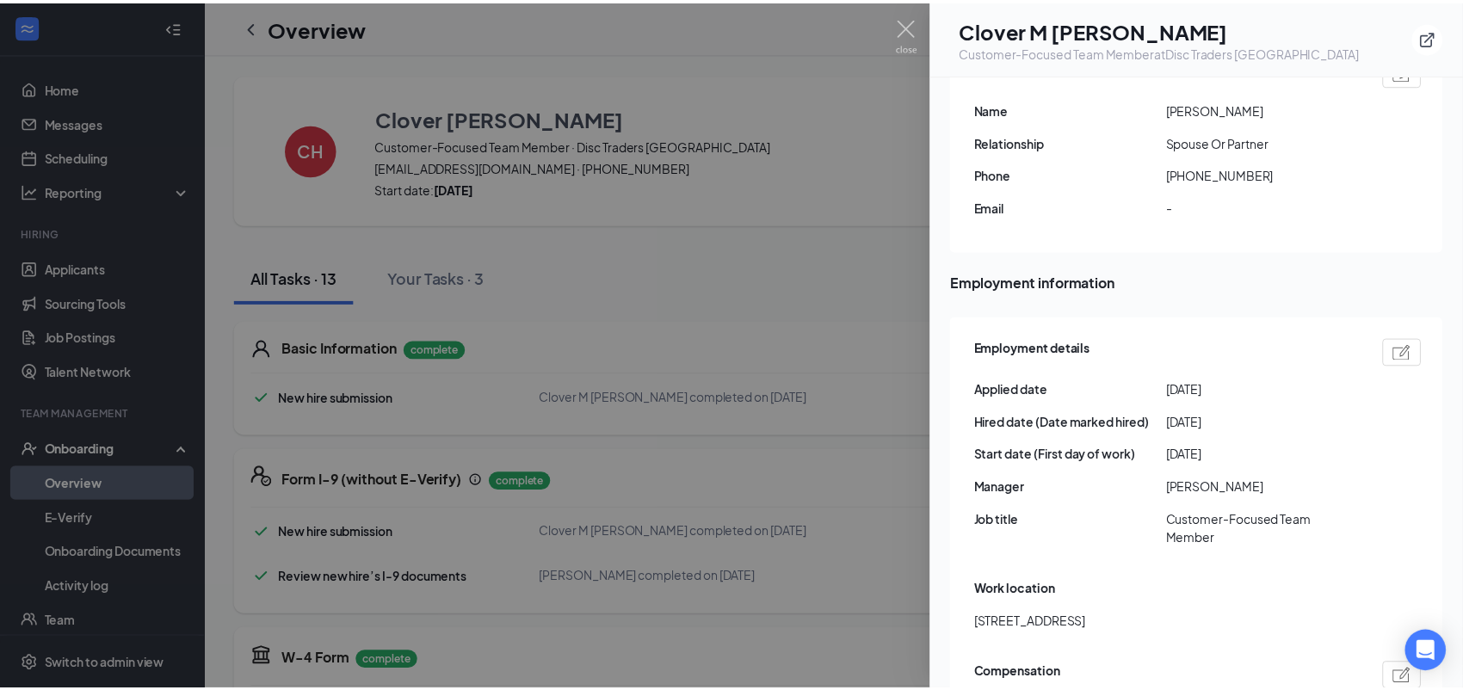
scroll to position [344, 0]
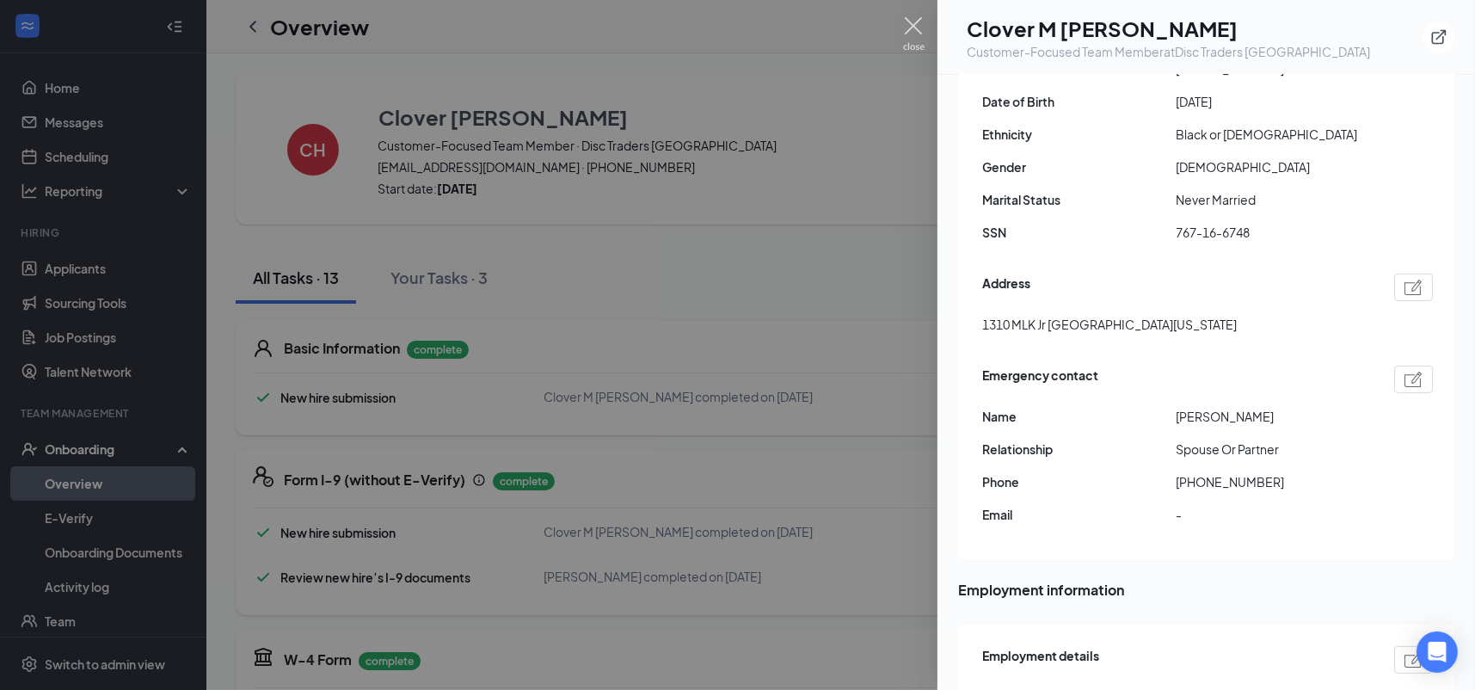
click at [912, 43] on img at bounding box center [914, 34] width 22 height 34
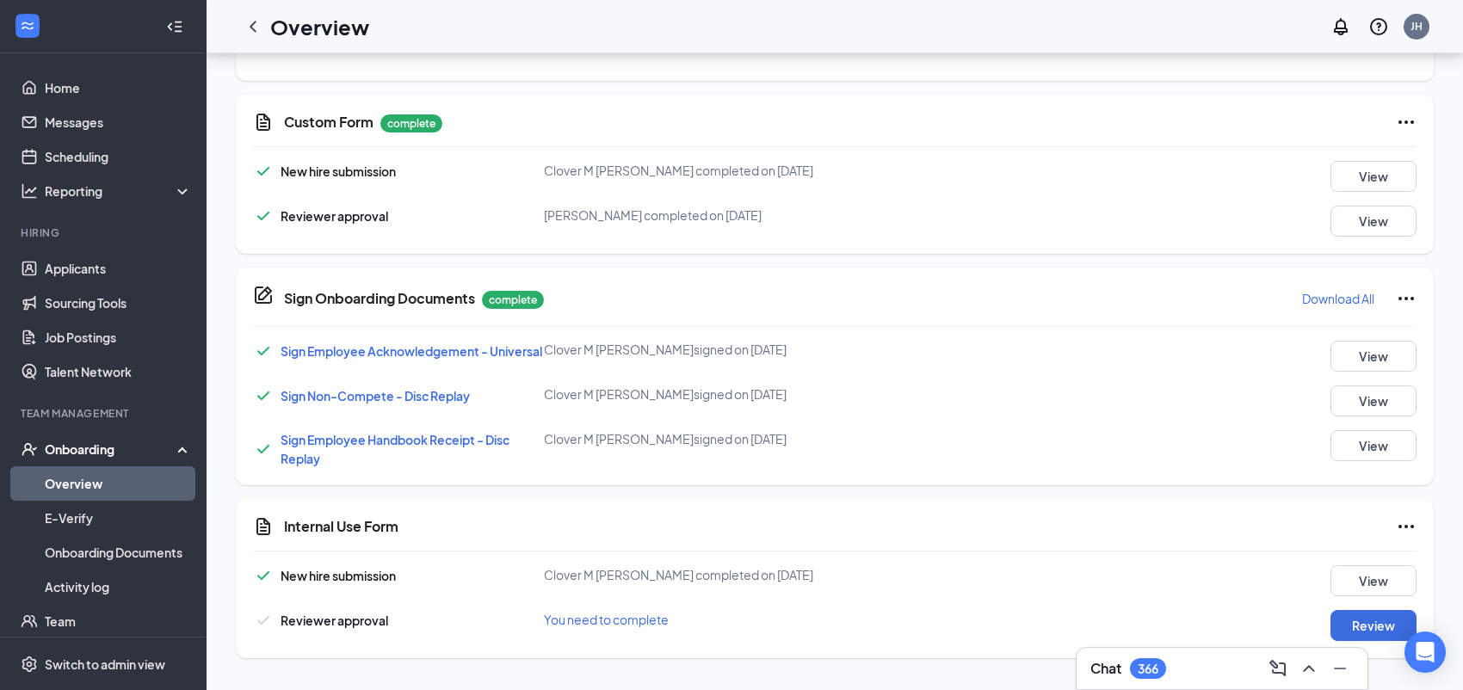
scroll to position [917, 0]
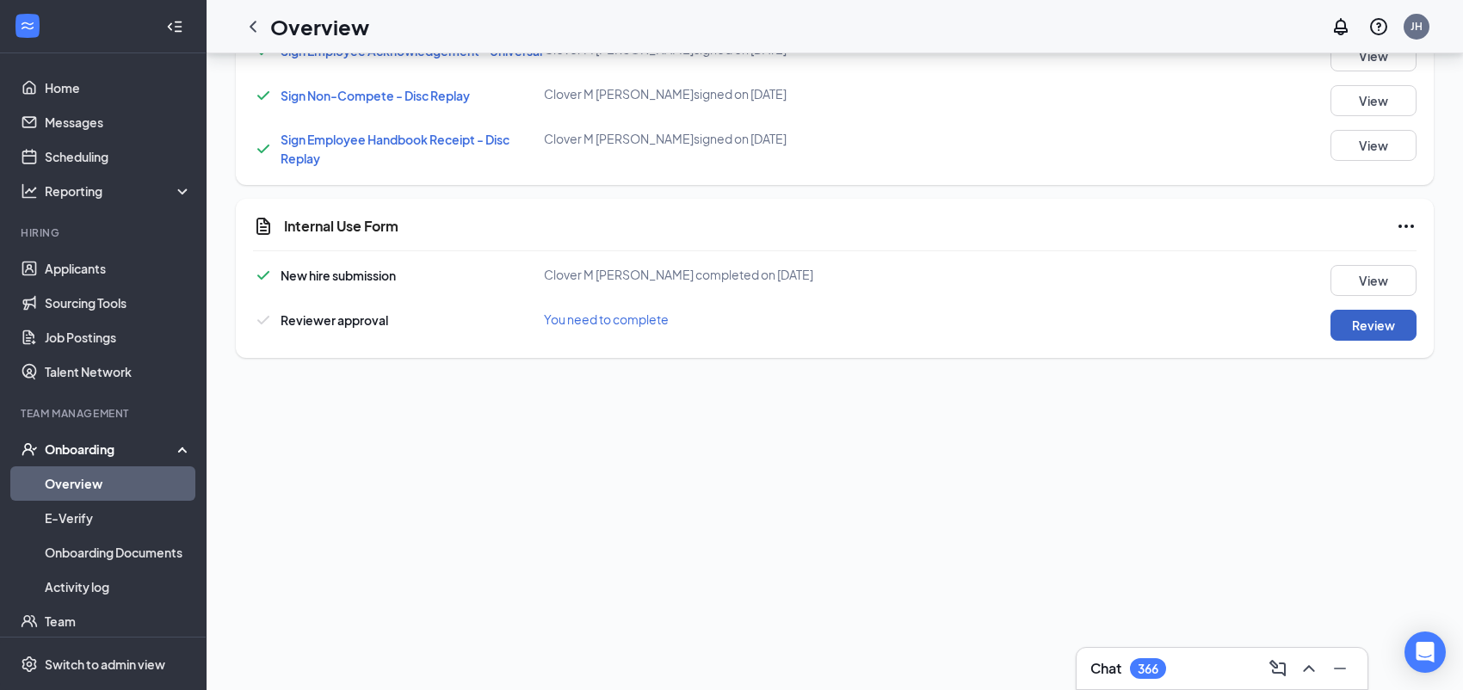
click at [1346, 333] on button "Review" at bounding box center [1373, 325] width 86 height 31
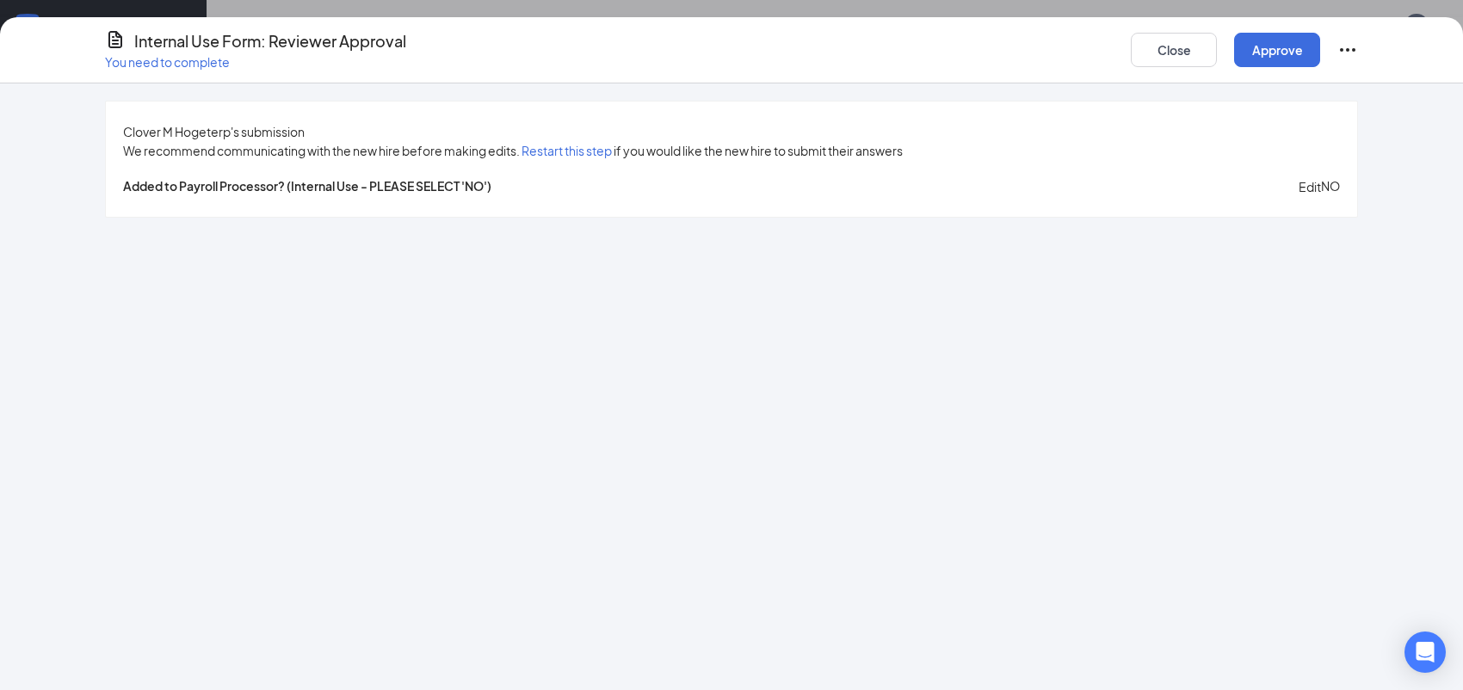
click at [1298, 183] on span "Edit" at bounding box center [1309, 186] width 22 height 15
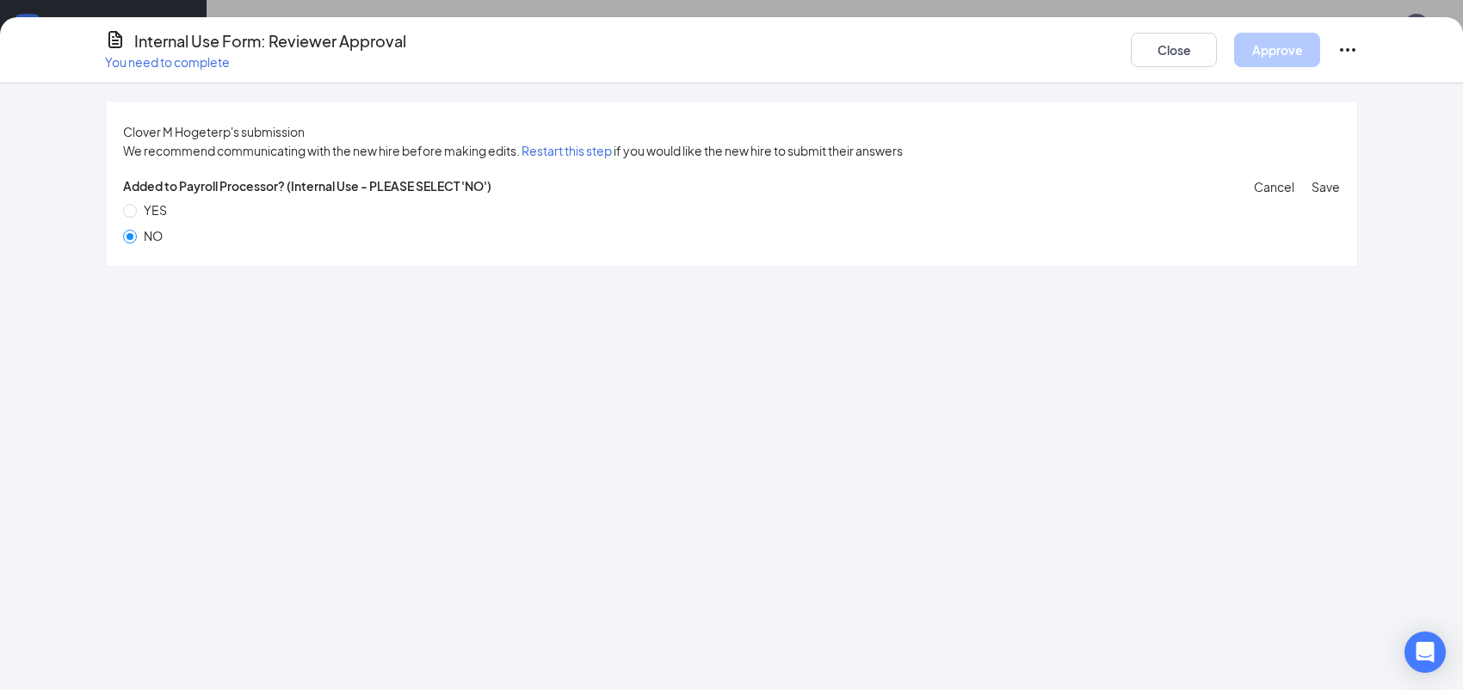
click at [174, 211] on span "YES" at bounding box center [155, 209] width 37 height 19
click at [137, 211] on input "YES" at bounding box center [130, 211] width 14 height 14
radio input "true"
radio input "false"
click at [1311, 189] on span "Save" at bounding box center [1325, 186] width 28 height 15
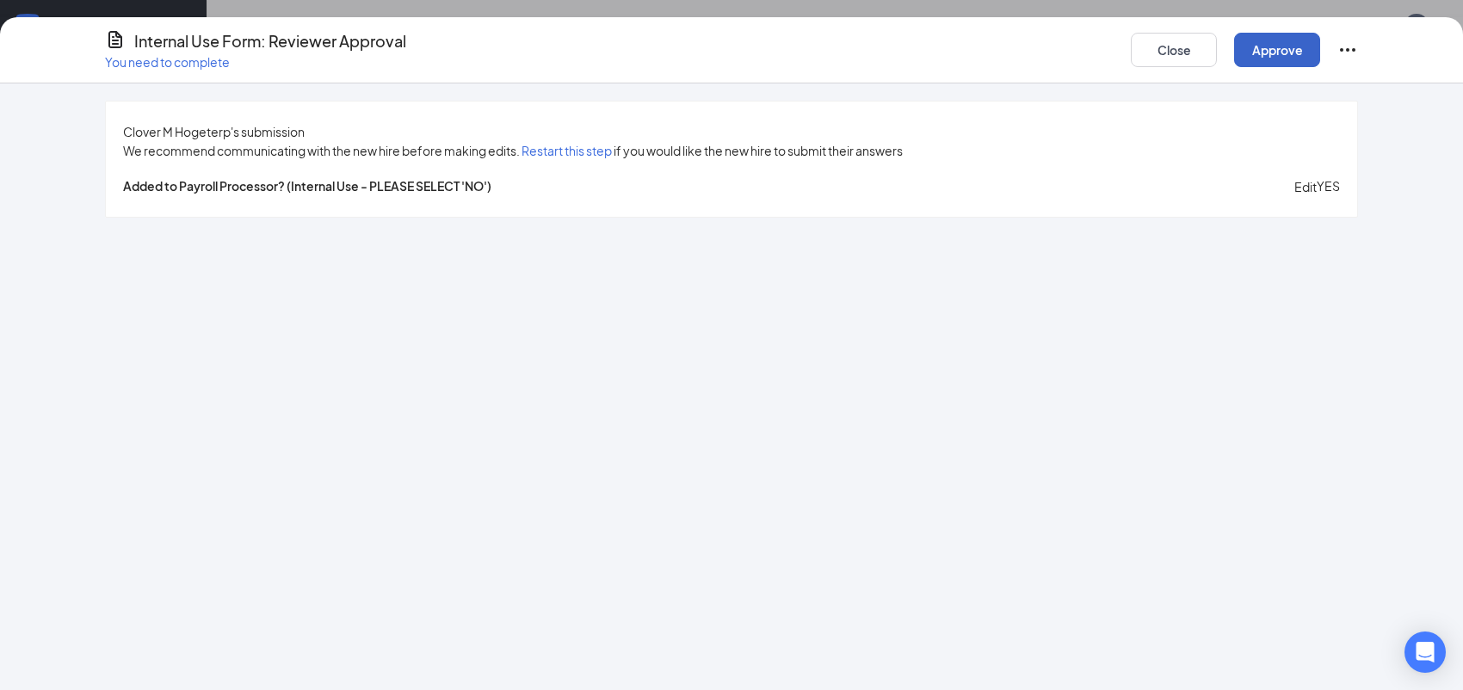
click at [1269, 51] on button "Approve" at bounding box center [1277, 50] width 86 height 34
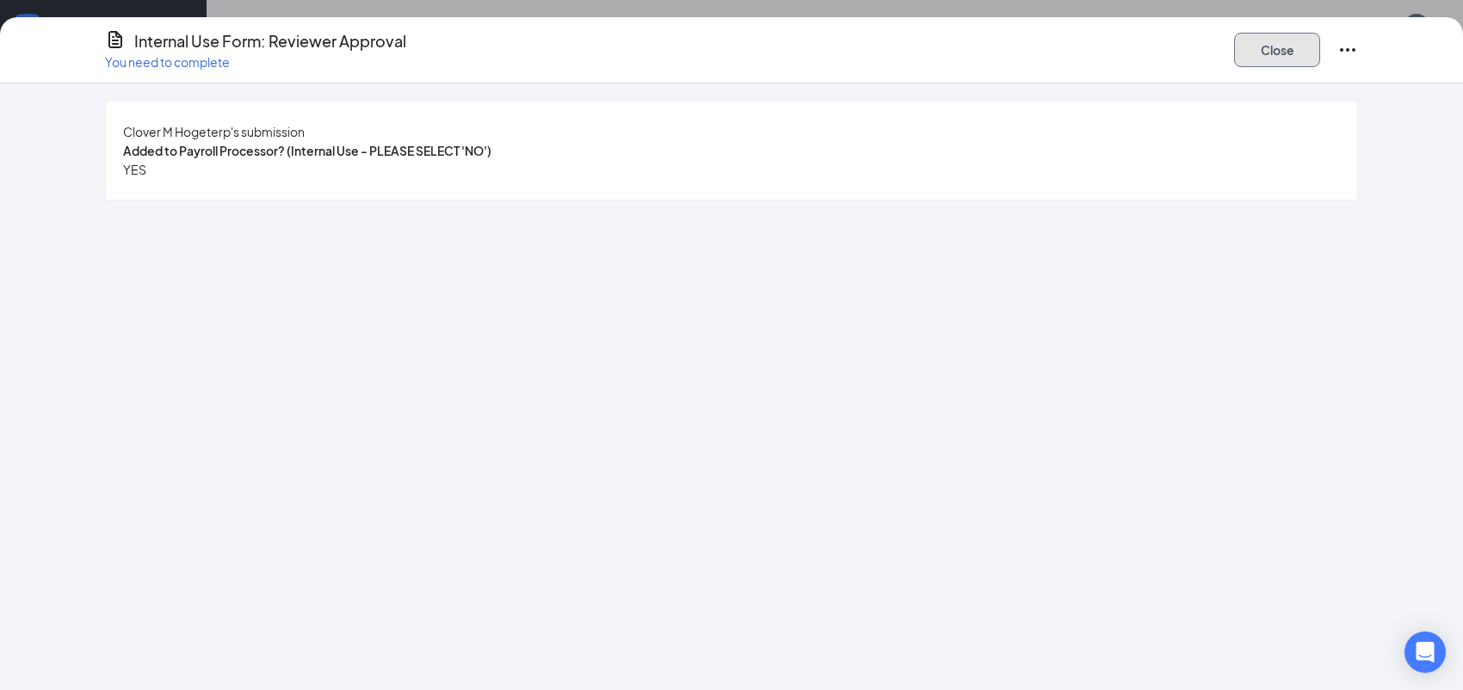
click at [1267, 46] on button "Close" at bounding box center [1277, 50] width 86 height 34
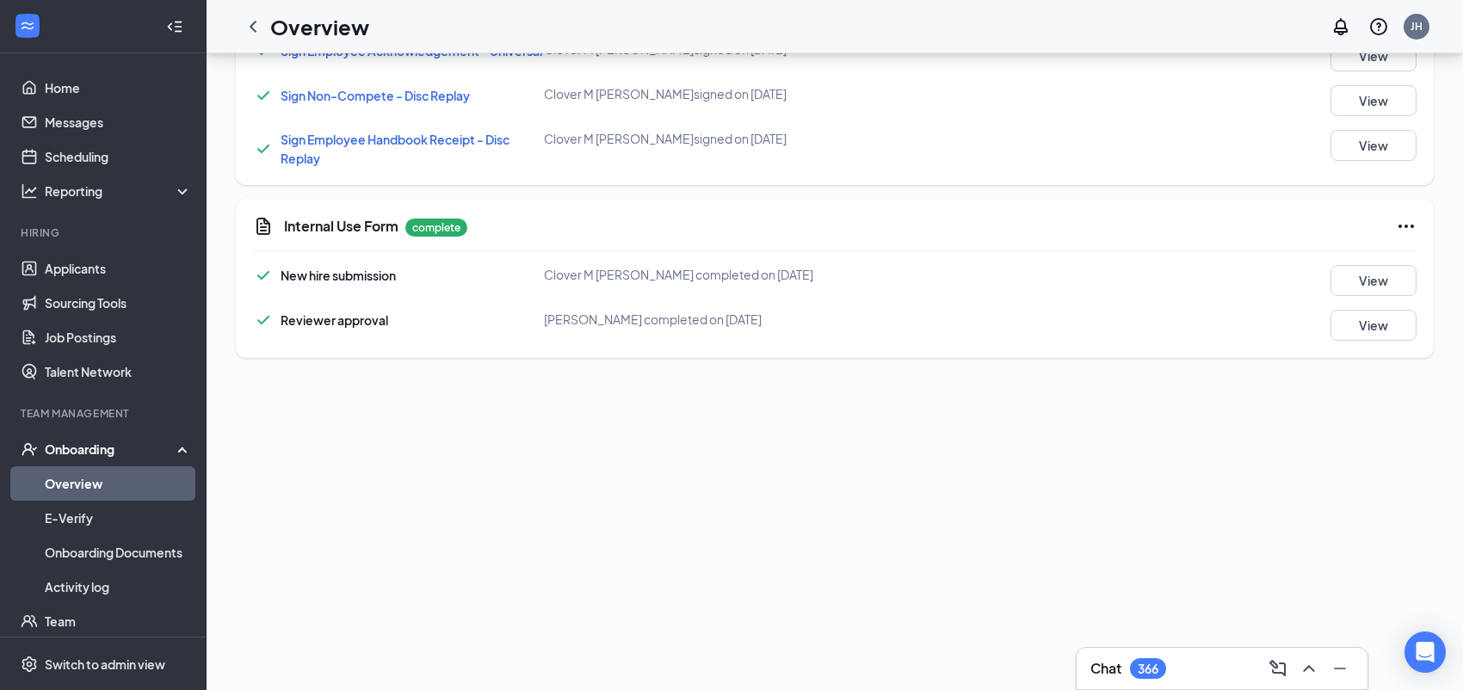
click at [92, 478] on link "Overview" at bounding box center [118, 483] width 147 height 34
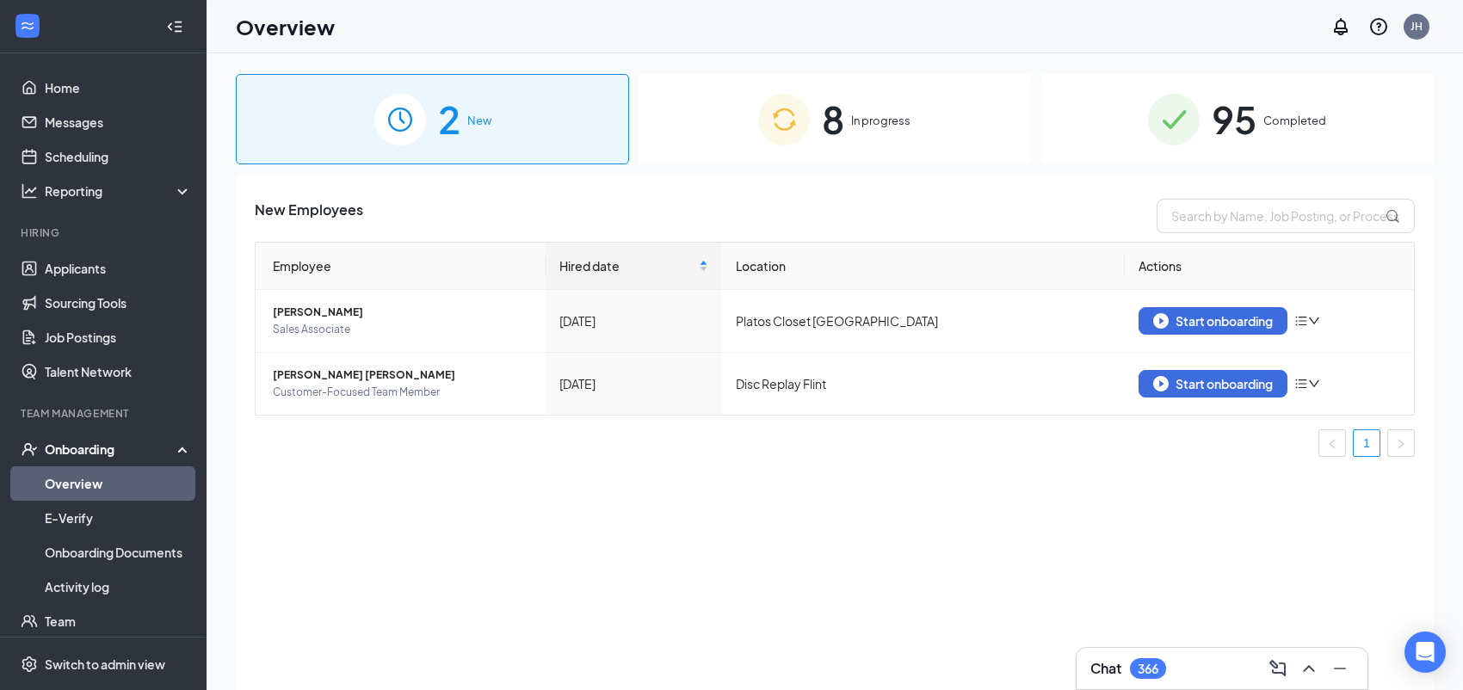
click at [823, 123] on span "8" at bounding box center [833, 118] width 22 height 59
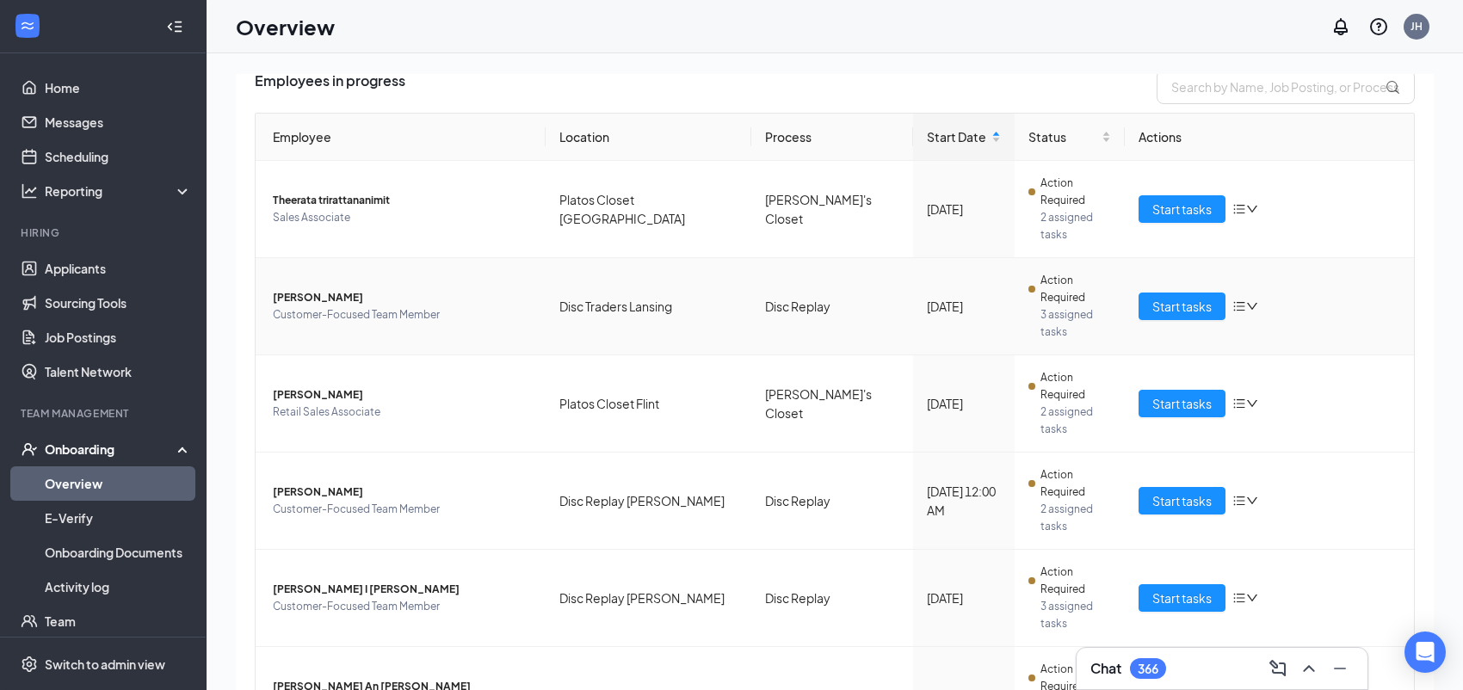
scroll to position [160, 0]
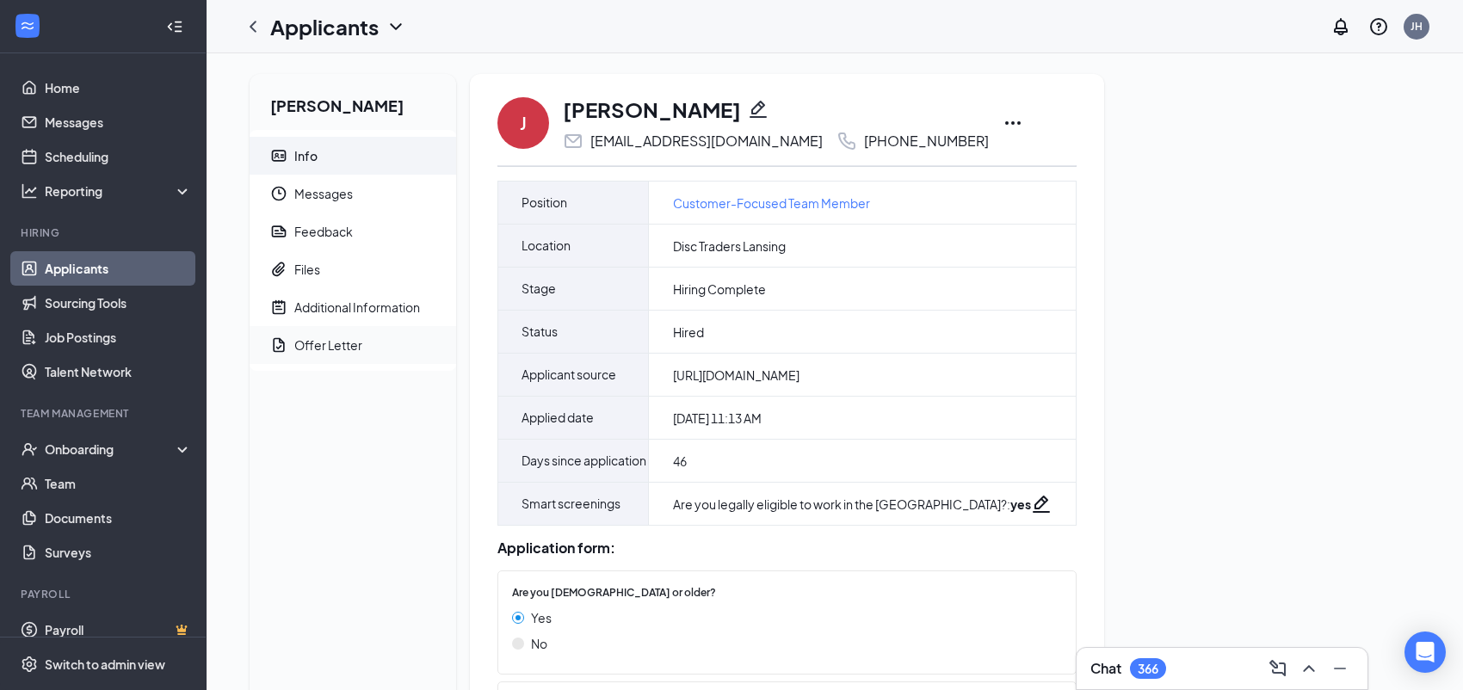
click at [359, 352] on div "Offer Letter" at bounding box center [328, 344] width 68 height 17
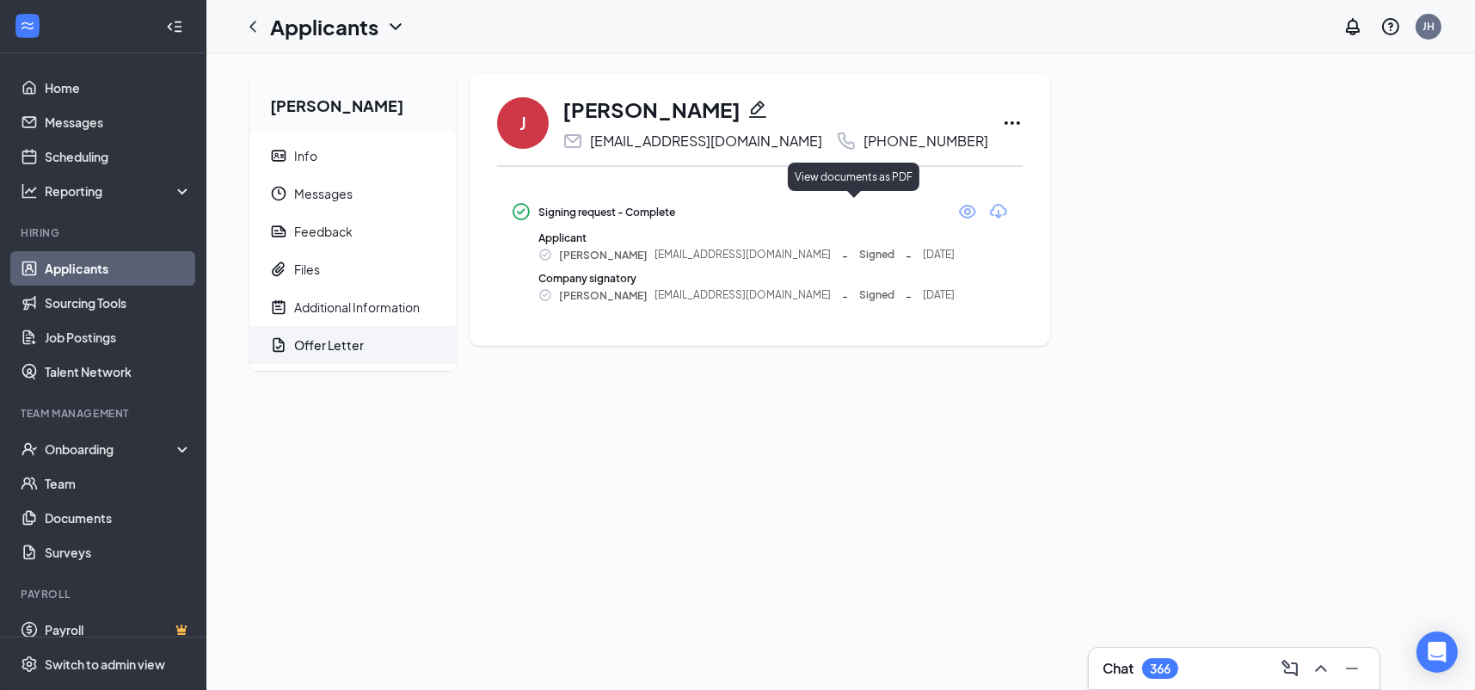
click at [959, 212] on icon "Eye" at bounding box center [967, 212] width 17 height 14
